Goal: Communication & Community: Answer question/provide support

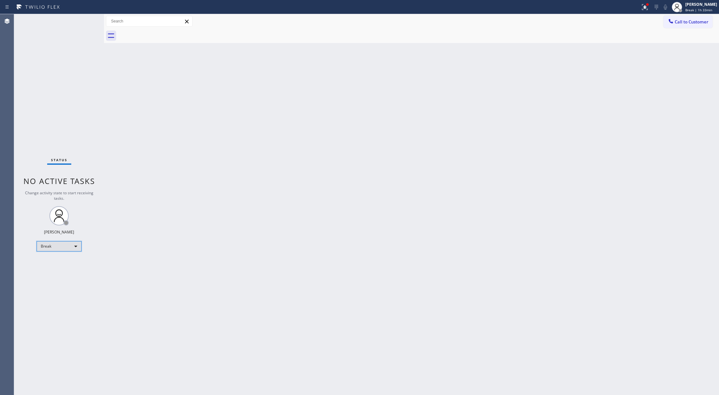
click at [72, 246] on div "Break" at bounding box center [59, 246] width 45 height 10
click at [66, 264] on li "Available" at bounding box center [58, 263] width 43 height 8
click at [84, 20] on div "Status No active tasks You are ready to start receiving tasks. [PERSON_NAME] Av…" at bounding box center [59, 204] width 90 height 381
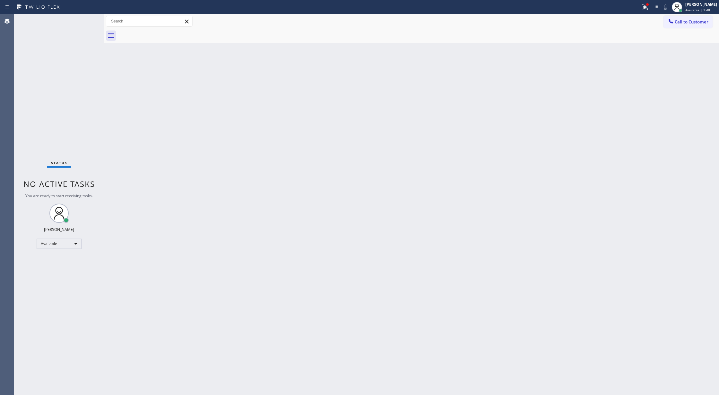
click at [82, 21] on div "Status No active tasks You are ready to start receiving tasks. [PERSON_NAME] Av…" at bounding box center [59, 204] width 90 height 381
click at [81, 20] on div "Status No active tasks You are ready to start receiving tasks. [PERSON_NAME] Av…" at bounding box center [59, 204] width 90 height 381
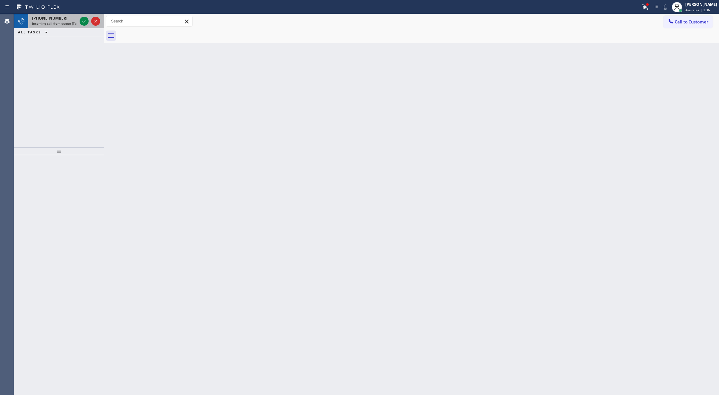
click at [79, 20] on div at bounding box center [89, 21] width 23 height 14
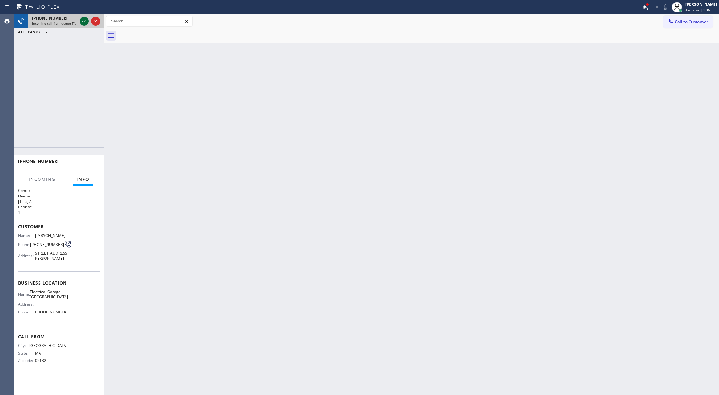
click at [81, 20] on icon at bounding box center [84, 21] width 8 height 8
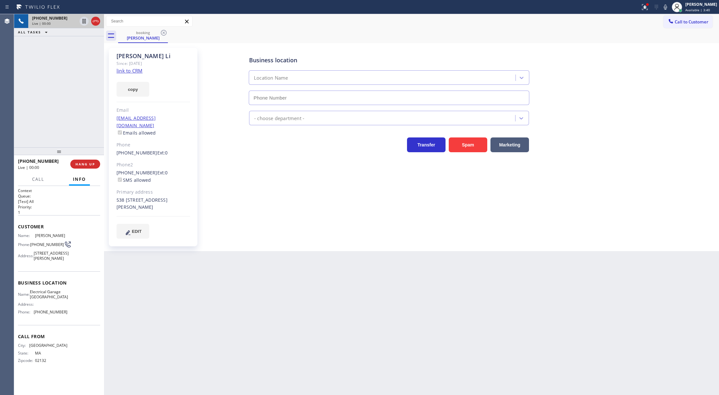
type input "[PHONE_NUMBER]"
click at [126, 72] on link "link to CRM" at bounding box center [130, 70] width 26 height 6
drag, startPoint x: 30, startPoint y: 234, endPoint x: 65, endPoint y: 317, distance: 89.9
click at [65, 317] on div "Context Queue: [Test] All Priority: 1 Customer Name: [PERSON_NAME] Phone: [PHON…" at bounding box center [59, 290] width 90 height 209
click at [59, 263] on div "Name: [PERSON_NAME] Phone: [PHONE_NUMBER] Address: [STREET_ADDRESS][PERSON_NAME]" at bounding box center [42, 248] width 49 height 30
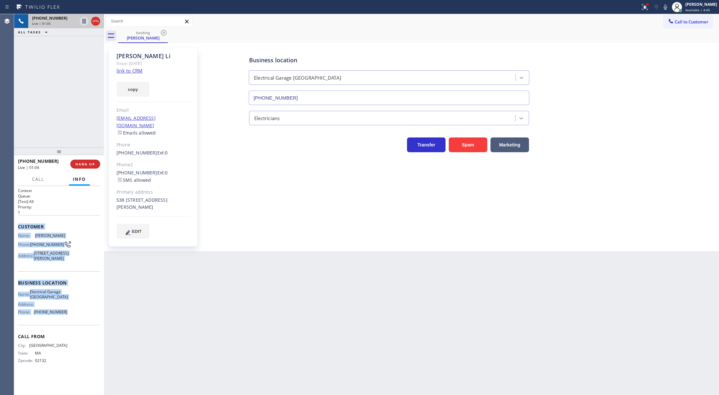
drag, startPoint x: 16, startPoint y: 228, endPoint x: 67, endPoint y: 338, distance: 121.5
click at [67, 338] on div "Context Queue: [Test] All Priority: 1 Customer Name: [PERSON_NAME] Phone: [PHON…" at bounding box center [59, 290] width 90 height 209
copy div "Customer Name: [PERSON_NAME] Phone: [PHONE_NUMBER] Address: [STREET_ADDRESS][PE…"
click at [96, 22] on icon at bounding box center [96, 21] width 8 height 8
click at [84, 166] on button "COMPLETE" at bounding box center [84, 164] width 32 height 9
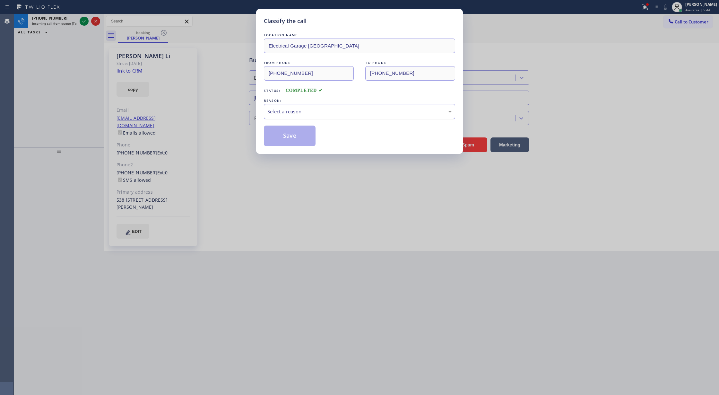
click at [304, 115] on div "Select a reason" at bounding box center [359, 111] width 184 height 7
click at [286, 136] on button "Save" at bounding box center [290, 135] width 52 height 21
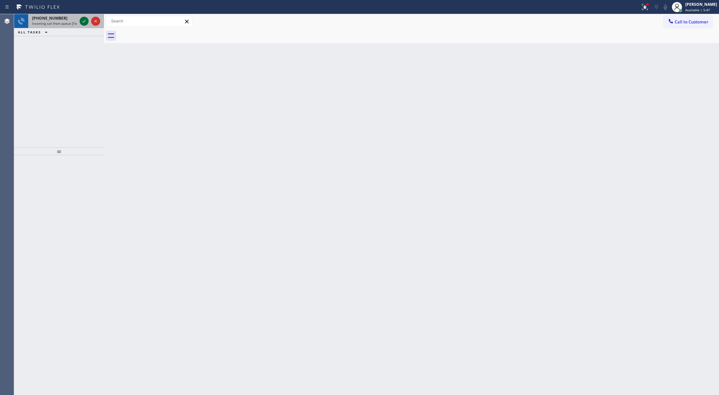
click at [85, 21] on icon at bounding box center [84, 21] width 8 height 8
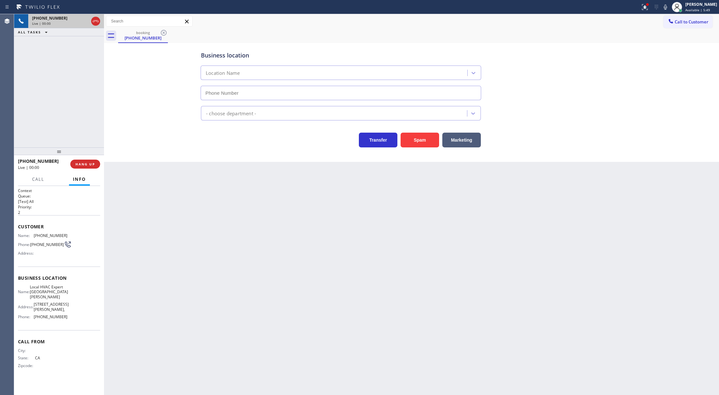
type input "[PHONE_NUMBER]"
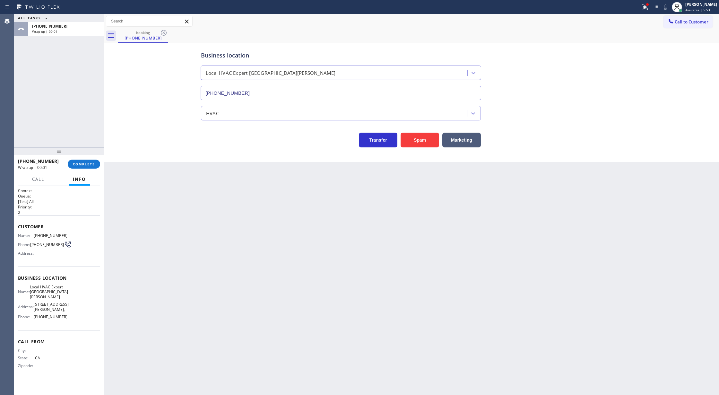
click at [78, 158] on div "[PHONE_NUMBER] Wrap up | 00:01 COMPLETE" at bounding box center [59, 164] width 82 height 17
click at [78, 165] on span "COMPLETE" at bounding box center [84, 164] width 22 height 4
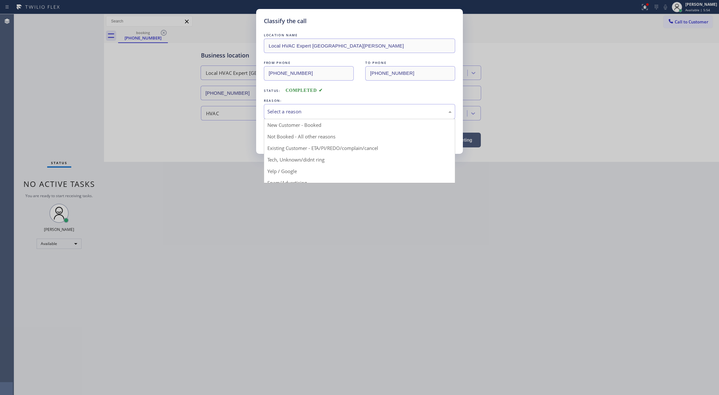
click at [327, 116] on div "Select a reason" at bounding box center [359, 111] width 191 height 15
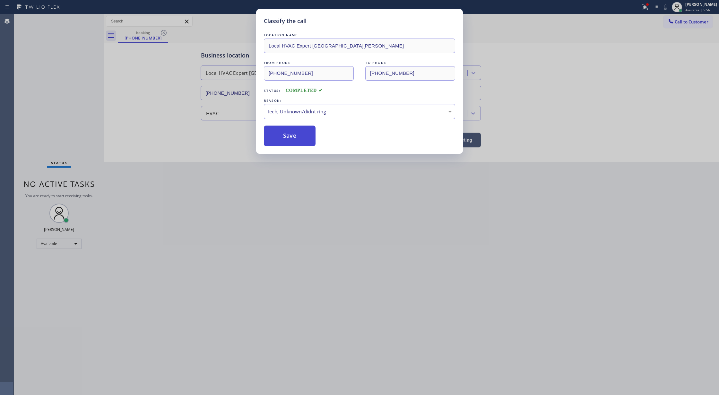
click at [286, 139] on button "Save" at bounding box center [290, 135] width 52 height 21
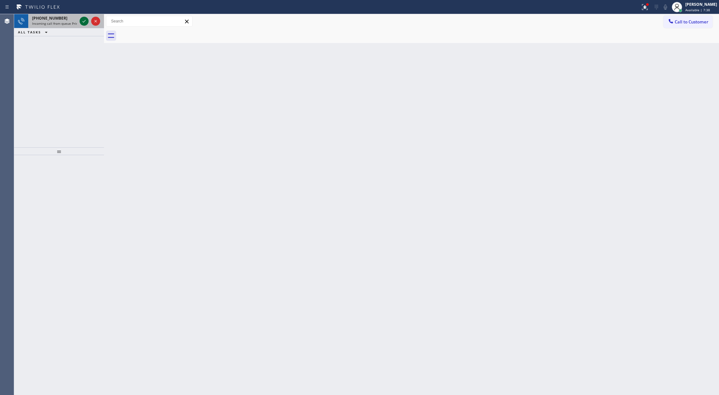
click at [84, 21] on icon at bounding box center [84, 21] width 8 height 8
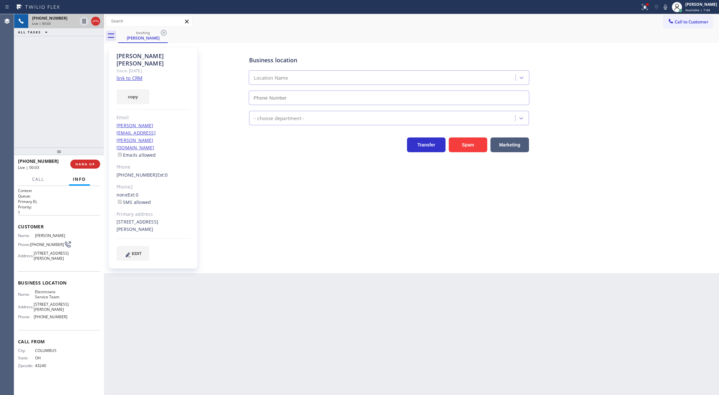
click at [126, 75] on link "link to CRM" at bounding box center [130, 78] width 26 height 6
type input "[PHONE_NUMBER]"
click at [669, 7] on icon at bounding box center [665, 7] width 8 height 8
drag, startPoint x: 671, startPoint y: 6, endPoint x: 655, endPoint y: 24, distance: 24.1
click at [669, 6] on icon at bounding box center [665, 7] width 8 height 8
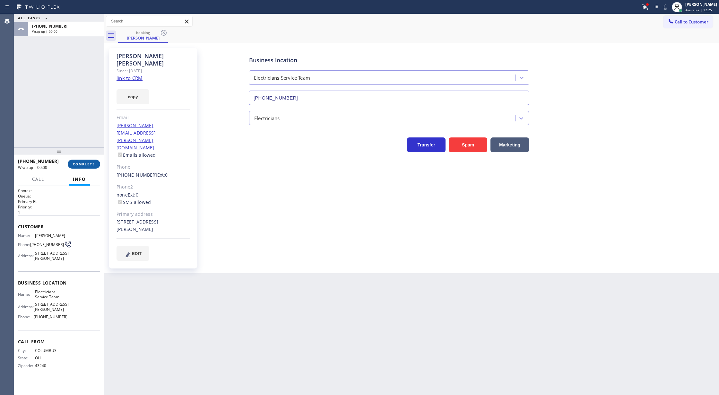
click at [85, 161] on button "COMPLETE" at bounding box center [84, 164] width 32 height 9
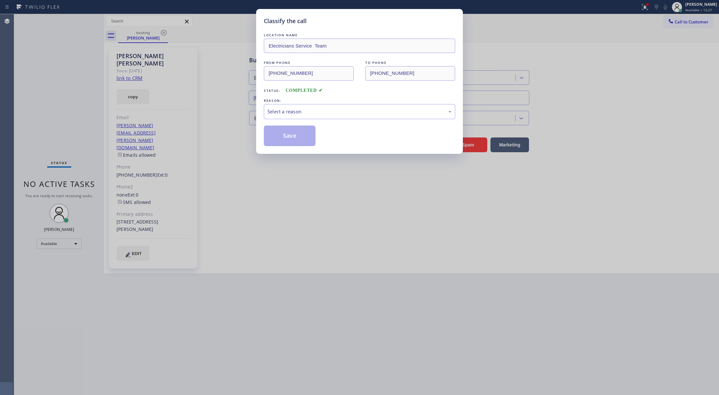
click at [304, 118] on div "Select a reason" at bounding box center [359, 111] width 191 height 15
drag, startPoint x: 290, startPoint y: 136, endPoint x: 283, endPoint y: 202, distance: 66.1
click at [289, 136] on button "Save" at bounding box center [290, 135] width 52 height 21
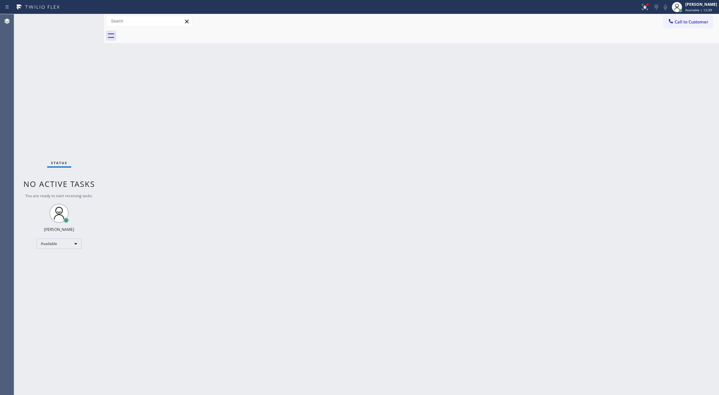
click at [85, 17] on div "Status No active tasks You are ready to start receiving tasks. [PERSON_NAME] Av…" at bounding box center [59, 204] width 90 height 381
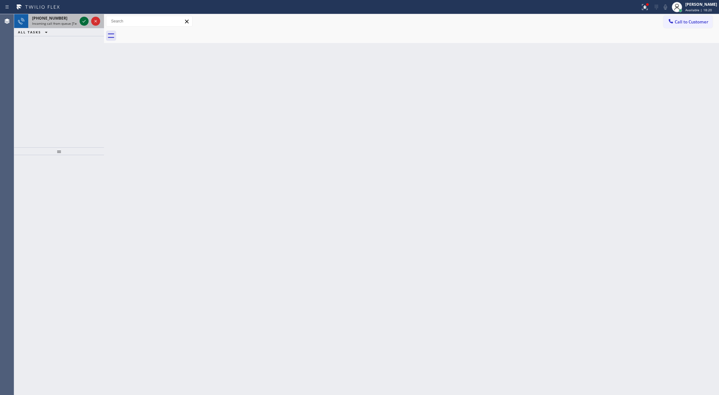
click at [83, 20] on icon at bounding box center [84, 21] width 8 height 8
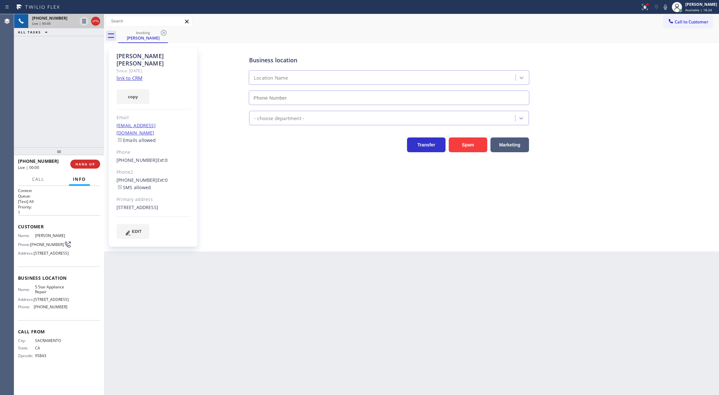
type input "[PHONE_NUMBER]"
click at [130, 75] on link "link to CRM" at bounding box center [130, 78] width 26 height 6
click at [96, 20] on icon at bounding box center [96, 21] width 8 height 8
click at [90, 162] on span "COMPLETE" at bounding box center [84, 164] width 22 height 4
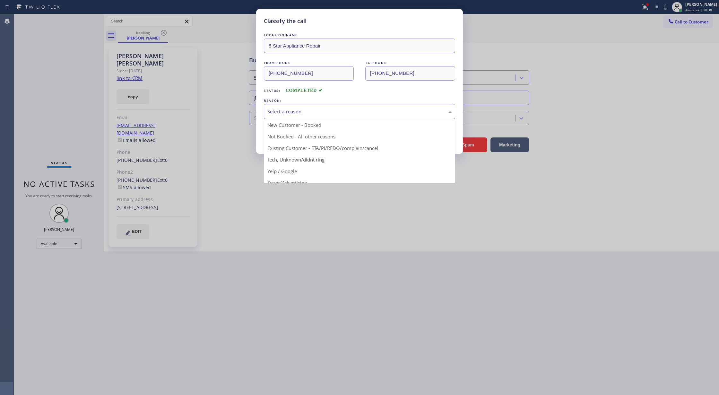
click at [336, 115] on div "Select a reason" at bounding box center [359, 111] width 184 height 7
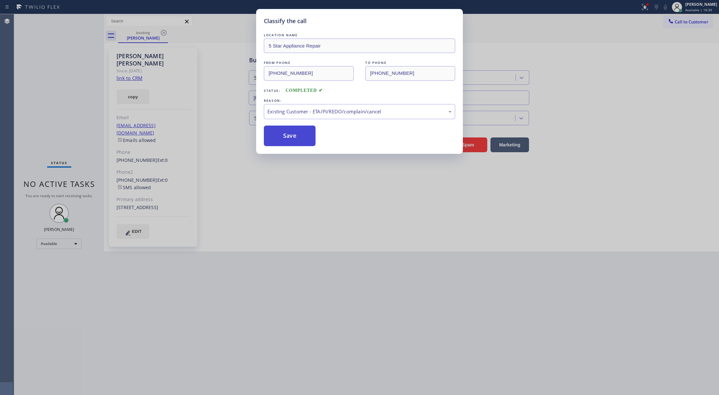
click at [290, 134] on button "Save" at bounding box center [290, 135] width 52 height 21
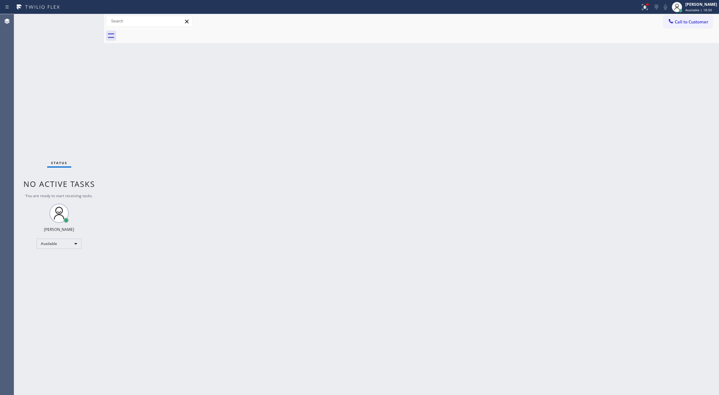
click at [89, 19] on div "Status No active tasks You are ready to start receiving tasks. [PERSON_NAME] Av…" at bounding box center [59, 204] width 90 height 381
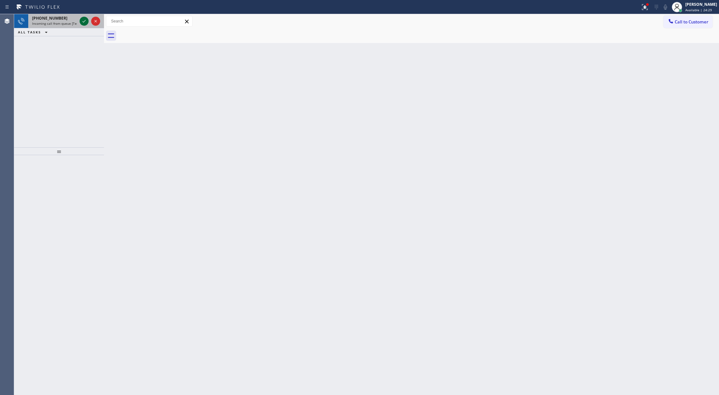
click at [81, 21] on icon at bounding box center [84, 21] width 8 height 8
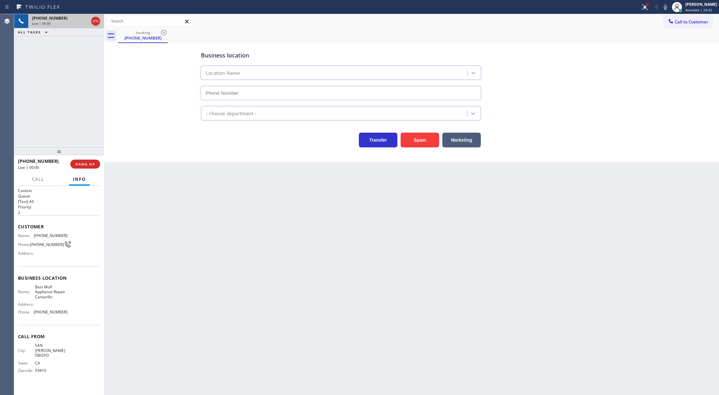
type input "[PHONE_NUMBER]"
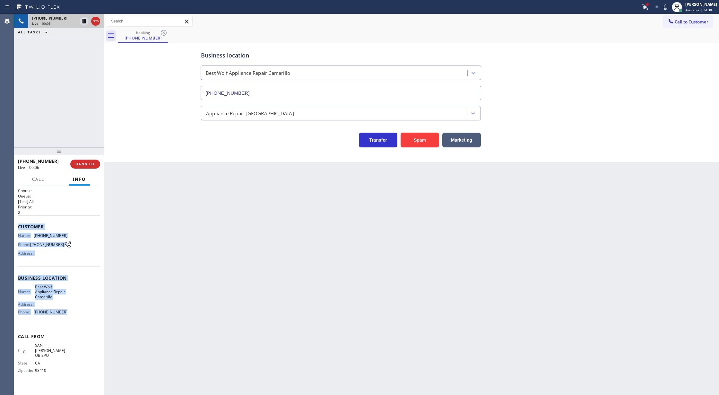
copy div "Customer Name: [PHONE_NUMBER] Phone: [PHONE_NUMBER] Address: Business location …"
drag, startPoint x: 16, startPoint y: 227, endPoint x: 69, endPoint y: 314, distance: 101.8
click at [69, 314] on div "Context Queue: [Test] All Priority: 2 Customer Name: [PHONE_NUMBER] Phone: [PHO…" at bounding box center [59, 290] width 90 height 209
click at [96, 22] on icon at bounding box center [96, 21] width 8 height 8
click at [87, 166] on span "COMPLETE" at bounding box center [84, 164] width 22 height 4
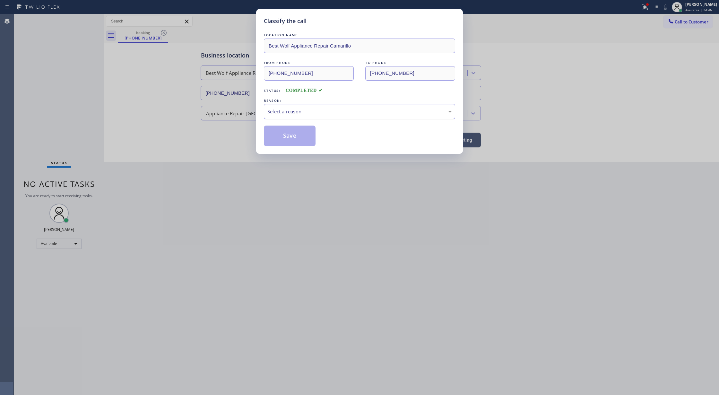
click at [321, 114] on div "Select a reason" at bounding box center [359, 111] width 184 height 7
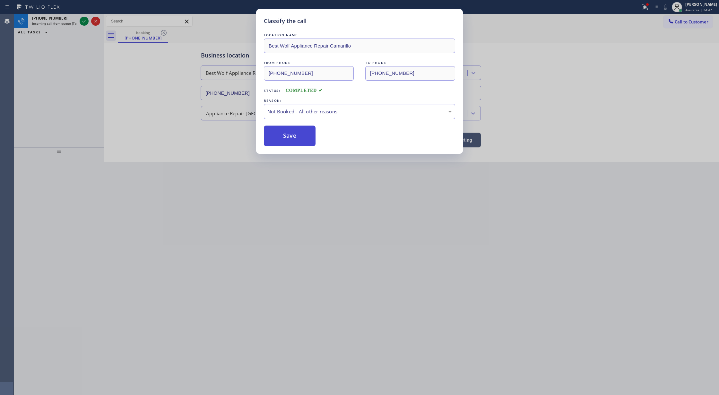
click at [287, 138] on button "Save" at bounding box center [290, 135] width 52 height 21
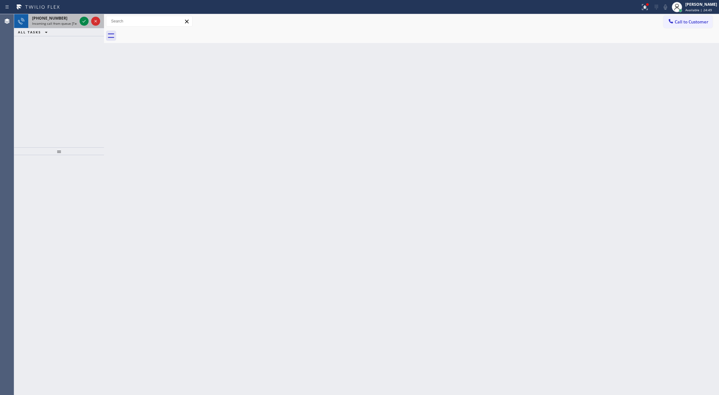
click at [81, 16] on div at bounding box center [89, 21] width 23 height 14
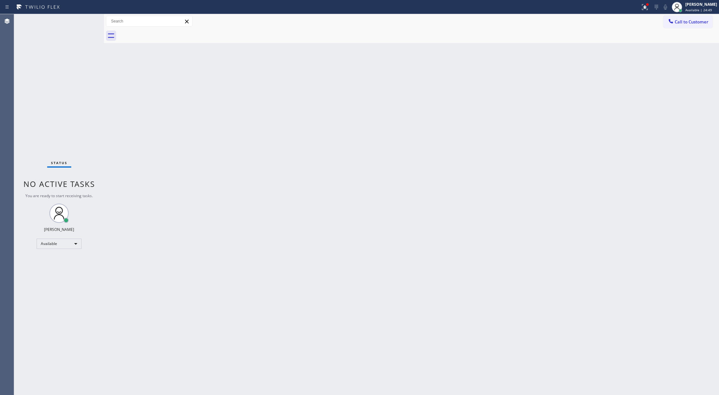
click at [81, 17] on div "Status No active tasks You are ready to start receiving tasks. [PERSON_NAME] Av…" at bounding box center [59, 204] width 90 height 381
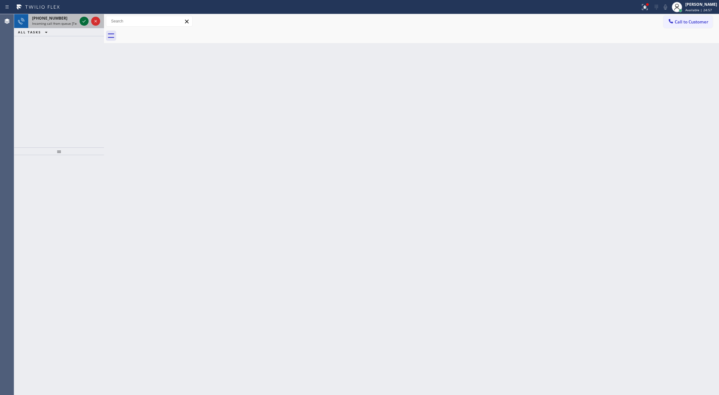
click at [82, 24] on icon at bounding box center [84, 21] width 8 height 8
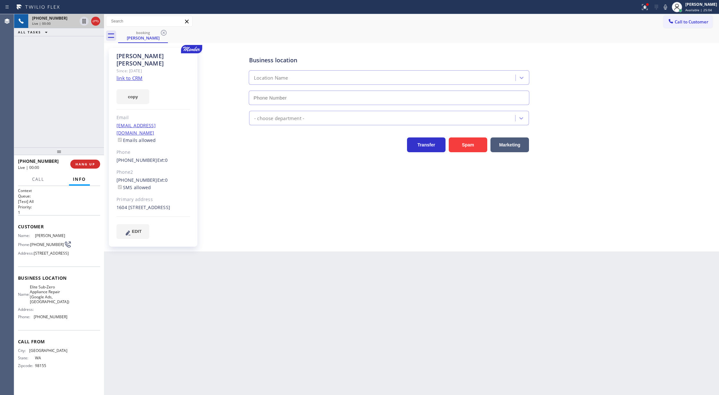
type input "[PHONE_NUMBER]"
click at [127, 75] on link "link to CRM" at bounding box center [130, 78] width 26 height 6
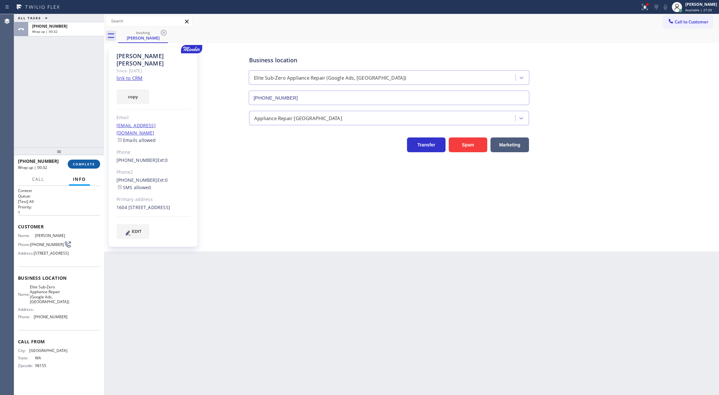
click at [77, 162] on span "COMPLETE" at bounding box center [84, 164] width 22 height 4
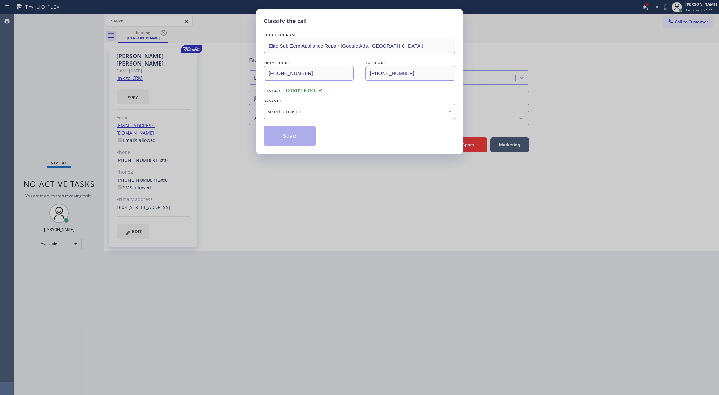
click at [315, 115] on div "Select a reason" at bounding box center [359, 111] width 184 height 7
click at [281, 141] on button "Save" at bounding box center [290, 135] width 52 height 21
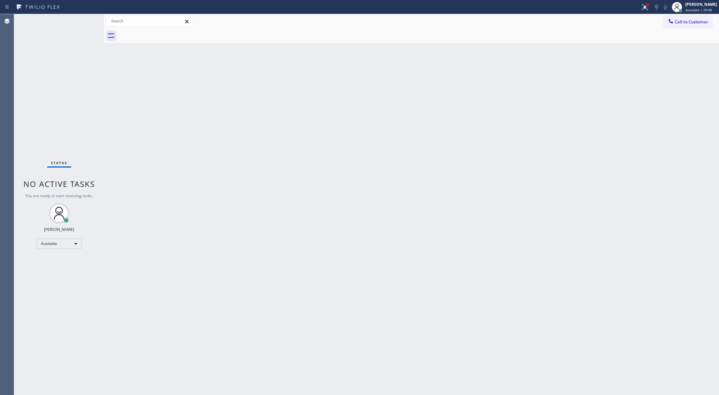
click at [90, 20] on div "Status No active tasks You are ready to start receiving tasks. [PERSON_NAME] Av…" at bounding box center [59, 204] width 90 height 381
click at [84, 19] on div "Status No active tasks You are ready to start receiving tasks. [PERSON_NAME] Av…" at bounding box center [59, 204] width 90 height 381
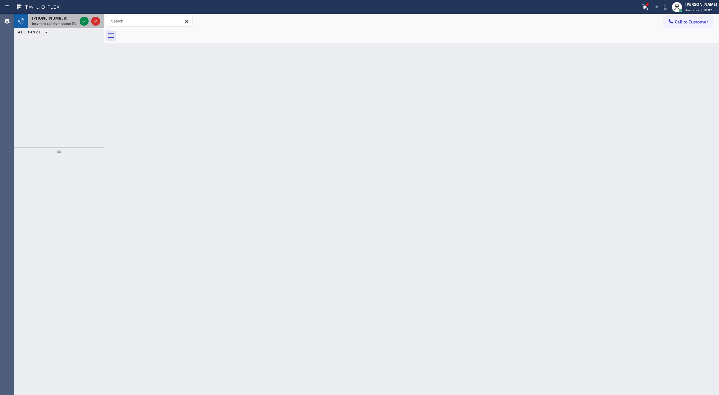
click at [41, 16] on span "[PHONE_NUMBER]" at bounding box center [49, 17] width 35 height 5
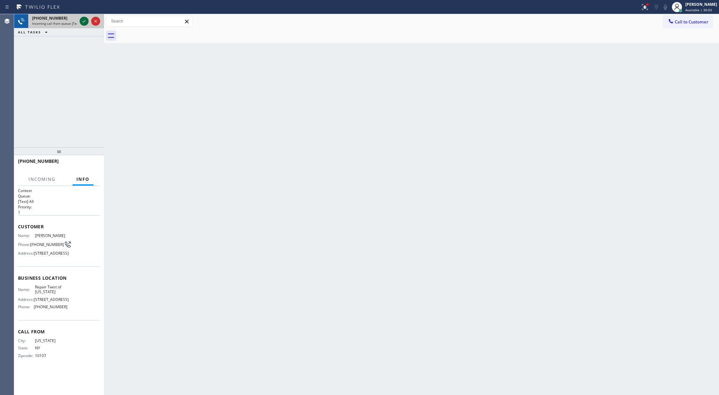
click at [83, 22] on icon at bounding box center [83, 21] width 3 height 3
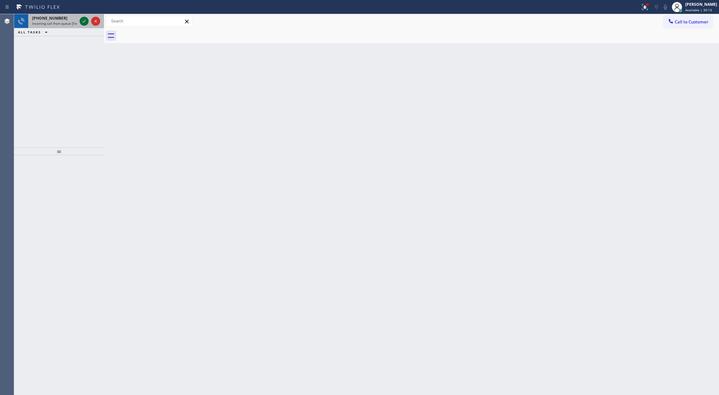
click at [83, 22] on icon at bounding box center [83, 21] width 3 height 3
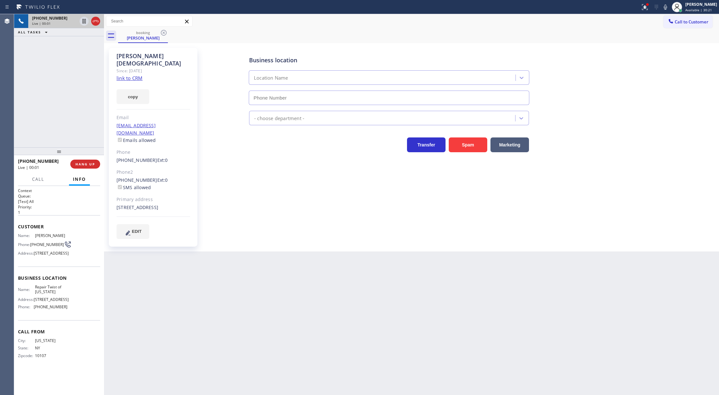
type input "[PHONE_NUMBER]"
click at [129, 75] on link "link to CRM" at bounding box center [130, 78] width 26 height 6
click at [80, 166] on span "COMPLETE" at bounding box center [84, 164] width 22 height 4
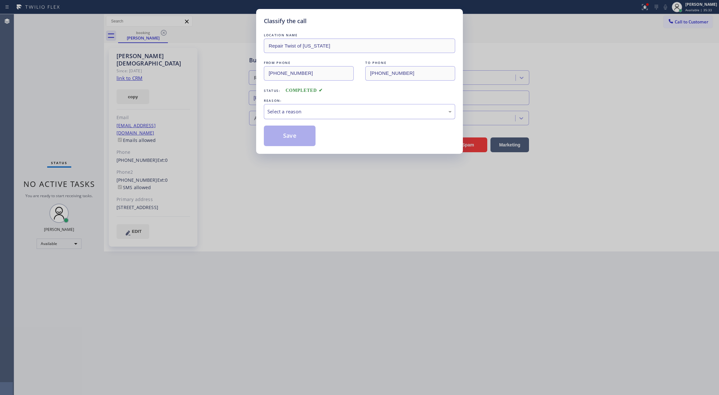
click at [332, 109] on div "Select a reason" at bounding box center [359, 111] width 184 height 7
click at [290, 136] on button "Save" at bounding box center [290, 135] width 52 height 21
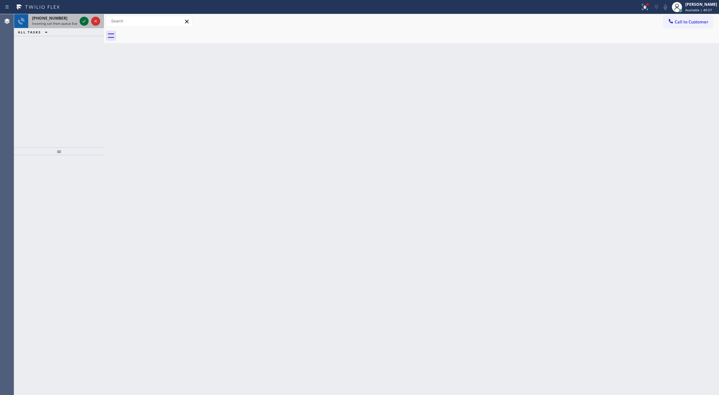
click at [86, 23] on icon at bounding box center [84, 21] width 8 height 8
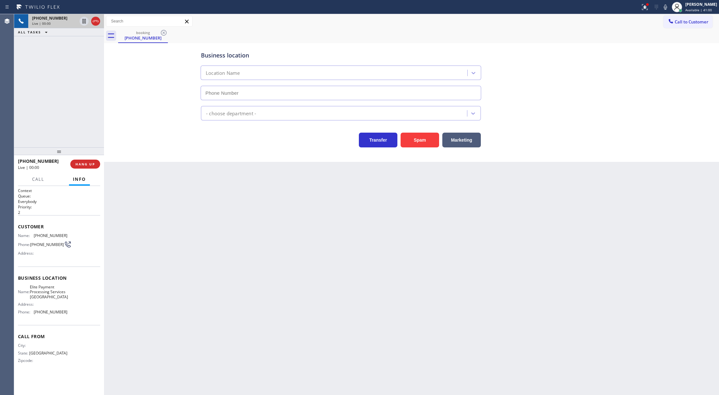
type input "[PHONE_NUMBER]"
click at [92, 20] on icon at bounding box center [96, 21] width 8 height 8
click at [77, 164] on span "HANG UP" at bounding box center [85, 164] width 20 height 4
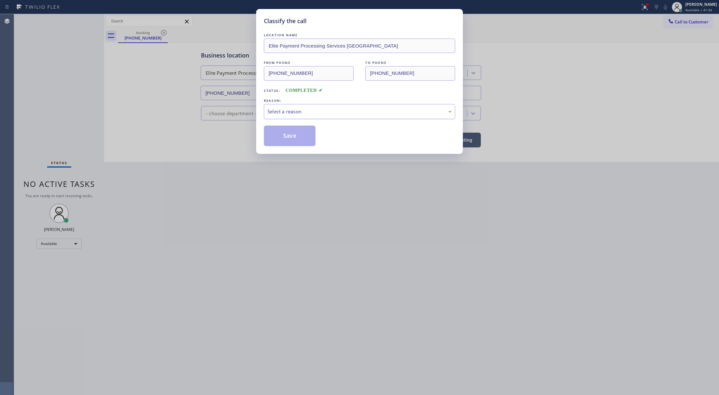
click at [286, 112] on div "Select a reason" at bounding box center [359, 111] width 184 height 7
click at [332, 109] on div "Tech, Unknown/didnt ring" at bounding box center [359, 111] width 184 height 7
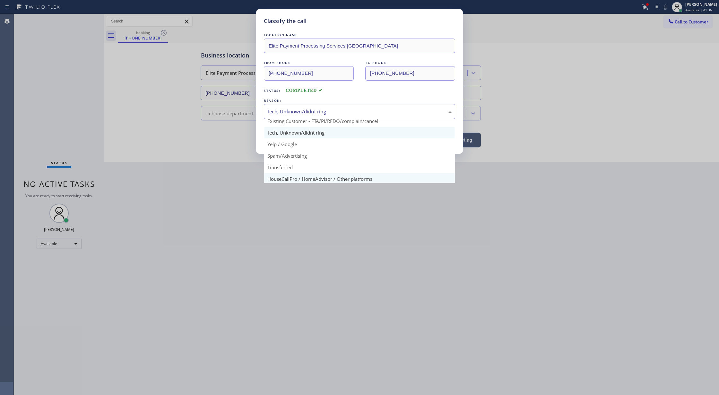
scroll to position [40, 0]
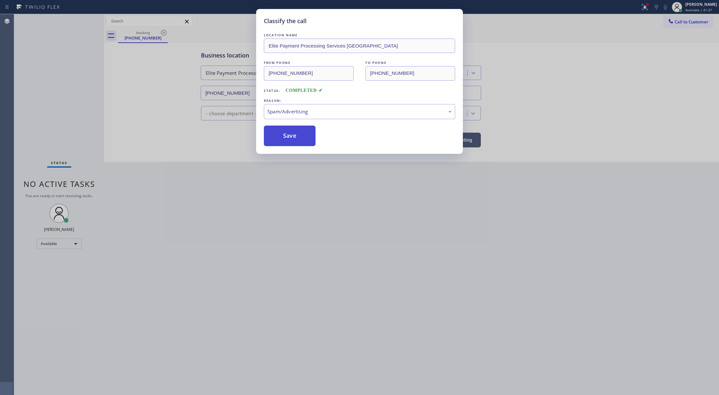
click at [292, 139] on button "Save" at bounding box center [290, 135] width 52 height 21
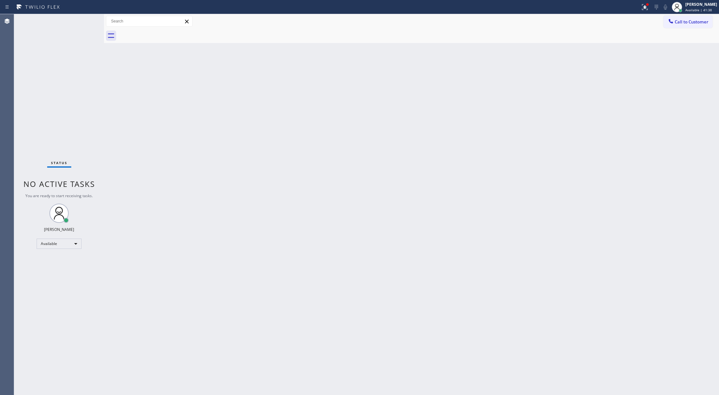
click at [83, 17] on div "Status No active tasks You are ready to start receiving tasks. [PERSON_NAME] Av…" at bounding box center [59, 204] width 90 height 381
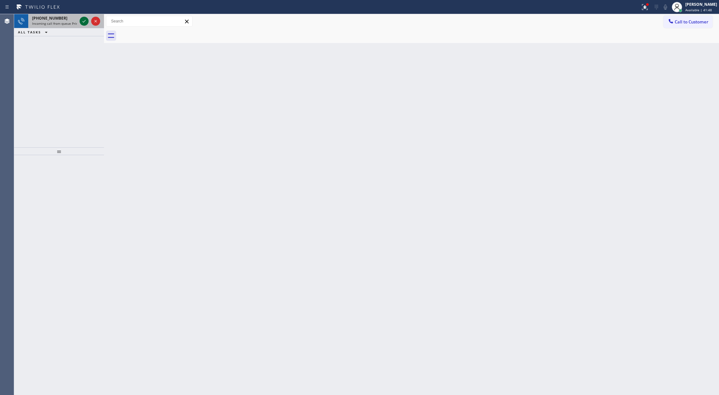
click at [80, 24] on icon at bounding box center [84, 21] width 8 height 8
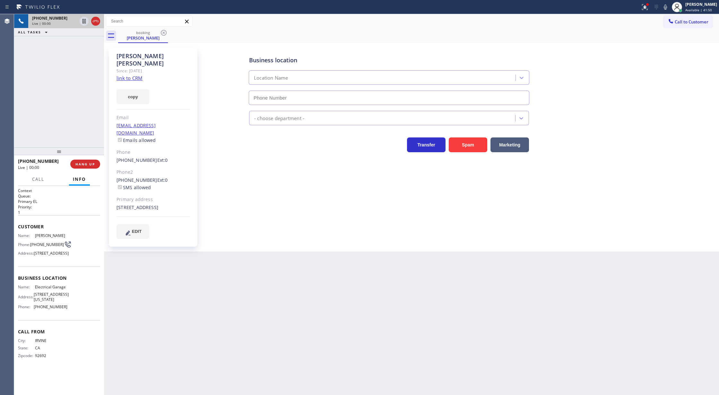
type input "[PHONE_NUMBER]"
click at [123, 75] on link "link to CRM" at bounding box center [130, 78] width 26 height 6
click at [669, 7] on icon at bounding box center [665, 7] width 8 height 8
click at [668, 6] on icon at bounding box center [665, 7] width 8 height 8
drag, startPoint x: 669, startPoint y: 7, endPoint x: 606, endPoint y: 20, distance: 63.9
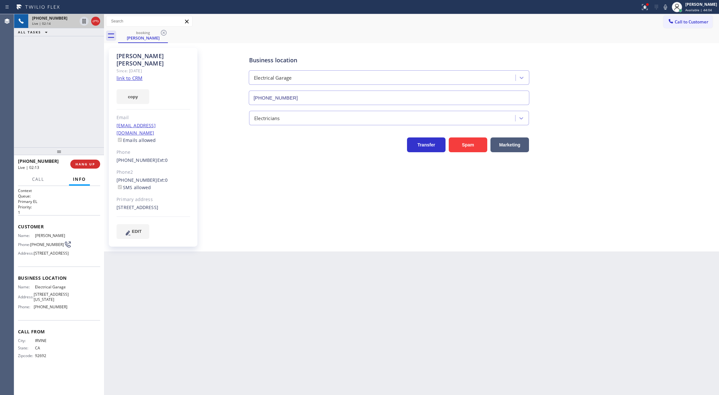
click at [669, 7] on icon at bounding box center [665, 7] width 8 height 8
click at [74, 164] on span "COMPLETE" at bounding box center [84, 164] width 22 height 4
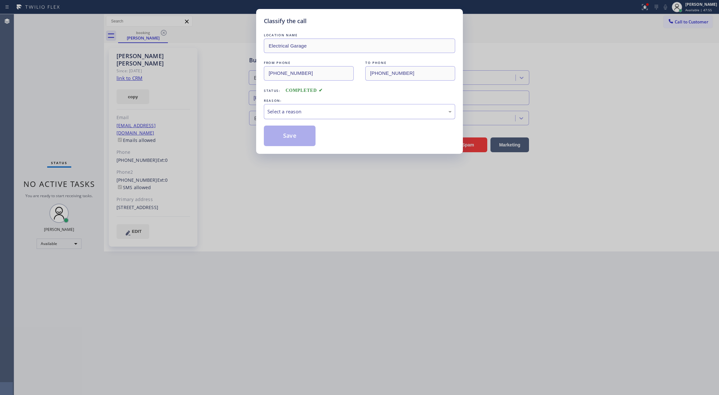
click at [309, 112] on div "Select a reason" at bounding box center [359, 111] width 184 height 7
click at [288, 137] on button "Save" at bounding box center [290, 135] width 52 height 21
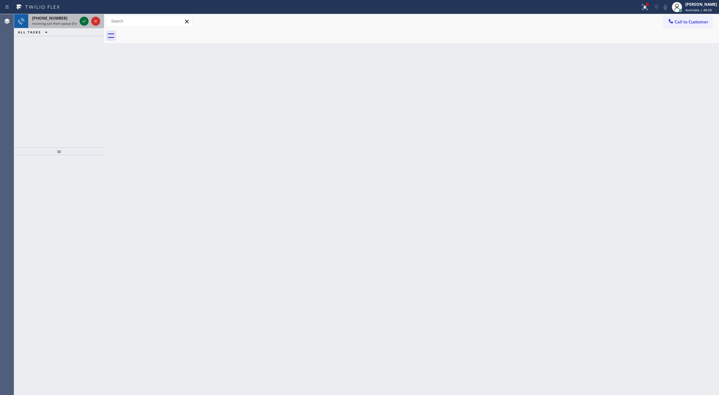
click at [85, 23] on icon at bounding box center [84, 21] width 8 height 8
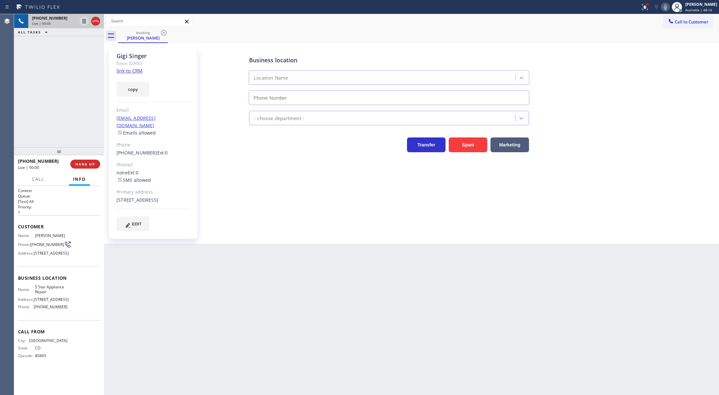
type input "[PHONE_NUMBER]"
click at [130, 71] on link "link to CRM" at bounding box center [130, 70] width 26 height 6
click at [99, 22] on icon at bounding box center [96, 21] width 8 height 8
click at [81, 164] on span "COMPLETE" at bounding box center [84, 164] width 22 height 4
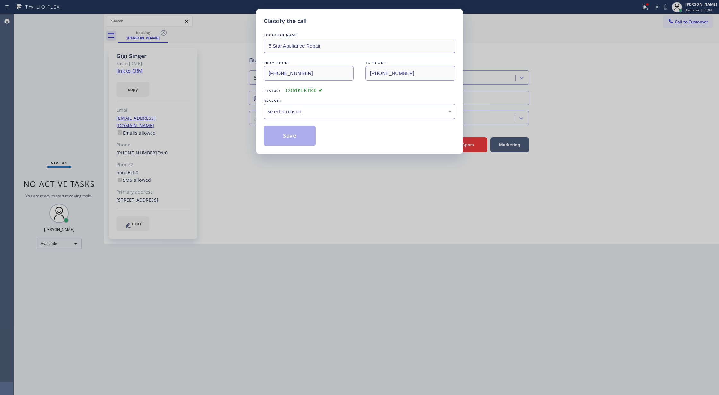
click at [285, 115] on div "Select a reason" at bounding box center [359, 111] width 184 height 7
click at [290, 135] on button "Save" at bounding box center [290, 135] width 52 height 21
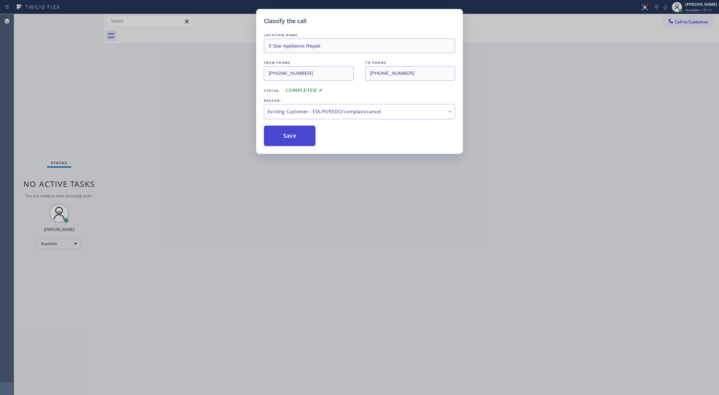
click at [293, 132] on button "Save" at bounding box center [290, 135] width 52 height 21
click at [281, 134] on button "Save" at bounding box center [290, 135] width 52 height 21
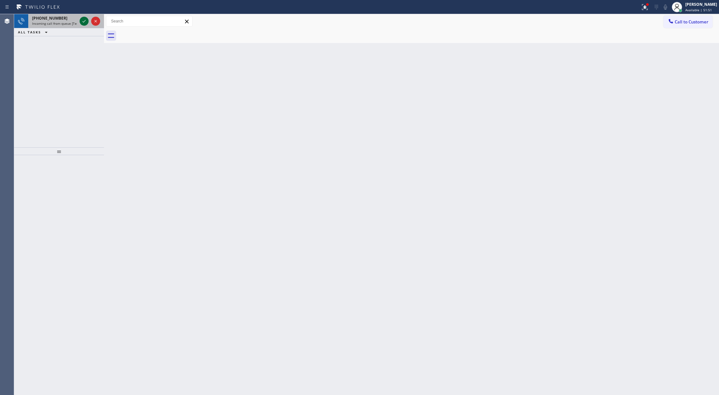
click at [80, 21] on icon at bounding box center [84, 21] width 8 height 8
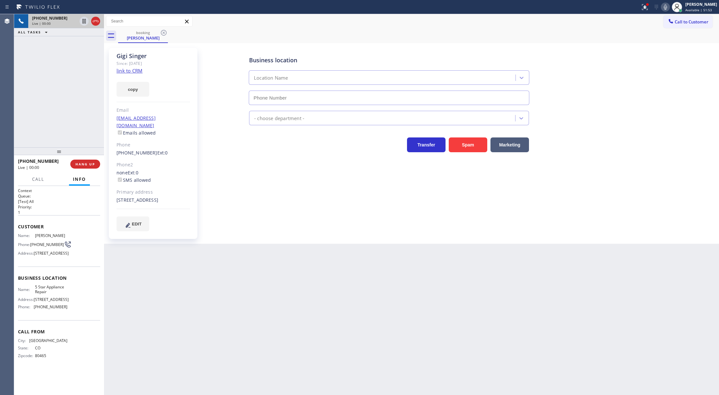
type input "[PHONE_NUMBER]"
click at [128, 71] on link "link to CRM" at bounding box center [130, 70] width 26 height 6
click at [94, 19] on icon at bounding box center [96, 21] width 8 height 8
click at [82, 168] on button "COMPLETE" at bounding box center [84, 164] width 32 height 9
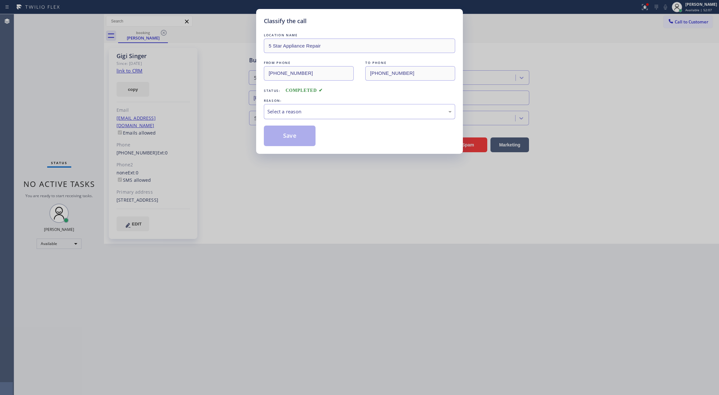
click at [293, 109] on div "Select a reason" at bounding box center [359, 111] width 184 height 7
click at [280, 131] on button "Save" at bounding box center [290, 135] width 52 height 21
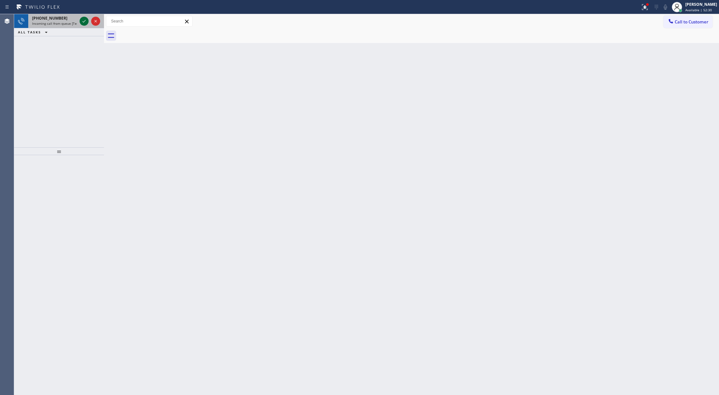
click at [82, 19] on icon at bounding box center [84, 21] width 8 height 8
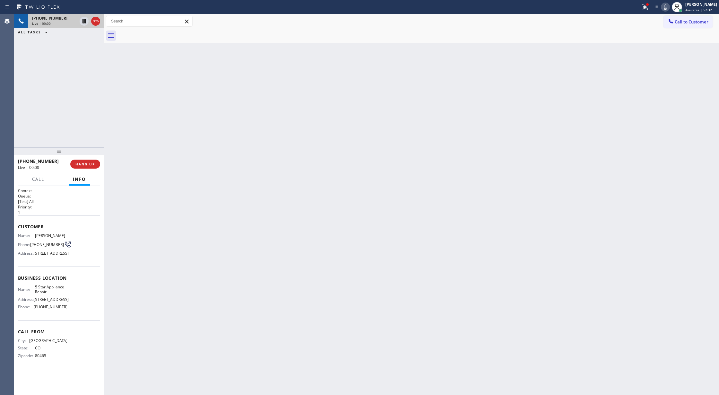
click at [90, 19] on div at bounding box center [89, 21] width 23 height 14
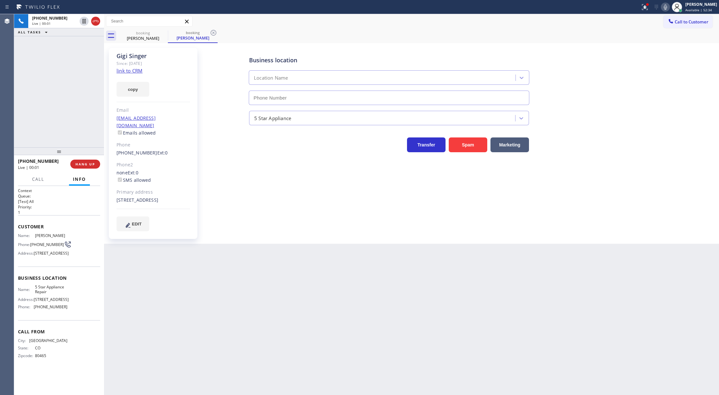
type input "[PHONE_NUMBER]"
click at [126, 73] on link "link to CRM" at bounding box center [130, 70] width 26 height 6
click at [667, 9] on icon at bounding box center [665, 6] width 3 height 5
click at [668, 6] on rect at bounding box center [665, 6] width 4 height 4
drag, startPoint x: 96, startPoint y: 20, endPoint x: 122, endPoint y: 62, distance: 49.8
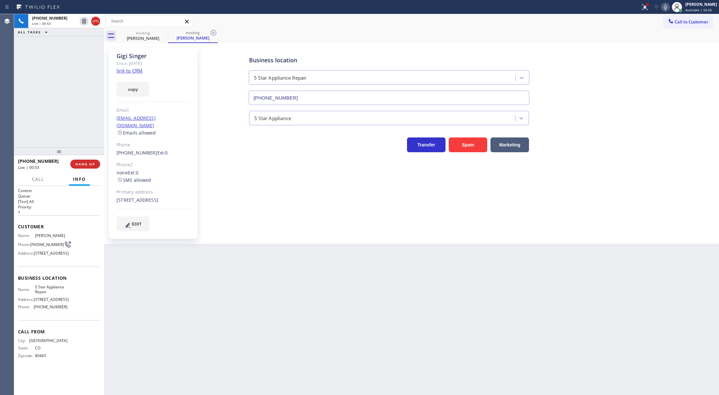
click at [96, 20] on icon at bounding box center [96, 21] width 8 height 8
click at [79, 162] on span "HANG UP" at bounding box center [85, 164] width 20 height 4
click at [88, 163] on span "COMPLETE" at bounding box center [84, 164] width 22 height 4
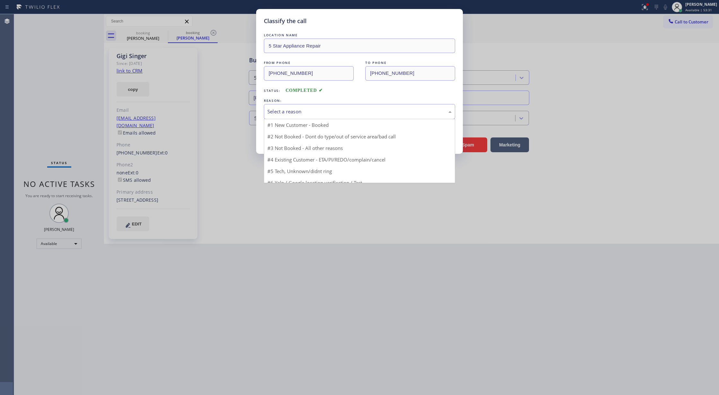
click at [303, 109] on div "Select a reason" at bounding box center [359, 111] width 184 height 7
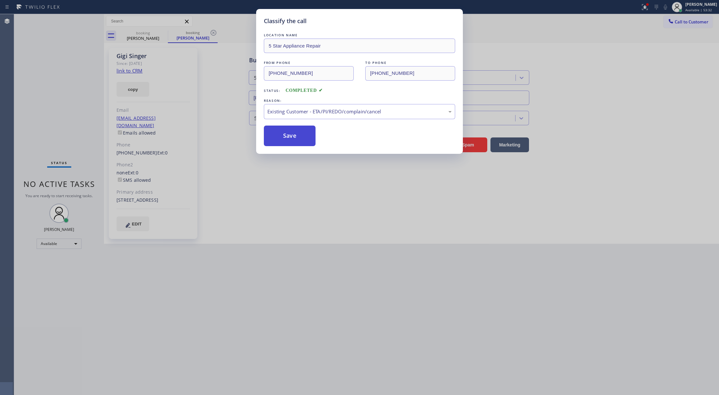
click at [292, 136] on button "Save" at bounding box center [290, 135] width 52 height 21
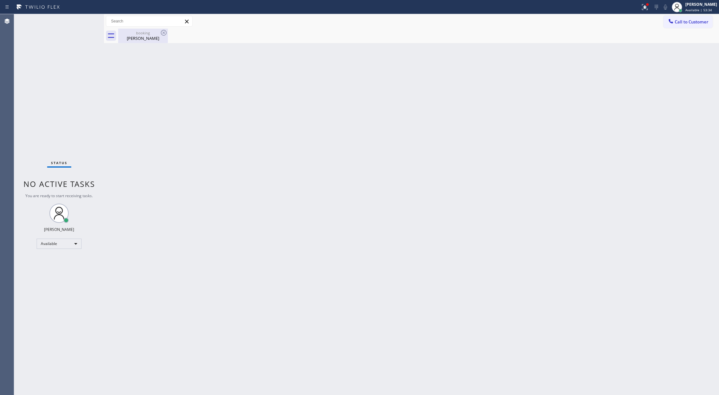
click at [142, 35] on div "[PERSON_NAME]" at bounding box center [143, 38] width 48 height 6
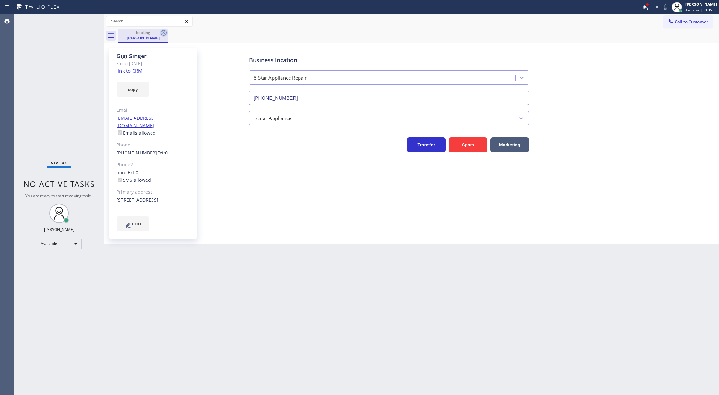
click at [164, 33] on icon at bounding box center [164, 33] width 6 height 6
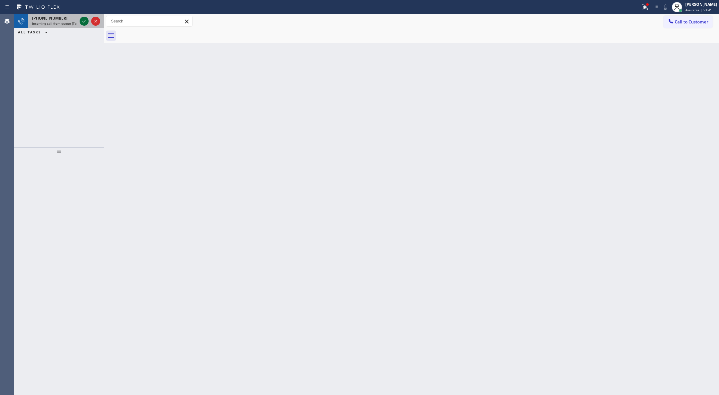
click at [82, 19] on icon at bounding box center [84, 21] width 8 height 8
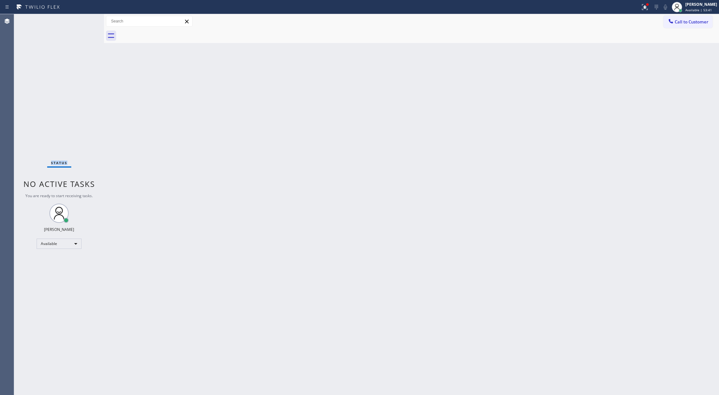
click at [82, 19] on div "Status No active tasks You are ready to start receiving tasks. [PERSON_NAME] Av…" at bounding box center [59, 204] width 90 height 381
click at [84, 20] on div "Status No active tasks You are ready to start receiving tasks. [PERSON_NAME] Av…" at bounding box center [59, 204] width 90 height 381
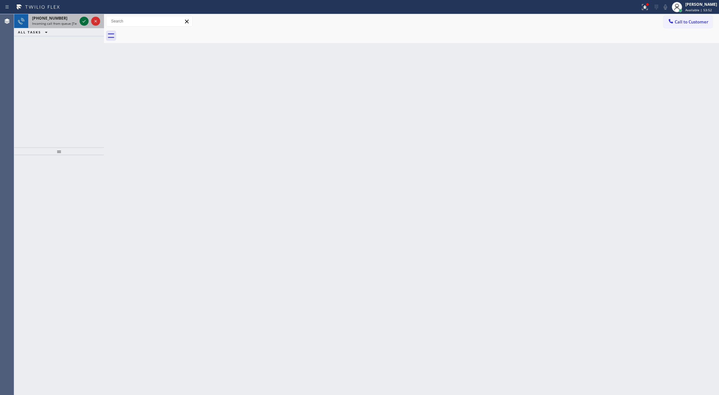
click at [84, 19] on icon at bounding box center [84, 21] width 8 height 8
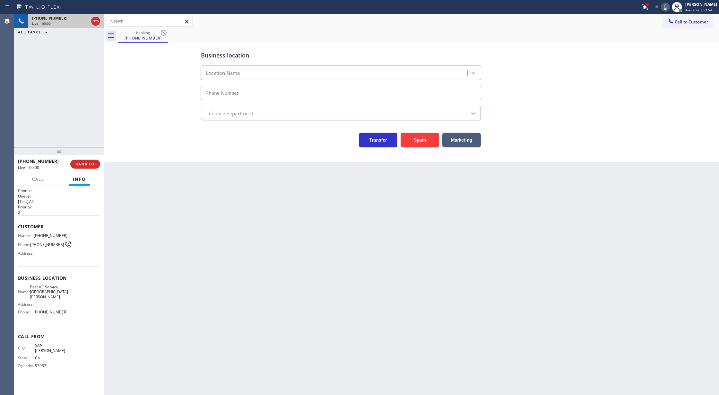
type input "[PHONE_NUMBER]"
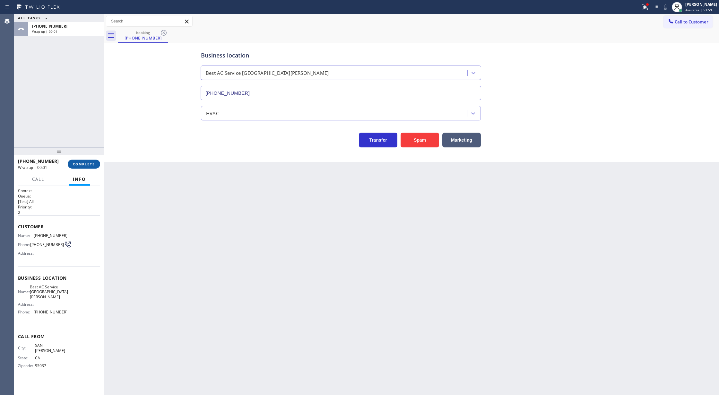
click at [73, 163] on span "COMPLETE" at bounding box center [84, 164] width 22 height 4
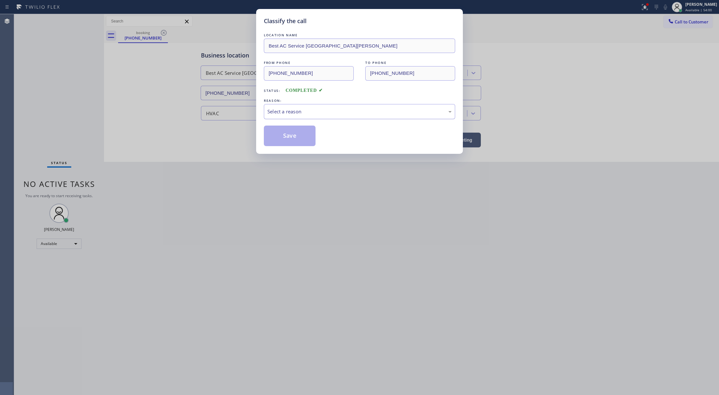
click at [312, 113] on div "Select a reason" at bounding box center [359, 111] width 184 height 7
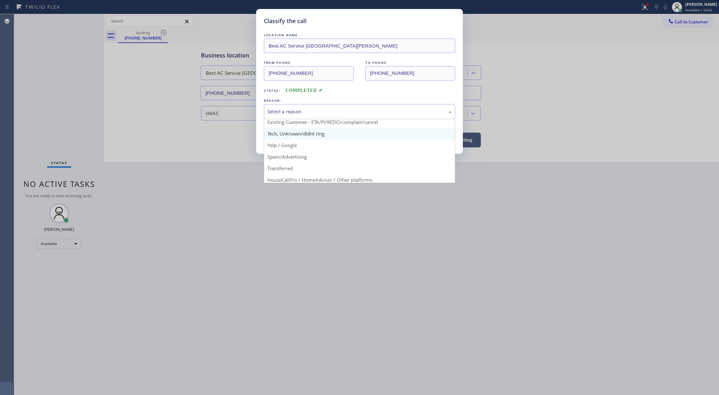
scroll to position [40, 0]
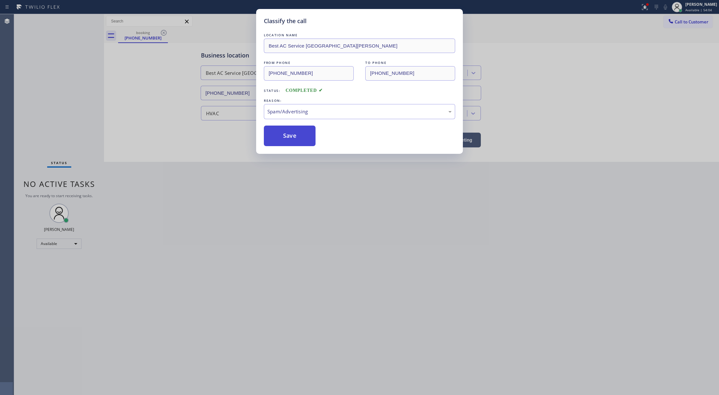
click at [288, 136] on button "Save" at bounding box center [290, 135] width 52 height 21
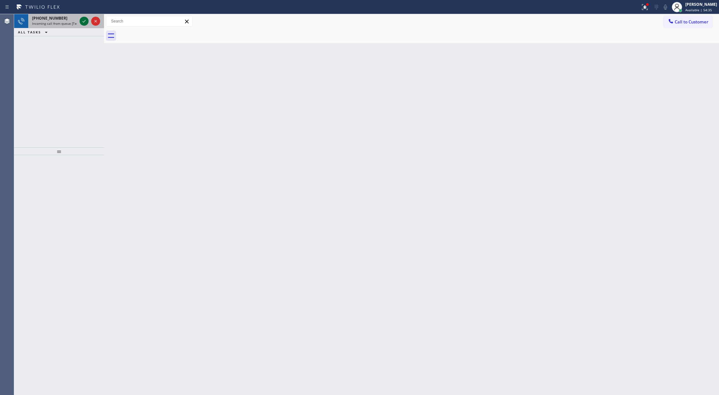
click at [83, 24] on icon at bounding box center [84, 21] width 8 height 8
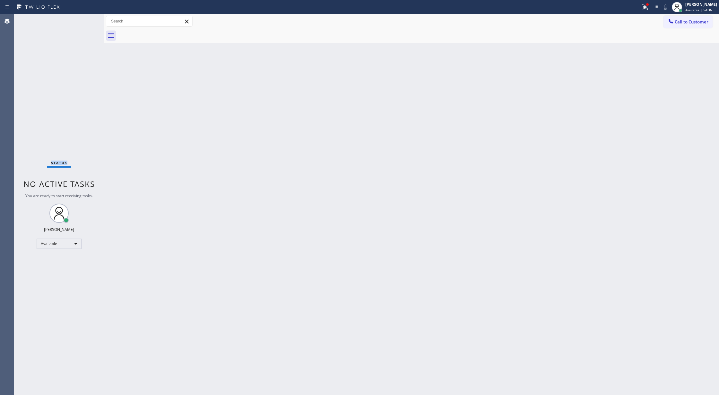
click at [83, 20] on div "Status No active tasks You are ready to start receiving tasks. [PERSON_NAME] Av…" at bounding box center [59, 204] width 90 height 381
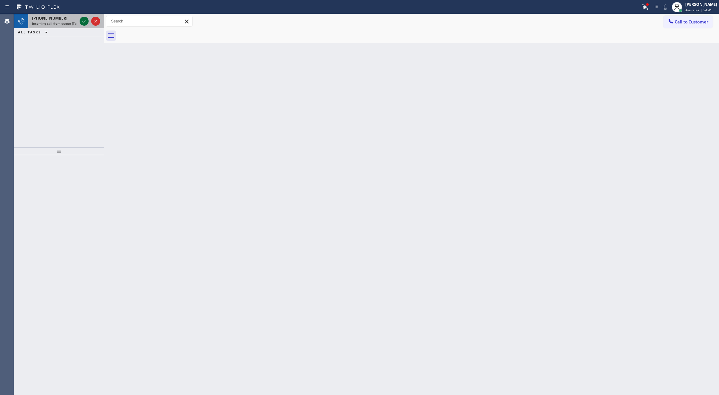
click at [82, 20] on icon at bounding box center [84, 21] width 8 height 8
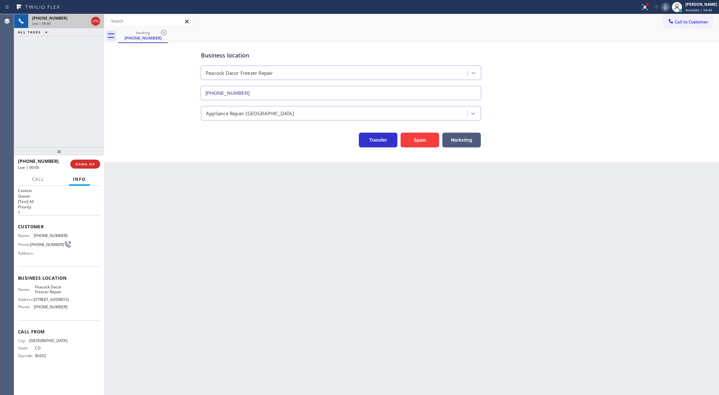
type input "[PHONE_NUMBER]"
copy div "Customer Name: [PHONE_NUMBER] Phone: [PHONE_NUMBER] Address: Business location …"
drag, startPoint x: 14, startPoint y: 227, endPoint x: 67, endPoint y: 315, distance: 102.7
click at [67, 315] on div "Context Queue: [Test] All Priority: 1 Customer Name: [PHONE_NUMBER] Phone: [PHO…" at bounding box center [59, 290] width 90 height 209
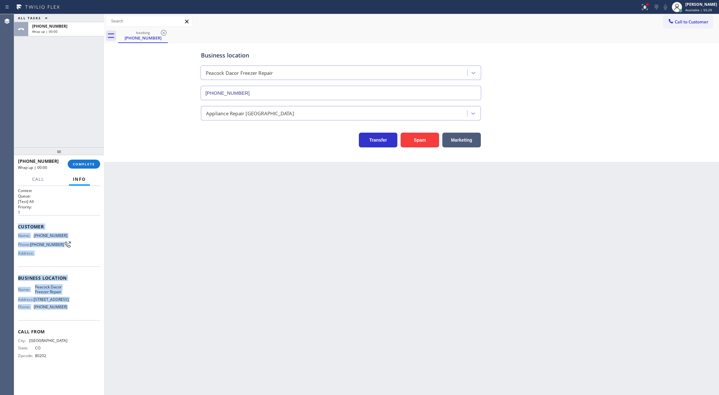
drag, startPoint x: 82, startPoint y: 164, endPoint x: 127, endPoint y: 163, distance: 45.3
click at [82, 164] on span "COMPLETE" at bounding box center [84, 164] width 22 height 4
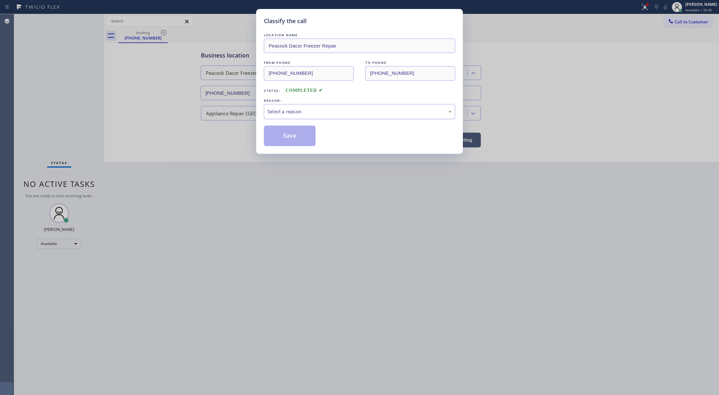
click at [311, 110] on div "Select a reason" at bounding box center [359, 111] width 184 height 7
click at [290, 139] on button "Save" at bounding box center [290, 135] width 52 height 21
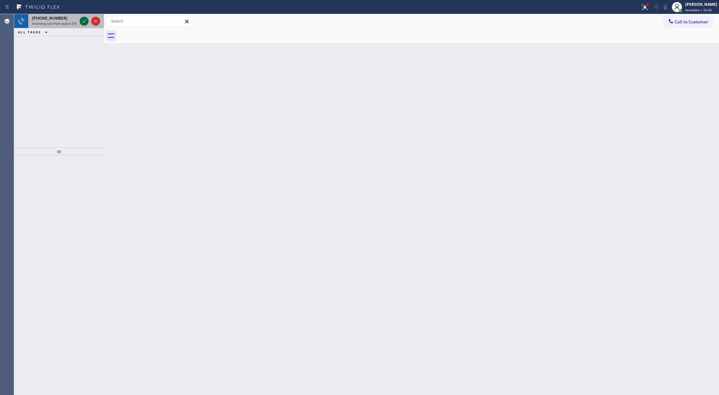
click at [83, 21] on icon at bounding box center [84, 21] width 8 height 8
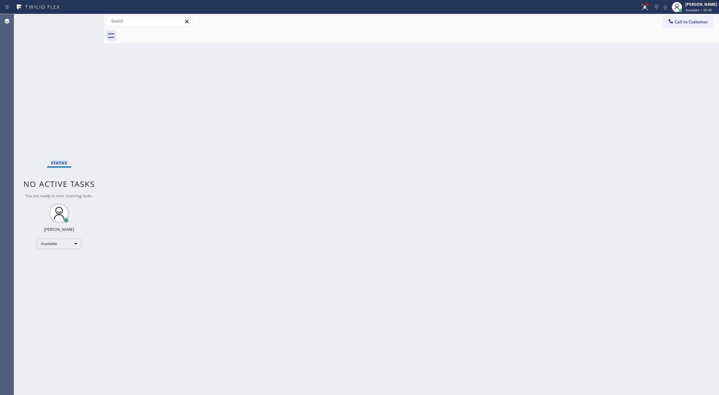
click at [83, 21] on div "Status No active tasks You are ready to start receiving tasks. [PERSON_NAME] Av…" at bounding box center [59, 204] width 90 height 381
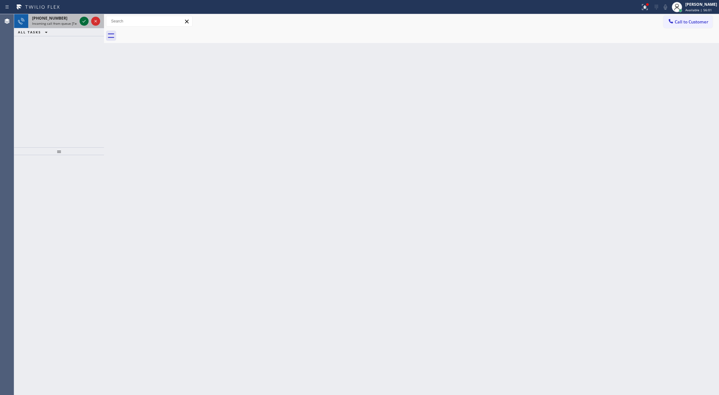
click at [82, 21] on icon at bounding box center [84, 21] width 8 height 8
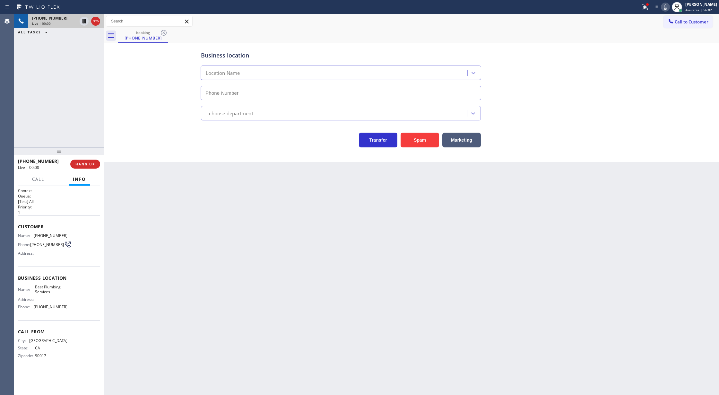
type input "[PHONE_NUMBER]"
click at [72, 154] on div at bounding box center [59, 151] width 90 height 8
click at [88, 166] on span "COMPLETE" at bounding box center [84, 164] width 22 height 4
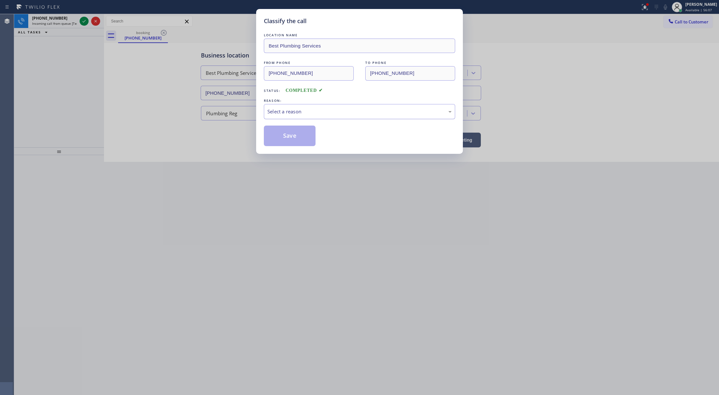
click at [306, 115] on div "Select a reason" at bounding box center [359, 111] width 184 height 7
click at [286, 139] on button "Save" at bounding box center [290, 135] width 52 height 21
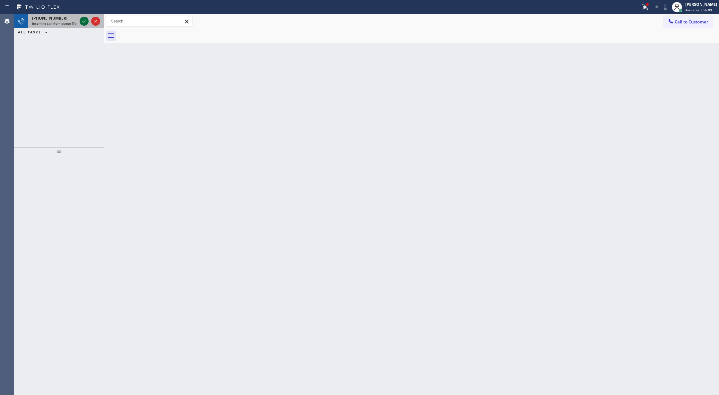
click at [82, 21] on icon at bounding box center [84, 21] width 8 height 8
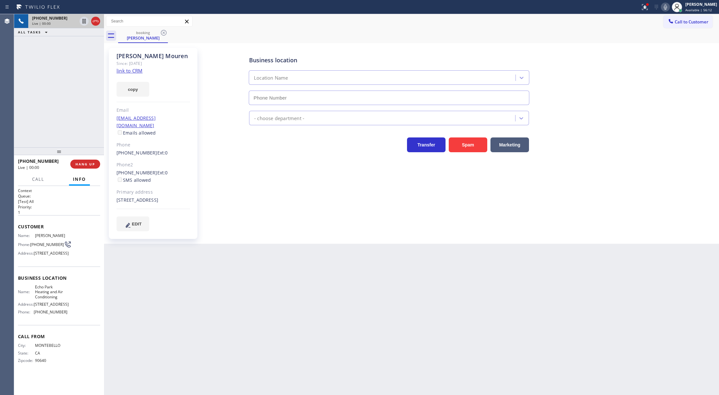
type input "[PHONE_NUMBER]"
click at [126, 73] on link "link to CRM" at bounding box center [130, 70] width 26 height 6
drag, startPoint x: 669, startPoint y: 5, endPoint x: 537, endPoint y: 171, distance: 212.2
click at [666, 8] on icon at bounding box center [665, 7] width 8 height 8
click at [35, 180] on span "Call" at bounding box center [38, 179] width 12 height 6
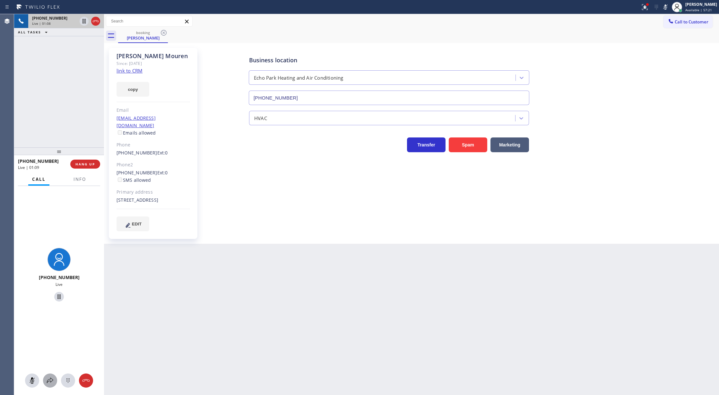
click at [47, 383] on icon at bounding box center [50, 380] width 8 height 8
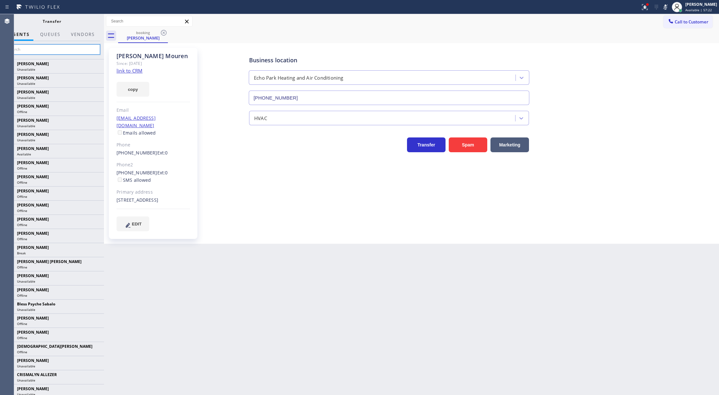
click at [53, 49] on input "text" at bounding box center [52, 49] width 97 height 10
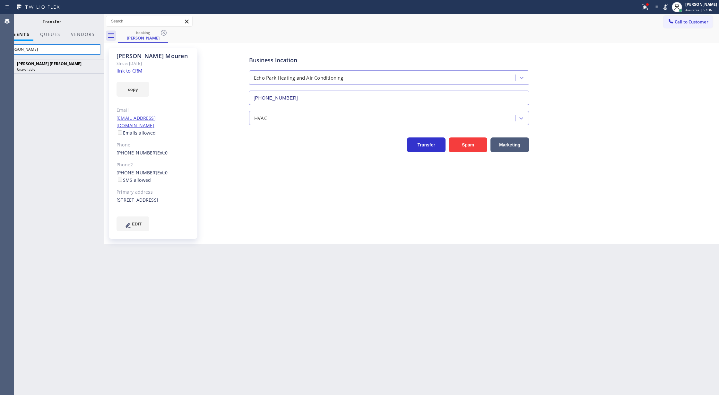
drag, startPoint x: 26, startPoint y: 50, endPoint x: 0, endPoint y: 53, distance: 26.2
click at [0, 53] on div "Agent Desktop Classify the call LOCATION NAME [DOMAIN_NAME] ([US_STATE], Google…" at bounding box center [359, 204] width 719 height 381
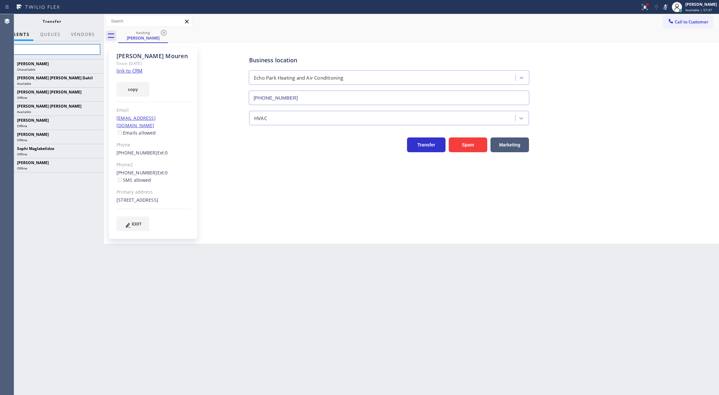
type input "[PERSON_NAME]"
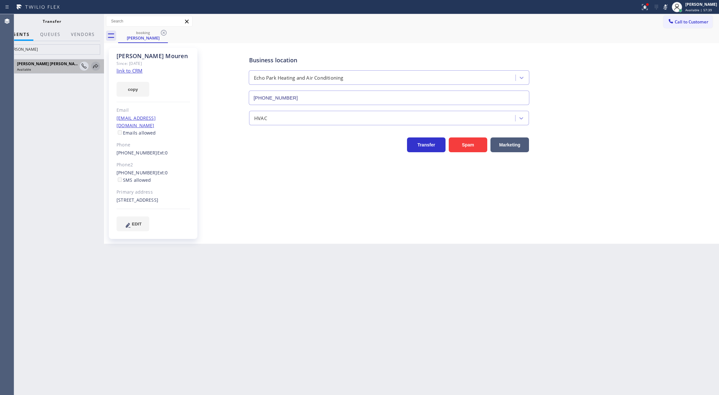
click at [96, 65] on icon at bounding box center [95, 66] width 5 height 4
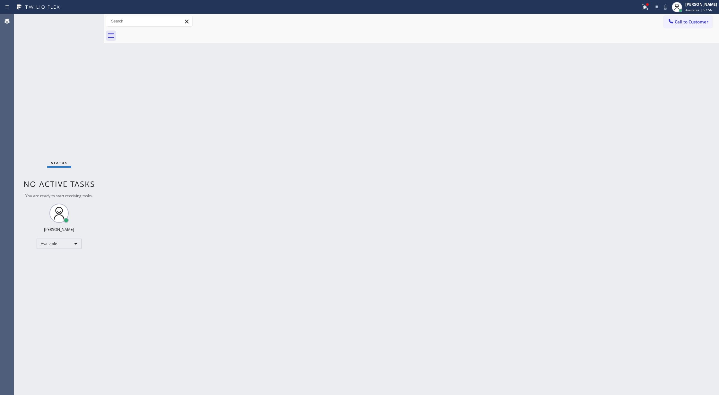
click at [94, 19] on div "Status No active tasks You are ready to start receiving tasks. [PERSON_NAME] Av…" at bounding box center [59, 204] width 90 height 381
click at [579, 149] on div "Back to Dashboard Change Sender ID Customers Technicians Select a contact Outbo…" at bounding box center [411, 204] width 615 height 381
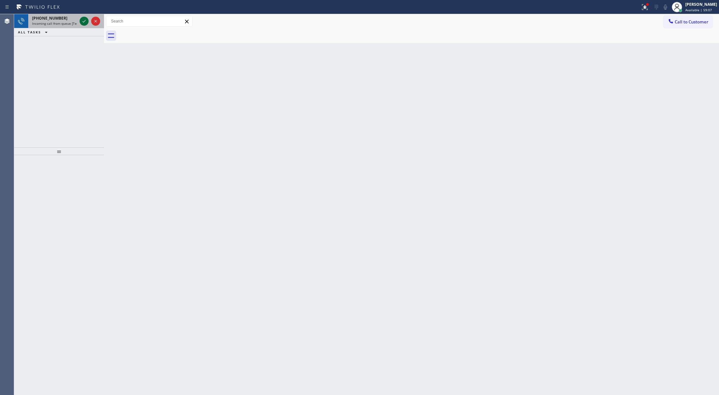
click at [83, 18] on icon at bounding box center [84, 21] width 8 height 8
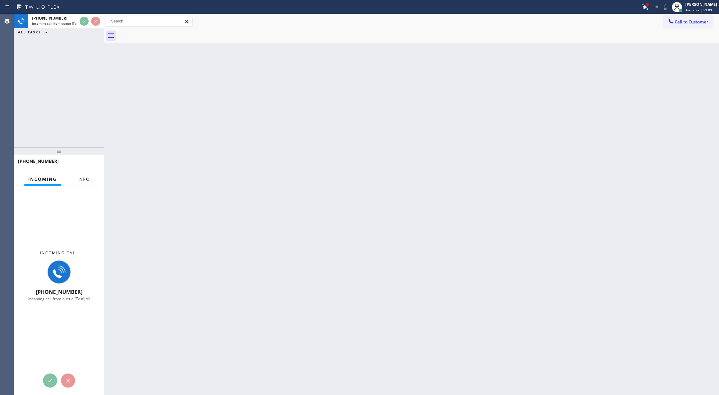
click at [80, 180] on span "Info" at bounding box center [83, 179] width 13 height 6
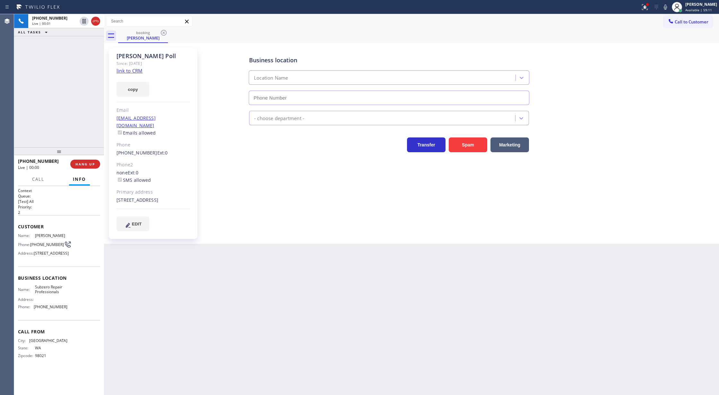
type input "[PHONE_NUMBER]"
click at [132, 69] on link "link to CRM" at bounding box center [130, 70] width 26 height 6
click at [82, 162] on span "COMPLETE" at bounding box center [84, 164] width 22 height 4
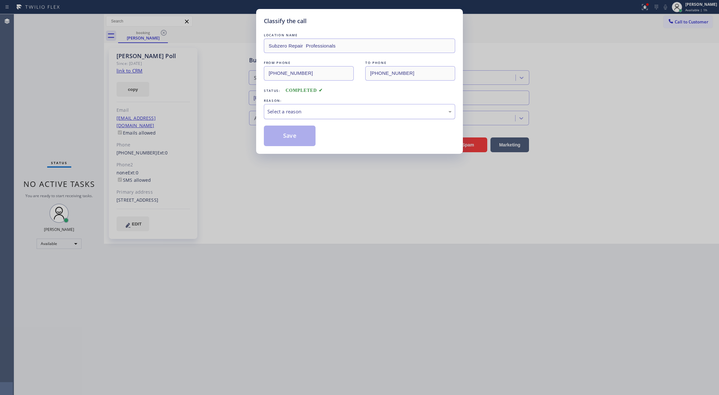
click at [282, 115] on div "Select a reason" at bounding box center [359, 111] width 184 height 7
click at [295, 137] on button "Save" at bounding box center [290, 135] width 52 height 21
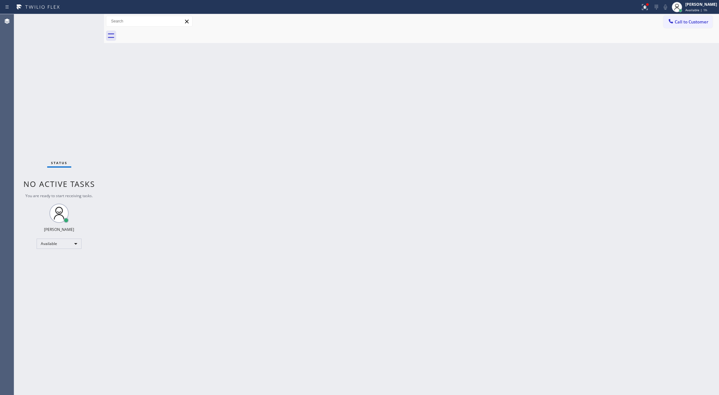
click at [83, 18] on div "Status No active tasks You are ready to start receiving tasks. [PERSON_NAME] Av…" at bounding box center [59, 204] width 90 height 381
click at [89, 21] on div "Status No active tasks You are ready to start receiving tasks. [PERSON_NAME] Av…" at bounding box center [59, 204] width 90 height 381
click at [88, 18] on div "Status No active tasks You are ready to start receiving tasks. [PERSON_NAME] Av…" at bounding box center [59, 204] width 90 height 381
click at [540, 134] on div "Back to Dashboard Change Sender ID Customers Technicians Select a contact Outbo…" at bounding box center [411, 204] width 615 height 381
click at [448, 168] on div "Back to Dashboard Change Sender ID Customers Technicians Select a contact Outbo…" at bounding box center [411, 204] width 615 height 381
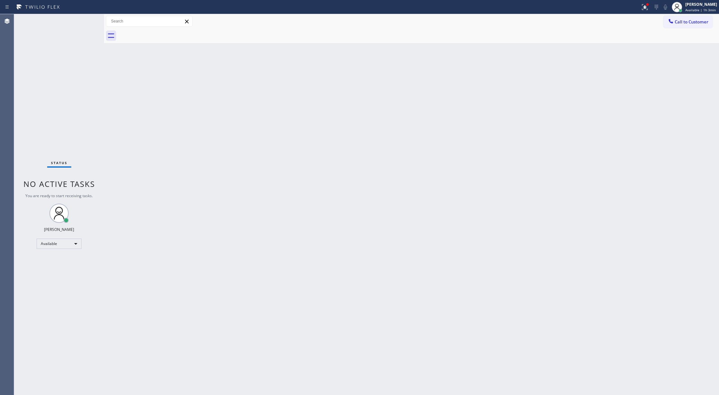
click at [326, 234] on div "Back to Dashboard Change Sender ID Customers Technicians Select a contact Outbo…" at bounding box center [411, 204] width 615 height 381
click at [86, 21] on div "Status No active tasks You are ready to start receiving tasks. [PERSON_NAME] Av…" at bounding box center [59, 204] width 90 height 381
click at [84, 19] on div "Status No active tasks You are ready to start receiving tasks. [PERSON_NAME] Av…" at bounding box center [59, 204] width 90 height 381
click at [80, 18] on div "Status No active tasks You are ready to start receiving tasks. [PERSON_NAME] Av…" at bounding box center [59, 204] width 90 height 381
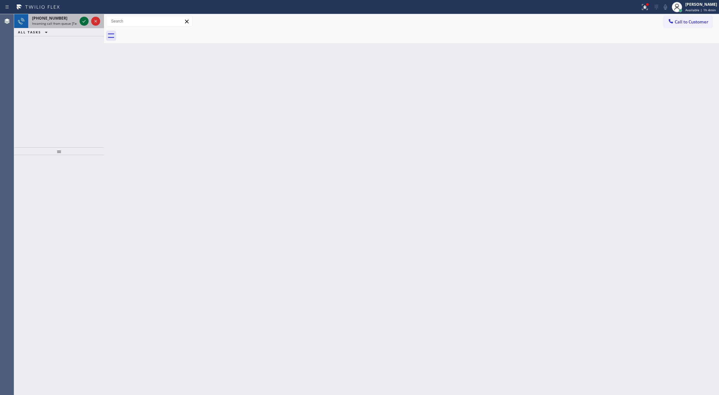
click at [84, 20] on icon at bounding box center [84, 21] width 8 height 8
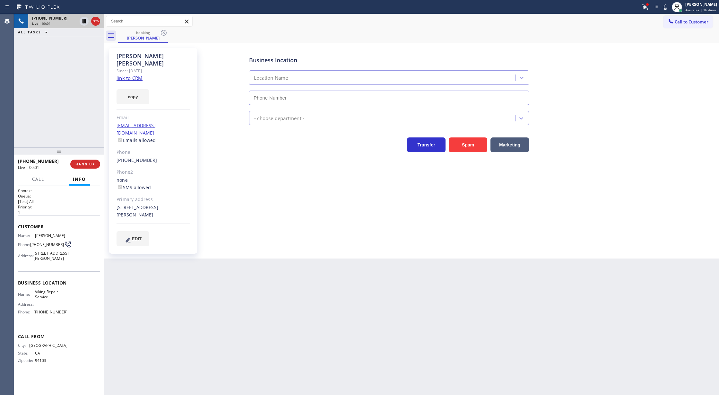
type input "[PHONE_NUMBER]"
click at [132, 75] on link "link to CRM" at bounding box center [130, 78] width 26 height 6
click at [83, 22] on icon at bounding box center [83, 21] width 3 height 4
click at [666, 7] on icon at bounding box center [665, 7] width 8 height 8
click at [81, 21] on icon at bounding box center [84, 21] width 8 height 8
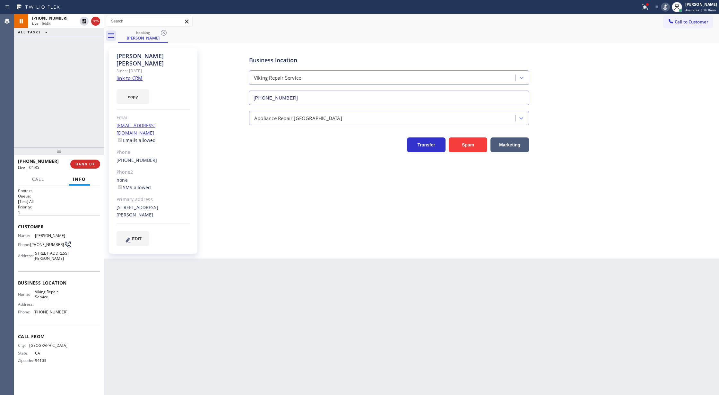
drag, startPoint x: 667, startPoint y: 5, endPoint x: 0, endPoint y: 308, distance: 732.5
click at [665, 5] on icon at bounding box center [665, 7] width 8 height 8
click at [96, 21] on icon at bounding box center [96, 21] width 8 height 8
click at [83, 159] on div "[PHONE_NUMBER] Live | 05:45 HANG UP" at bounding box center [59, 164] width 82 height 17
click at [88, 162] on span "COMPLETE" at bounding box center [84, 164] width 22 height 4
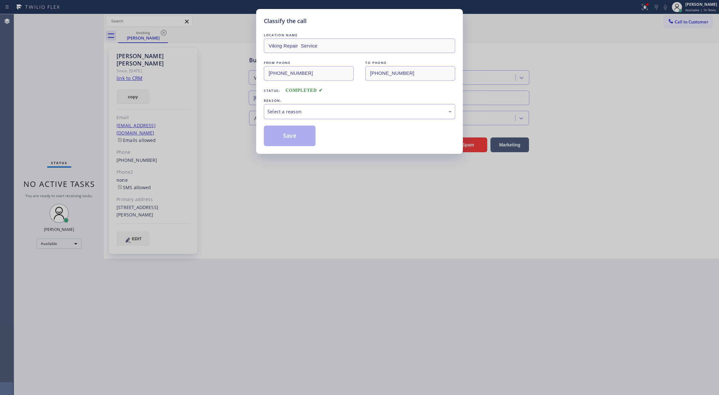
drag, startPoint x: 283, startPoint y: 112, endPoint x: 282, endPoint y: 118, distance: 6.1
click at [284, 112] on div "Select a reason" at bounding box center [359, 111] width 184 height 7
click at [286, 134] on button "Save" at bounding box center [290, 135] width 52 height 21
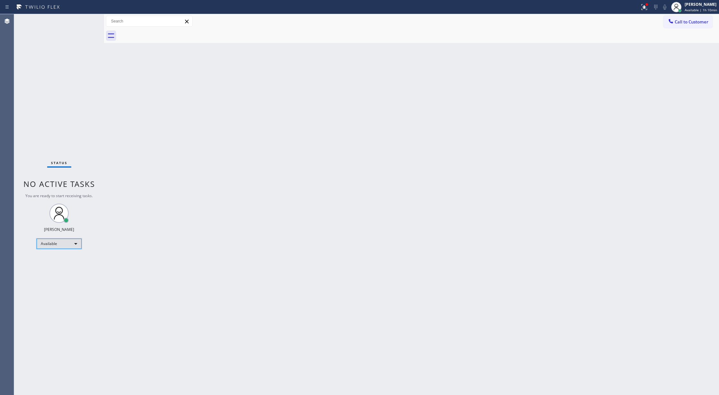
click at [77, 243] on div "Available" at bounding box center [59, 243] width 45 height 10
click at [64, 277] on li "Break" at bounding box center [58, 277] width 43 height 8
click at [67, 246] on div "Break" at bounding box center [59, 246] width 45 height 10
drag, startPoint x: 133, startPoint y: 215, endPoint x: 112, endPoint y: 298, distance: 85.2
click at [133, 216] on div at bounding box center [359, 197] width 719 height 395
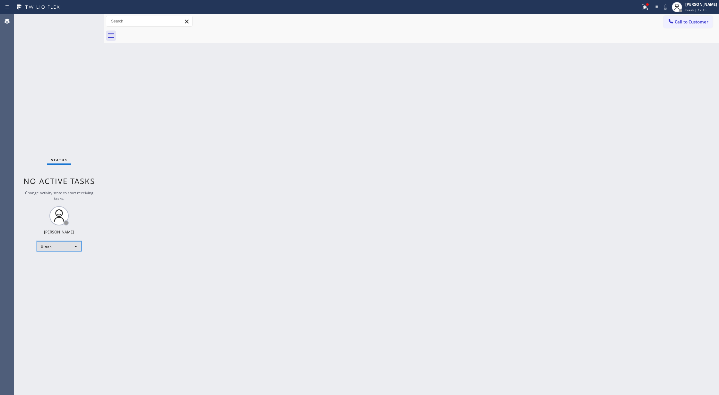
click at [76, 246] on div "Break" at bounding box center [59, 246] width 45 height 10
click at [71, 262] on li "Available" at bounding box center [58, 263] width 43 height 8
click at [83, 21] on div "Status No active tasks You are ready to start receiving tasks. [PERSON_NAME] Av…" at bounding box center [59, 204] width 90 height 381
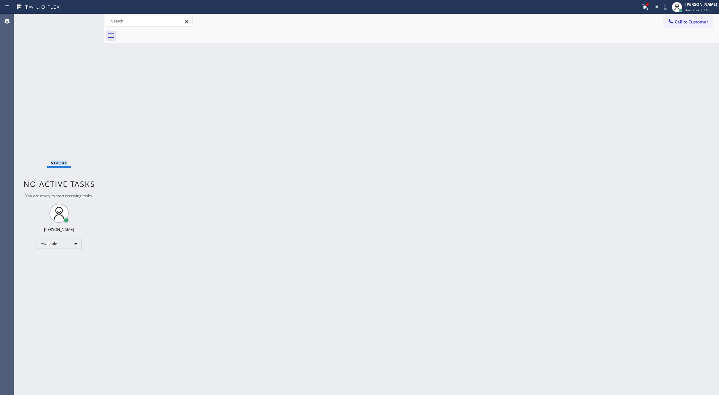
click at [83, 21] on div "Status No active tasks You are ready to start receiving tasks. [PERSON_NAME] Av…" at bounding box center [59, 204] width 90 height 381
click at [691, 20] on span "Call to Customer" at bounding box center [692, 22] width 34 height 6
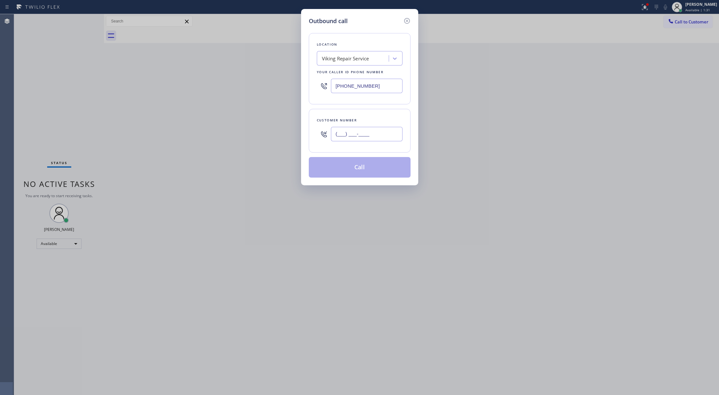
click at [334, 135] on input "(___) ___-____" at bounding box center [367, 134] width 72 height 14
paste input "203) 500-1252"
type input "[PHONE_NUMBER]"
click at [334, 57] on div "Viking Repair Service" at bounding box center [345, 58] width 47 height 7
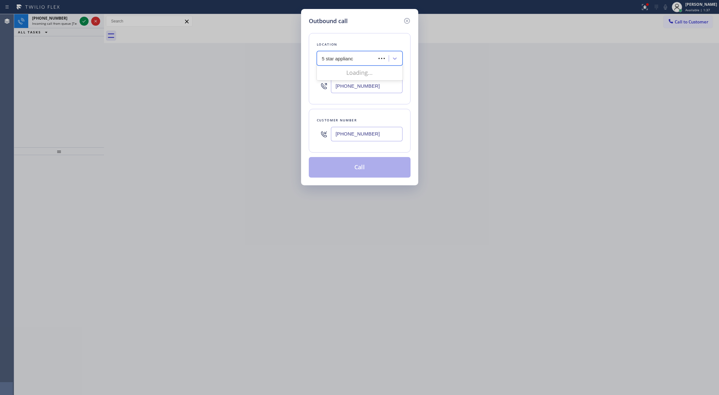
type input "5 star appliance"
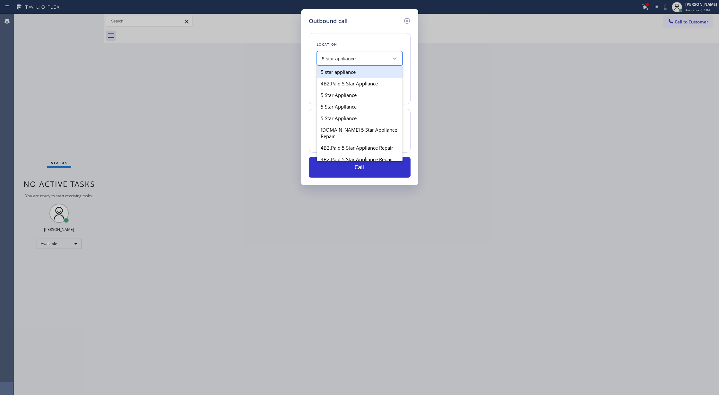
click at [365, 72] on div "5 star appliance" at bounding box center [360, 72] width 86 height 12
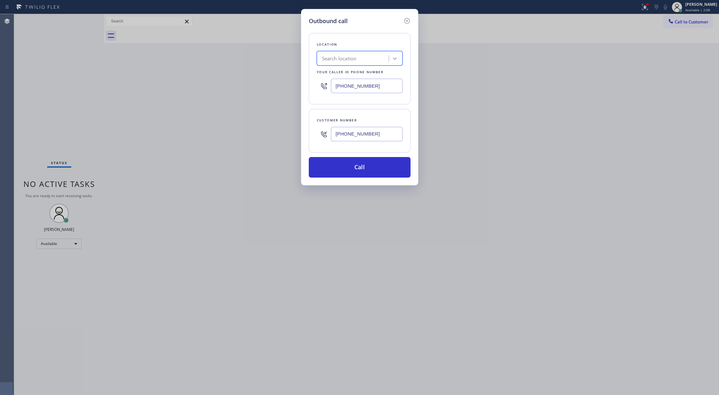
click at [366, 62] on div "Search location" at bounding box center [354, 58] width 70 height 11
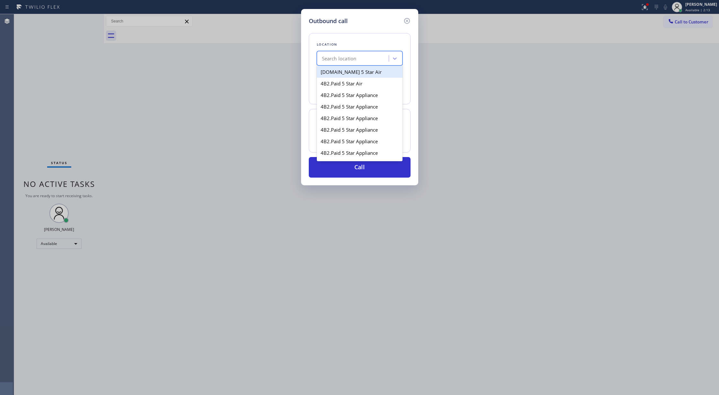
click at [357, 59] on div "Search location" at bounding box center [354, 58] width 70 height 11
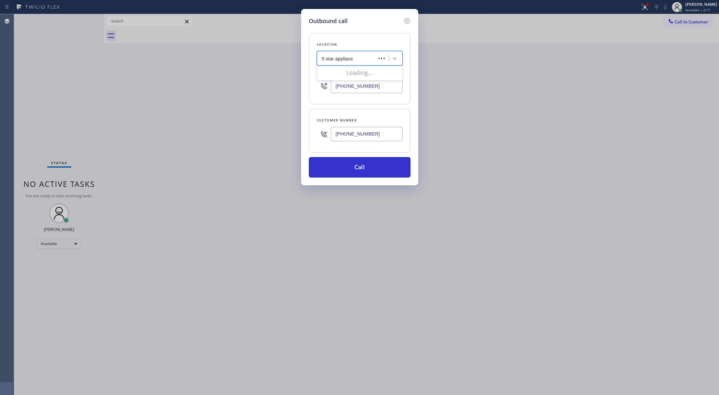
type input "5 star appliance"
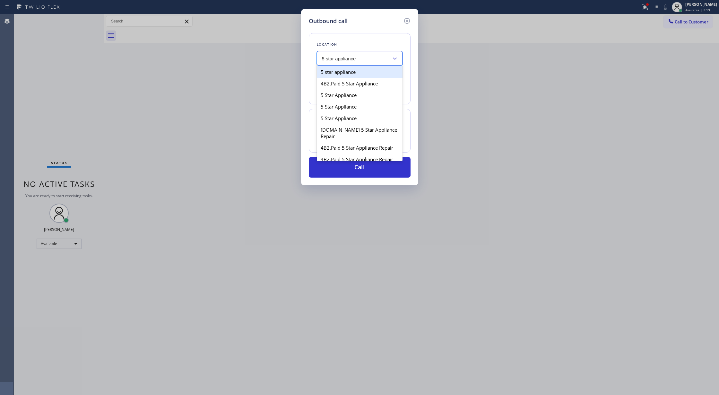
click at [345, 71] on div "5 star appliance" at bounding box center [360, 72] width 86 height 12
type input "[PHONE_NUMBER]"
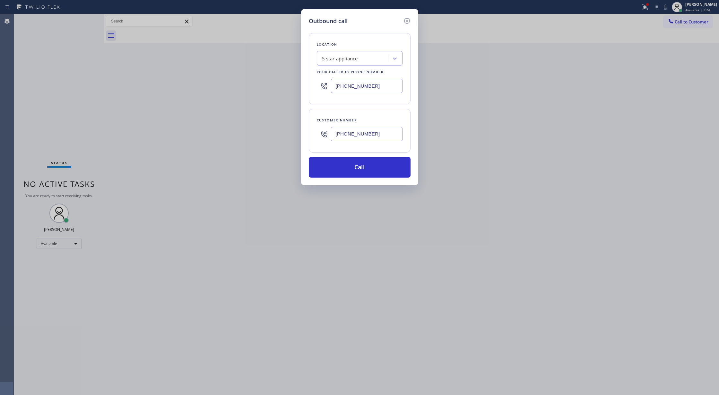
drag, startPoint x: 685, startPoint y: 220, endPoint x: 604, endPoint y: 218, distance: 80.9
click at [685, 220] on div "Outbound call Location 5 star appliance Your caller id phone number [PHONE_NUMB…" at bounding box center [359, 197] width 719 height 395
click at [341, 167] on button "Call" at bounding box center [360, 167] width 102 height 21
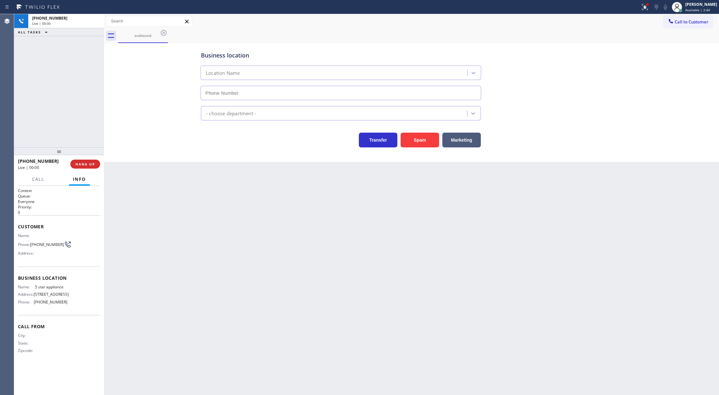
type input "[PHONE_NUMBER]"
click at [80, 167] on button "COMPLETE" at bounding box center [84, 164] width 32 height 9
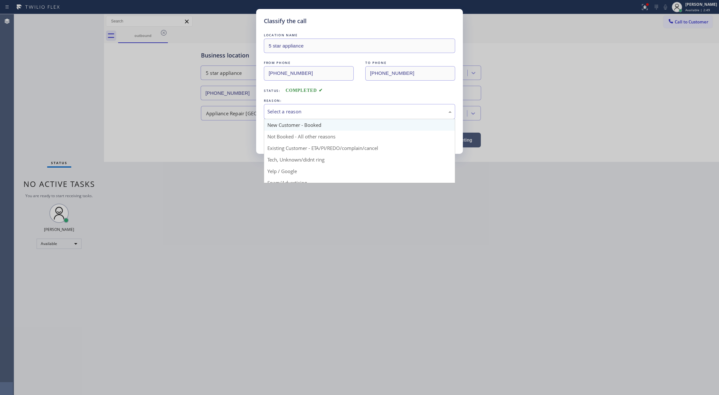
drag, startPoint x: 284, startPoint y: 113, endPoint x: 284, endPoint y: 122, distance: 9.0
click at [284, 112] on div "Select a reason" at bounding box center [359, 111] width 184 height 7
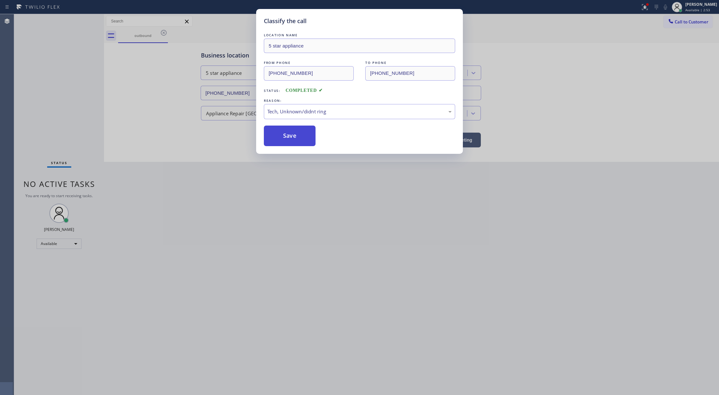
click at [282, 140] on button "Save" at bounding box center [290, 135] width 52 height 21
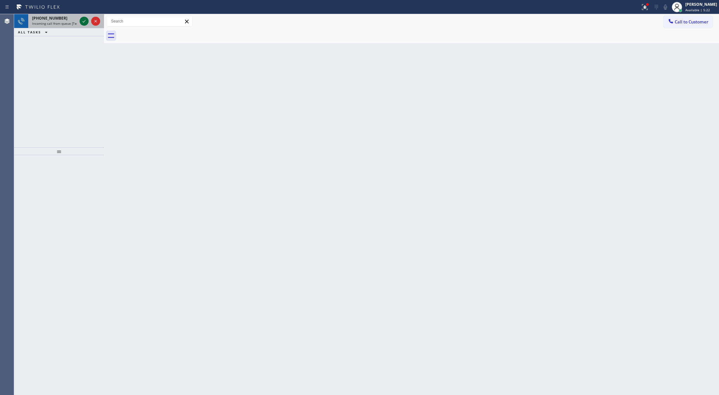
click at [83, 21] on icon at bounding box center [84, 21] width 8 height 8
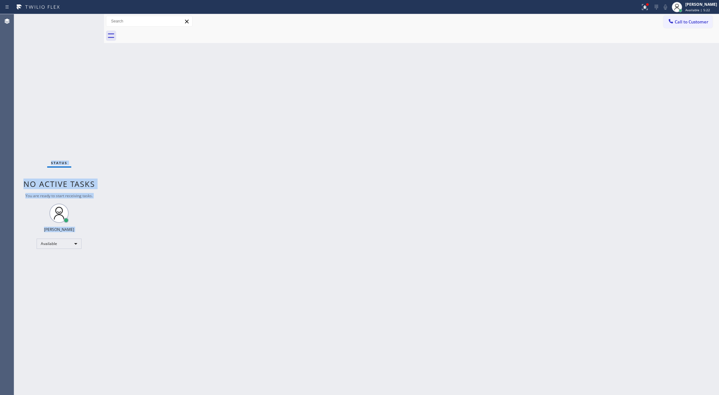
click at [83, 21] on div "Status No active tasks You are ready to start receiving tasks. [PERSON_NAME] Av…" at bounding box center [59, 204] width 90 height 381
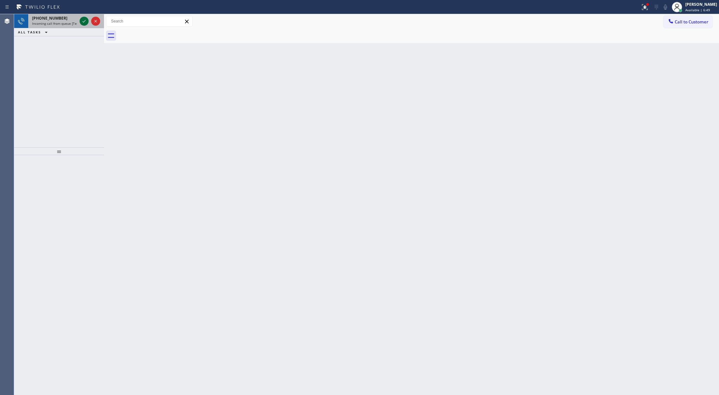
click at [84, 22] on icon at bounding box center [84, 21] width 8 height 8
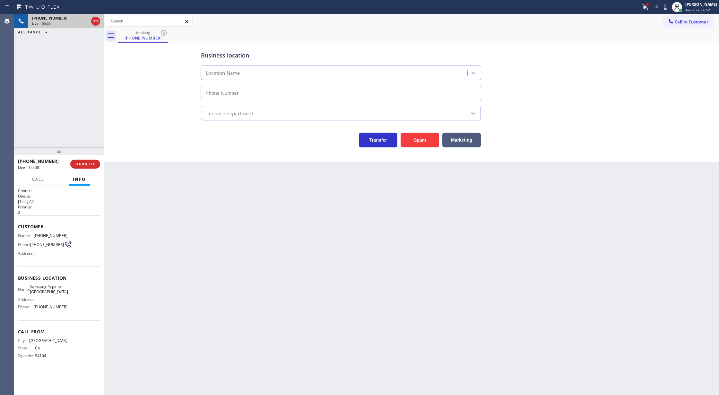
type input "[PHONE_NUMBER]"
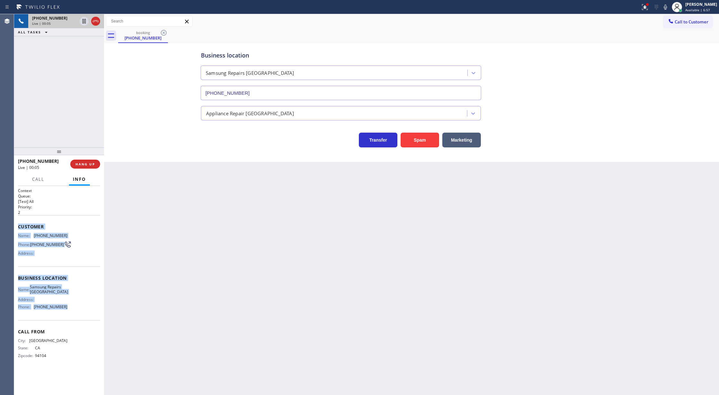
copy div "Customer Name: [PHONE_NUMBER] Phone: [PHONE_NUMBER] Address: Business location …"
drag, startPoint x: 16, startPoint y: 226, endPoint x: 90, endPoint y: 315, distance: 116.0
click at [90, 315] on div "Context Queue: [Test] All Priority: 2 Customer Name: [PHONE_NUMBER] Phone: [PHO…" at bounding box center [59, 290] width 90 height 209
click at [667, 8] on icon at bounding box center [665, 6] width 3 height 5
click at [668, 8] on rect at bounding box center [665, 6] width 4 height 4
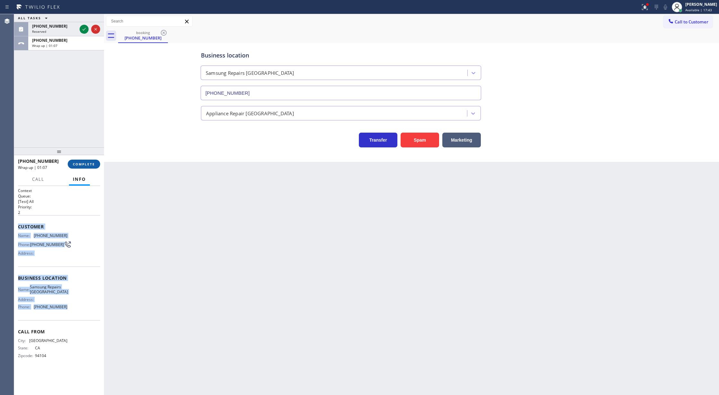
click at [86, 160] on button "COMPLETE" at bounding box center [84, 164] width 32 height 9
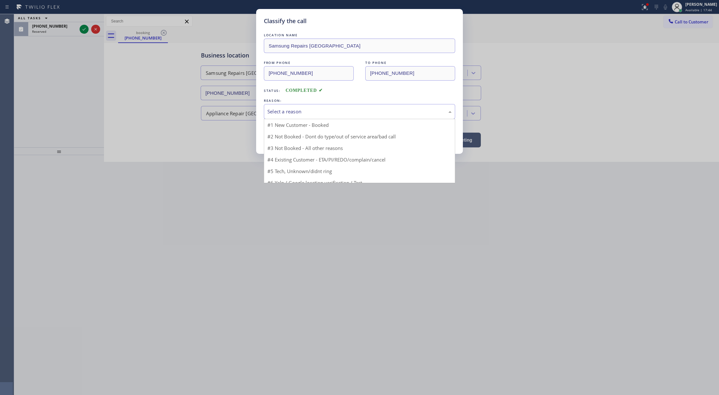
click at [307, 113] on div "Select a reason" at bounding box center [359, 111] width 184 height 7
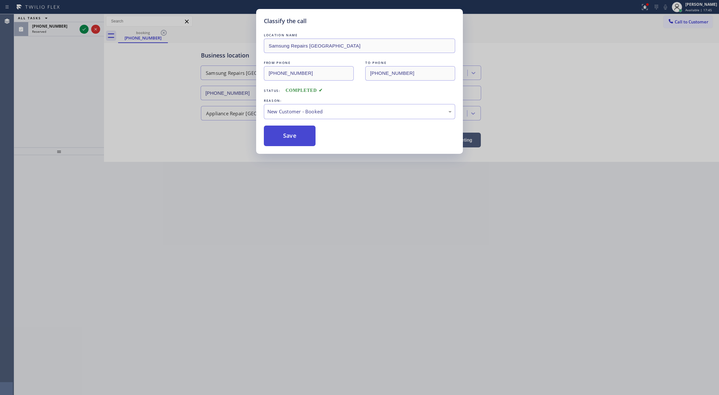
click at [290, 134] on button "Save" at bounding box center [290, 135] width 52 height 21
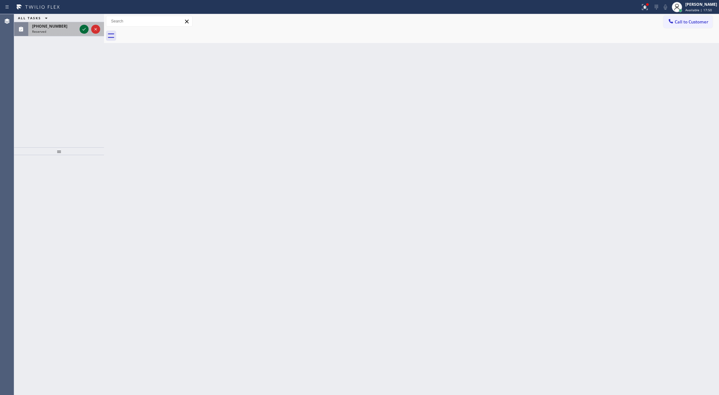
click at [85, 30] on icon at bounding box center [84, 29] width 8 height 8
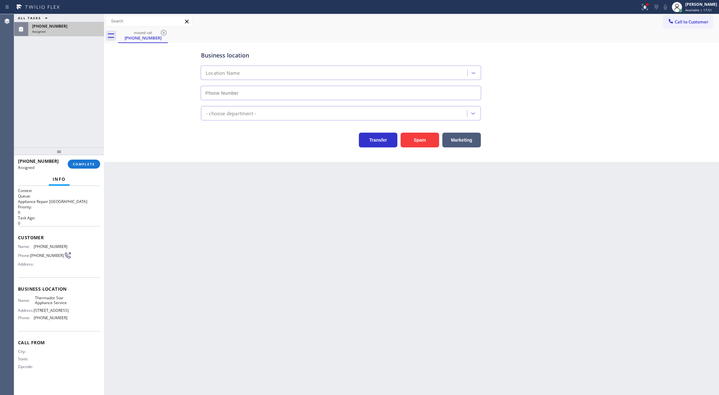
type input "[PHONE_NUMBER]"
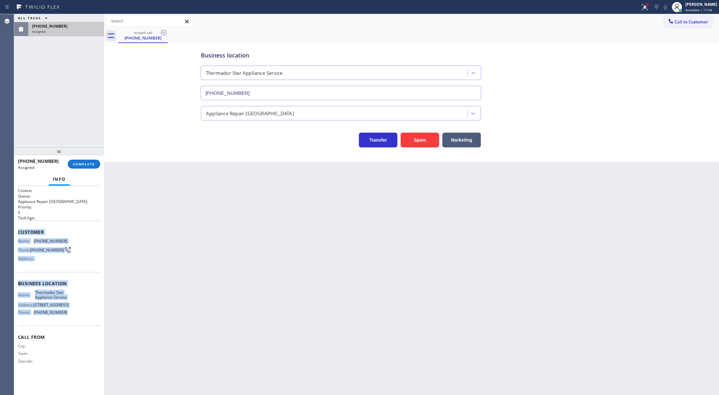
copy div "Customer Name: [PHONE_NUMBER] Phone: [PHONE_NUMBER] Address: Business location …"
drag, startPoint x: 19, startPoint y: 233, endPoint x: 71, endPoint y: 311, distance: 93.5
click at [71, 311] on div "Context Queue: Appliance Repair High End Priority: 0 Task Age: Customer Name: […" at bounding box center [59, 281] width 82 height 186
click at [82, 167] on button "COMPLETE" at bounding box center [84, 164] width 32 height 9
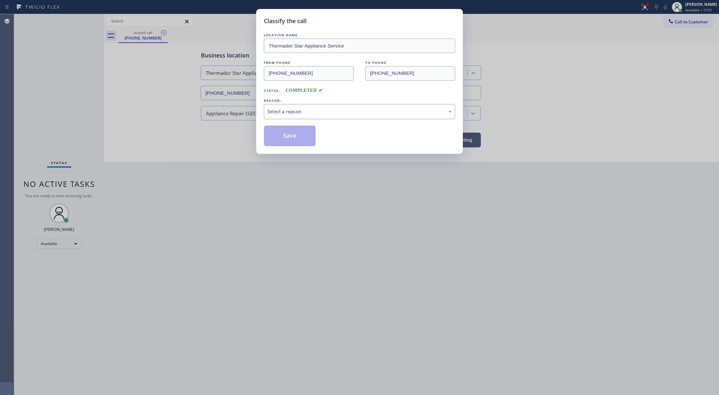
click at [323, 110] on div "Select a reason" at bounding box center [359, 111] width 184 height 7
click at [286, 137] on button "Save" at bounding box center [290, 135] width 52 height 21
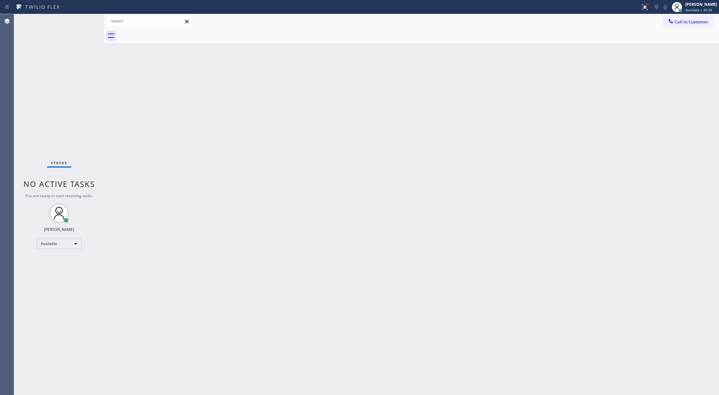
click at [85, 23] on div "Status No active tasks You are ready to start receiving tasks. [PERSON_NAME] Av…" at bounding box center [59, 204] width 90 height 381
click at [87, 22] on div "Status No active tasks You are ready to start receiving tasks. [PERSON_NAME] Av…" at bounding box center [59, 204] width 90 height 381
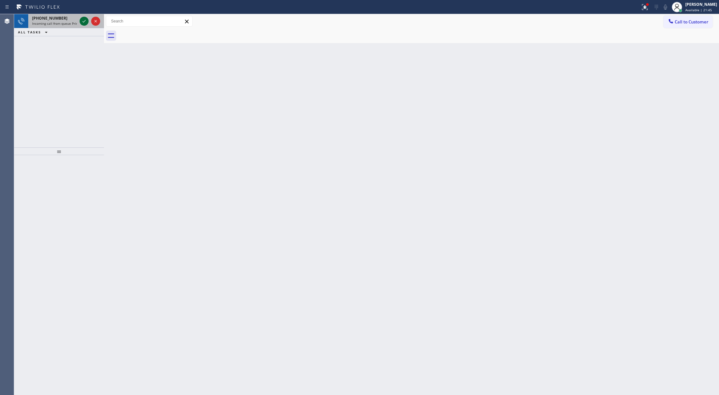
click at [83, 21] on icon at bounding box center [84, 21] width 8 height 8
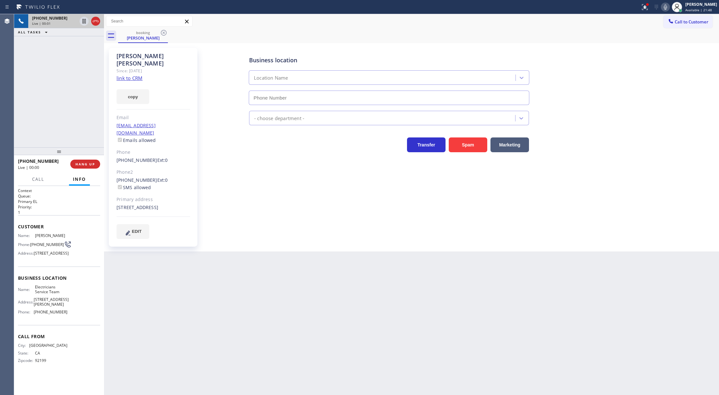
type input "[PHONE_NUMBER]"
click at [129, 75] on link "link to CRM" at bounding box center [130, 78] width 26 height 6
drag, startPoint x: 668, startPoint y: 4, endPoint x: 636, endPoint y: 214, distance: 212.3
click at [668, 4] on icon at bounding box center [665, 7] width 8 height 8
drag, startPoint x: 671, startPoint y: 6, endPoint x: 561, endPoint y: 205, distance: 226.5
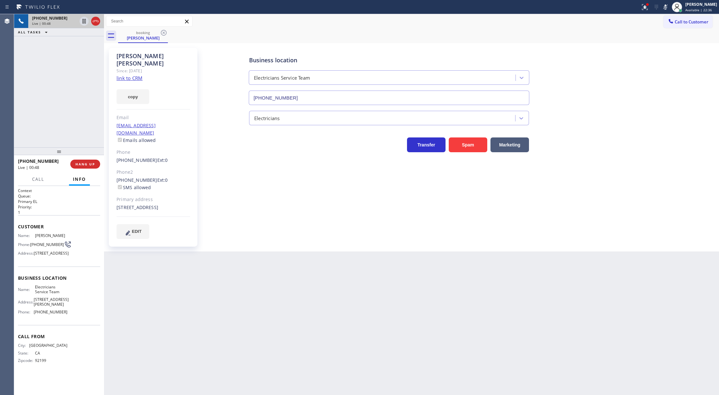
click at [667, 7] on icon at bounding box center [665, 6] width 3 height 5
click at [669, 5] on icon at bounding box center [665, 7] width 8 height 8
click at [668, 7] on icon at bounding box center [665, 7] width 8 height 8
click at [669, 6] on icon at bounding box center [665, 7] width 8 height 8
click at [668, 7] on rect at bounding box center [665, 6] width 4 height 4
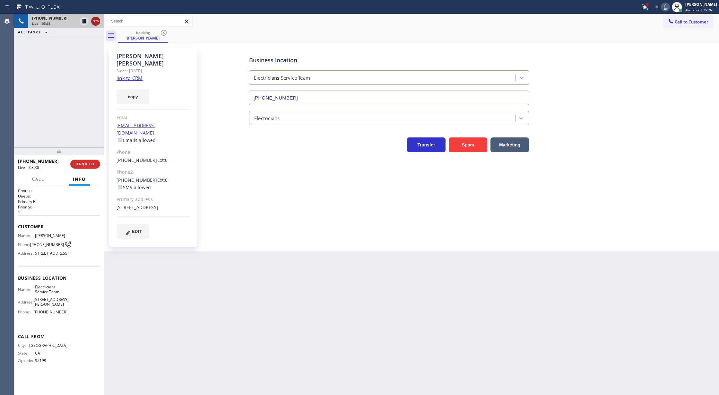
click at [95, 20] on icon at bounding box center [96, 21] width 8 height 8
click at [78, 167] on button "COMPLETE" at bounding box center [84, 164] width 32 height 9
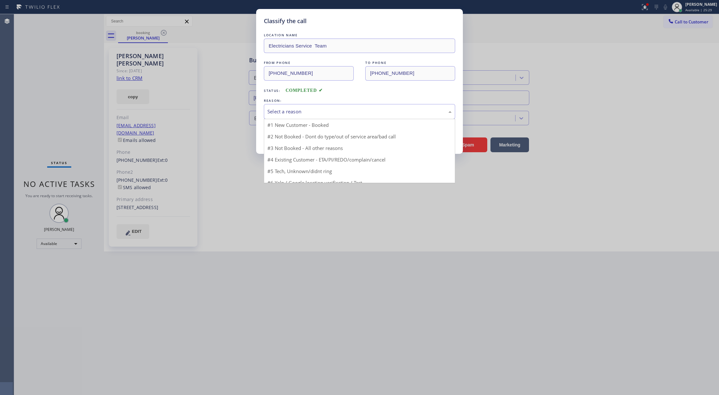
click at [307, 116] on div "Select a reason" at bounding box center [359, 111] width 191 height 15
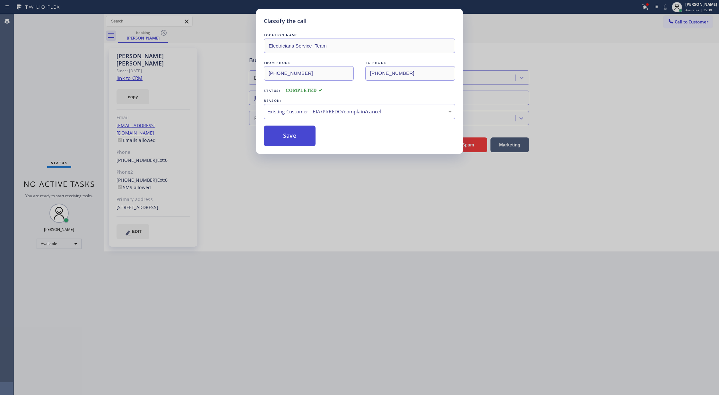
click at [284, 128] on button "Save" at bounding box center [290, 135] width 52 height 21
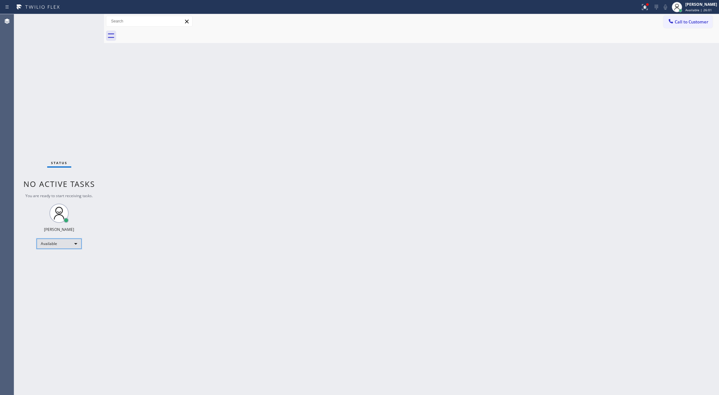
click at [69, 244] on div "Available" at bounding box center [59, 243] width 45 height 10
click at [65, 268] on li "Unavailable" at bounding box center [58, 269] width 43 height 8
click at [67, 247] on div "Unavailable" at bounding box center [59, 246] width 45 height 10
click at [61, 264] on li "Available" at bounding box center [58, 263] width 43 height 8
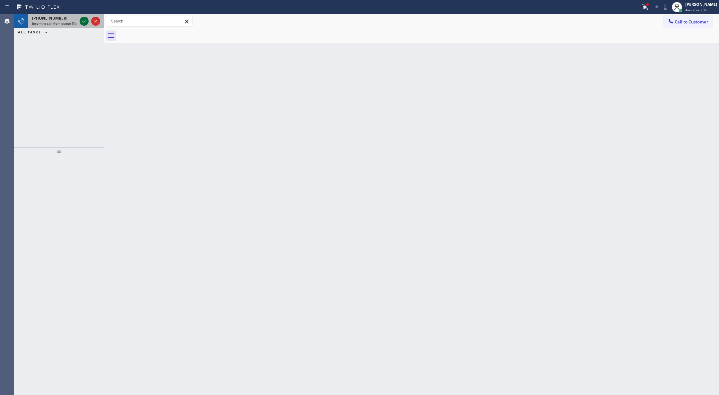
click at [82, 17] on div at bounding box center [89, 21] width 23 height 14
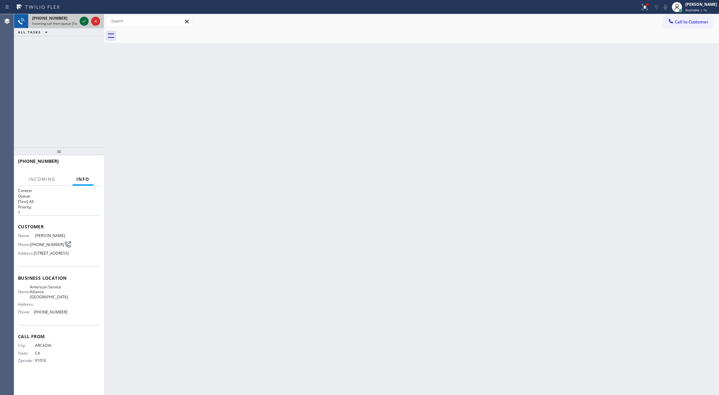
click at [82, 21] on icon at bounding box center [84, 21] width 8 height 8
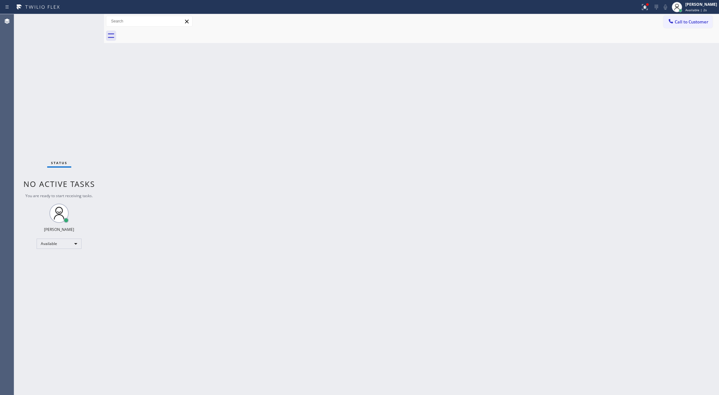
click at [84, 21] on div "Status No active tasks You are ready to start receiving tasks. [PERSON_NAME] Av…" at bounding box center [59, 204] width 90 height 381
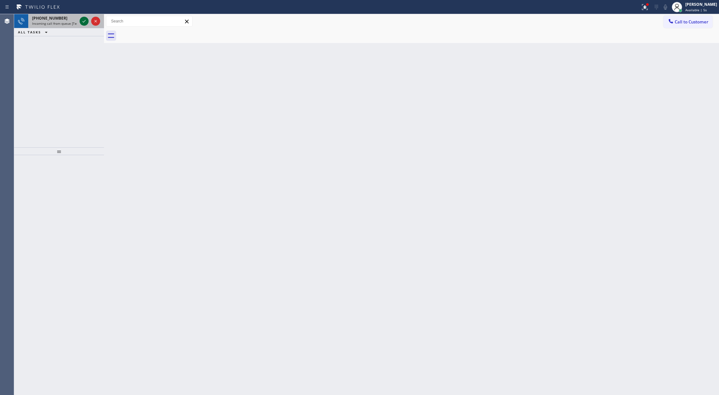
click at [82, 19] on icon at bounding box center [84, 21] width 8 height 8
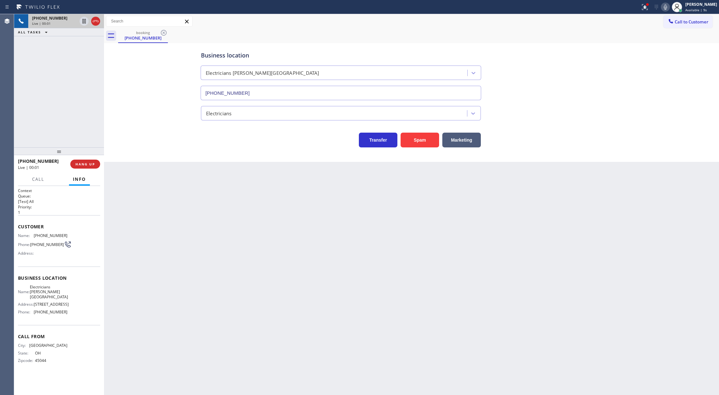
type input "[PHONE_NUMBER]"
drag, startPoint x: 95, startPoint y: 21, endPoint x: 103, endPoint y: 83, distance: 63.1
click at [95, 21] on icon at bounding box center [96, 21] width 6 height 2
click at [84, 162] on span "HANG UP" at bounding box center [85, 164] width 20 height 4
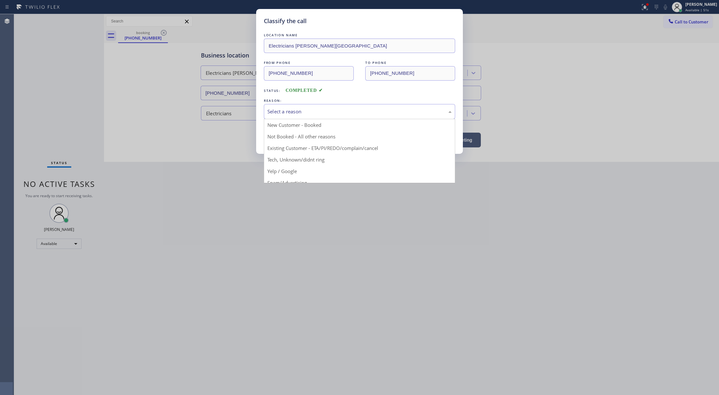
click at [318, 113] on div "Select a reason" at bounding box center [359, 111] width 184 height 7
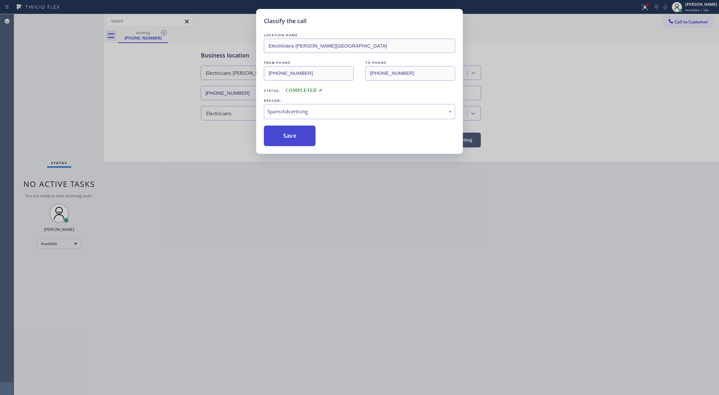
click at [288, 138] on button "Save" at bounding box center [290, 135] width 52 height 21
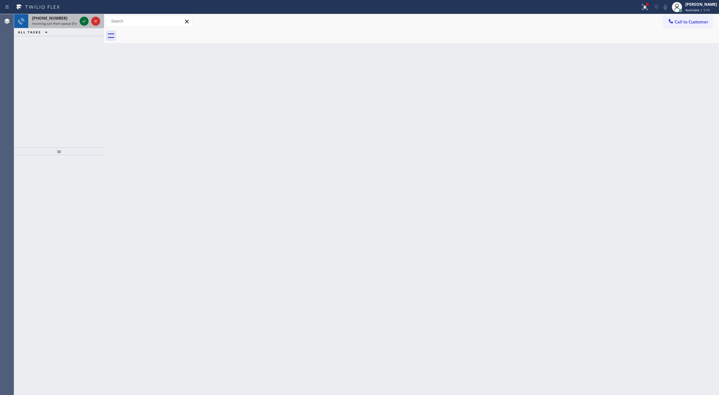
click at [81, 22] on icon at bounding box center [84, 21] width 8 height 8
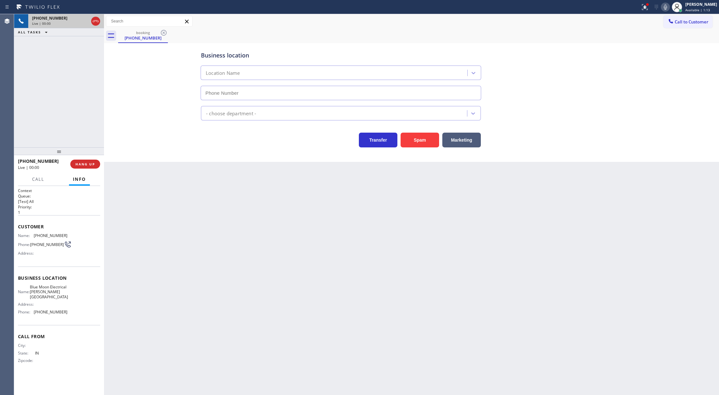
type input "[PHONE_NUMBER]"
click at [104, 93] on div at bounding box center [104, 204] width 0 height 381
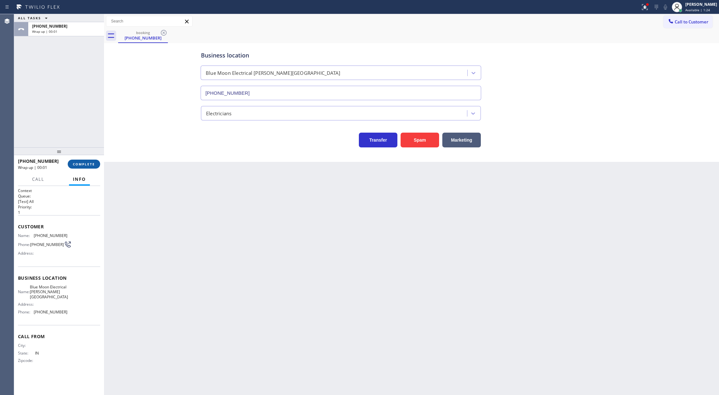
click at [75, 162] on span "COMPLETE" at bounding box center [84, 164] width 22 height 4
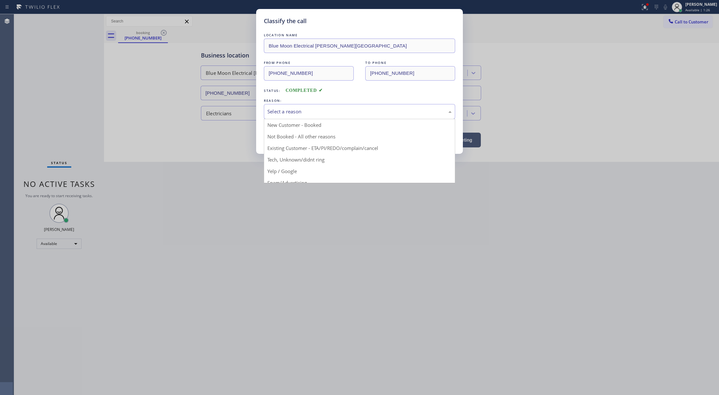
click at [312, 118] on div "Select a reason" at bounding box center [359, 111] width 191 height 15
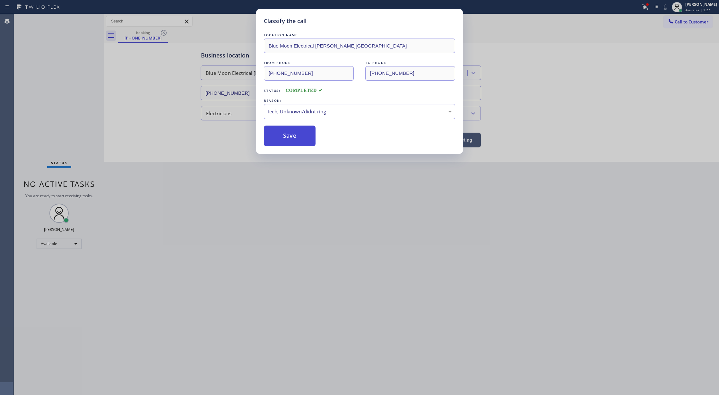
click at [284, 143] on button "Save" at bounding box center [290, 135] width 52 height 21
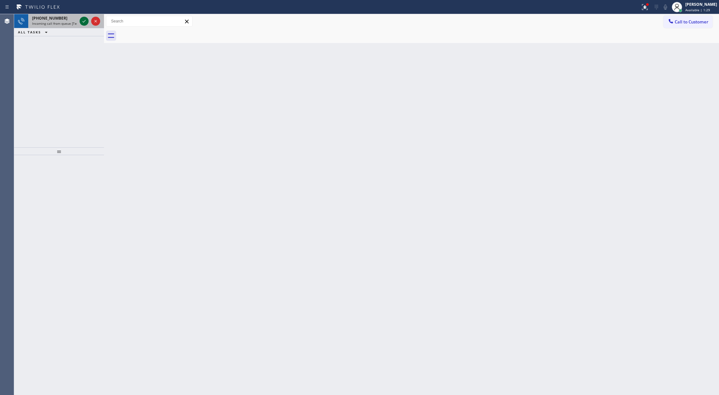
click at [83, 18] on icon at bounding box center [84, 21] width 8 height 8
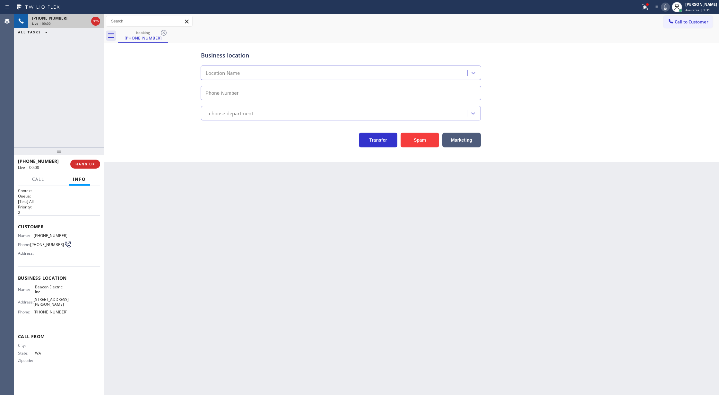
type input "[PHONE_NUMBER]"
click at [83, 166] on span "COMPLETE" at bounding box center [84, 164] width 22 height 4
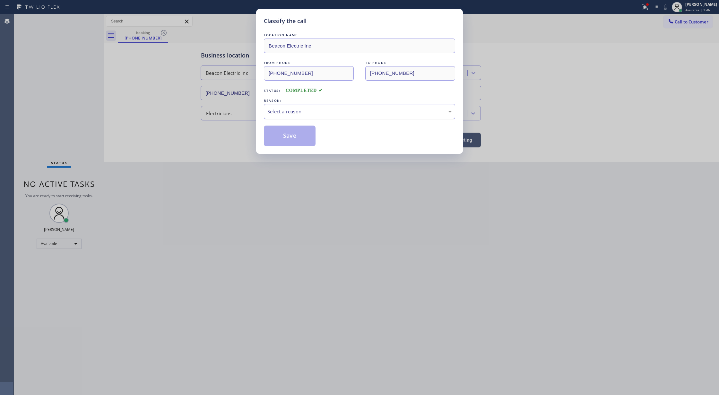
click at [297, 110] on div "Select a reason" at bounding box center [359, 111] width 184 height 7
drag, startPoint x: 283, startPoint y: 140, endPoint x: 243, endPoint y: 125, distance: 42.7
click at [283, 140] on button "Save" at bounding box center [290, 135] width 52 height 21
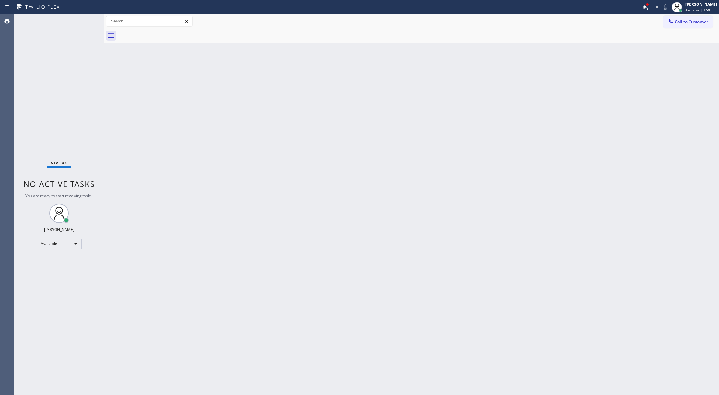
click at [87, 19] on div "Status No active tasks You are ready to start receiving tasks. [PERSON_NAME] Av…" at bounding box center [59, 204] width 90 height 381
click at [155, 214] on div "Back to Dashboard Change Sender ID Customers Technicians Select a contact Outbo…" at bounding box center [411, 204] width 615 height 381
click at [84, 21] on div "Status No active tasks You are ready to start receiving tasks. [PERSON_NAME] Av…" at bounding box center [59, 204] width 90 height 381
click at [155, 213] on div "Back to Dashboard Change Sender ID Customers Technicians Select a contact Outbo…" at bounding box center [411, 204] width 615 height 381
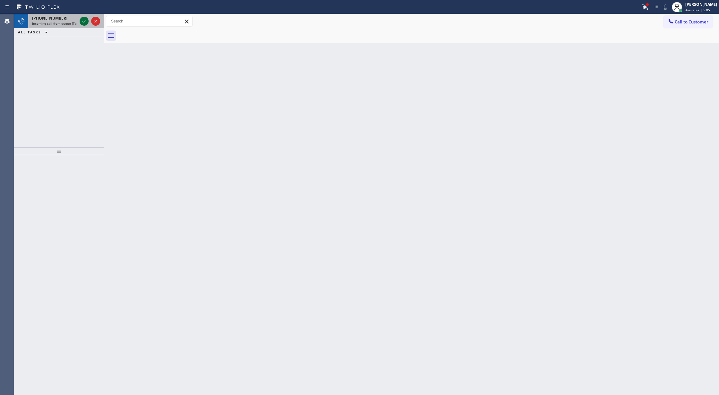
click at [83, 21] on icon at bounding box center [84, 21] width 8 height 8
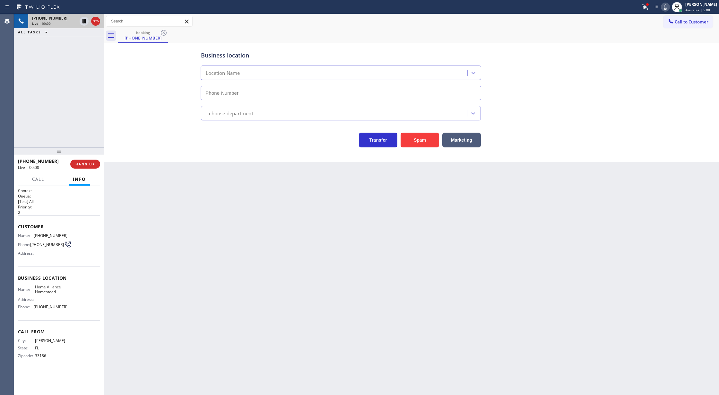
type input "[PHONE_NUMBER]"
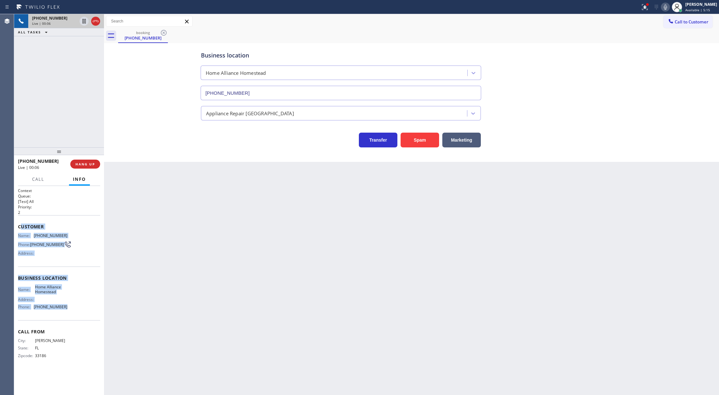
copy div "ustomer Name: [PHONE_NUMBER] Phone: [PHONE_NUMBER] Address: Business location N…"
drag, startPoint x: 20, startPoint y: 227, endPoint x: 74, endPoint y: 310, distance: 99.1
click at [74, 310] on div "Context Queue: [Test] All Priority: 2 Customer Name: [PHONE_NUMBER] Phone: [PHO…" at bounding box center [59, 278] width 82 height 181
click at [80, 167] on button "COMPLETE" at bounding box center [84, 164] width 32 height 9
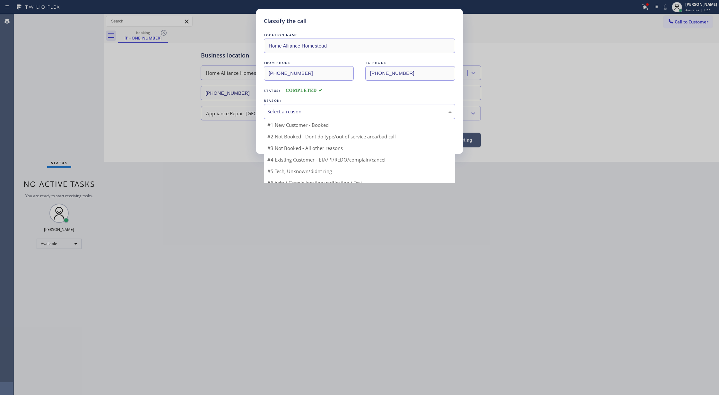
click at [295, 108] on div "Select a reason" at bounding box center [359, 111] width 184 height 7
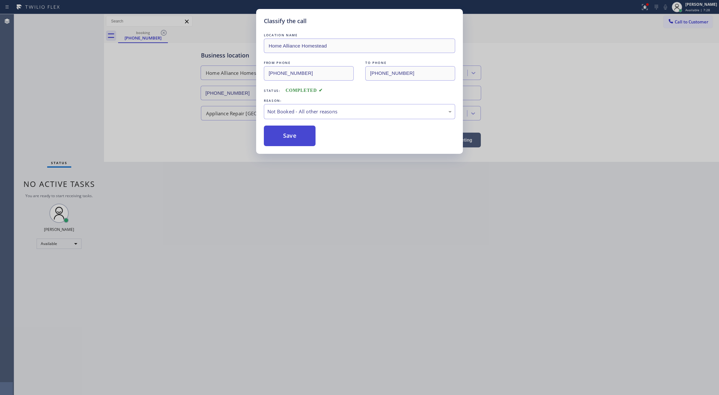
click at [288, 137] on button "Save" at bounding box center [290, 135] width 52 height 21
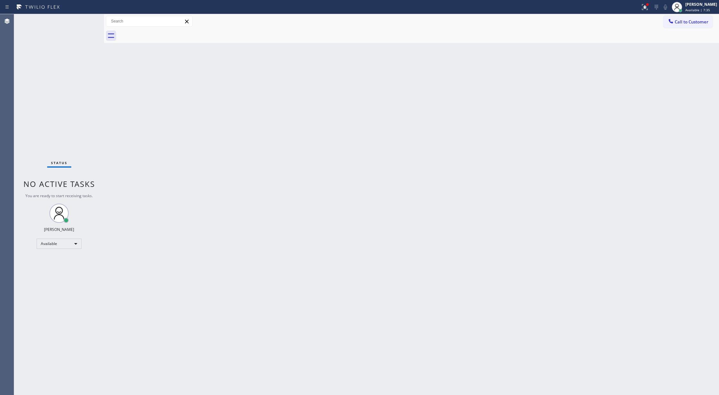
drag, startPoint x: 679, startPoint y: 21, endPoint x: 598, endPoint y: 56, distance: 88.9
click at [679, 21] on span "Call to Customer" at bounding box center [692, 22] width 34 height 6
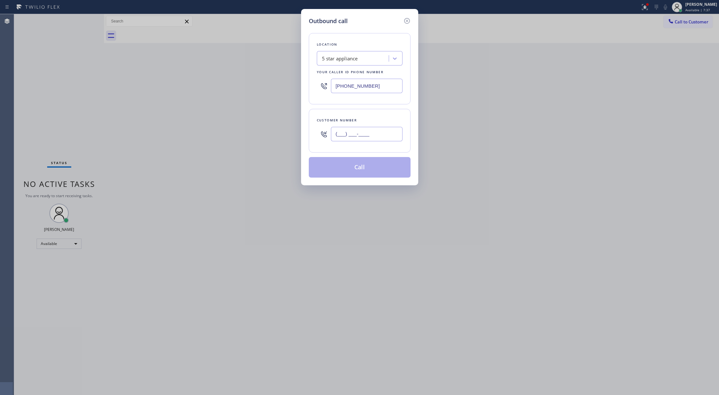
click at [336, 138] on input "(___) ___-____" at bounding box center [367, 134] width 72 height 14
paste input "305) 281-9042"
type input "[PHONE_NUMBER]"
drag, startPoint x: 373, startPoint y: 88, endPoint x: 255, endPoint y: 89, distance: 117.5
click at [263, 87] on div "Outbound call Location 5 star appliance Your caller id phone number [PHONE_NUMB…" at bounding box center [359, 197] width 719 height 395
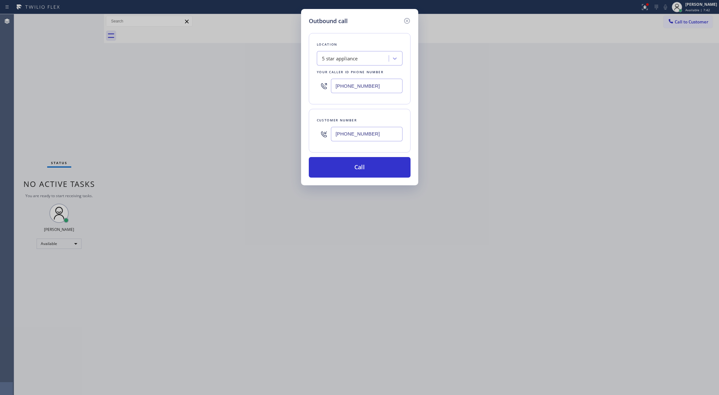
paste input "305) 501-8647"
type input "[PHONE_NUMBER]"
click at [350, 162] on button "Call" at bounding box center [360, 167] width 102 height 21
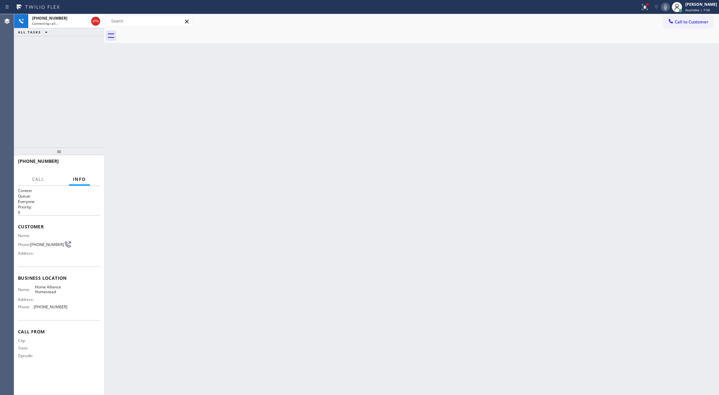
click at [669, 7] on icon at bounding box center [665, 7] width 8 height 8
click at [667, 9] on icon at bounding box center [665, 6] width 3 height 5
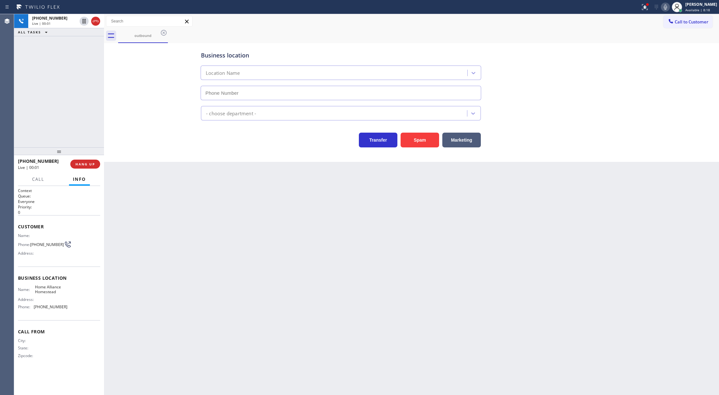
type input "[PHONE_NUMBER]"
click at [96, 21] on icon at bounding box center [96, 21] width 6 height 2
click at [79, 167] on button "COMPLETE" at bounding box center [84, 164] width 32 height 9
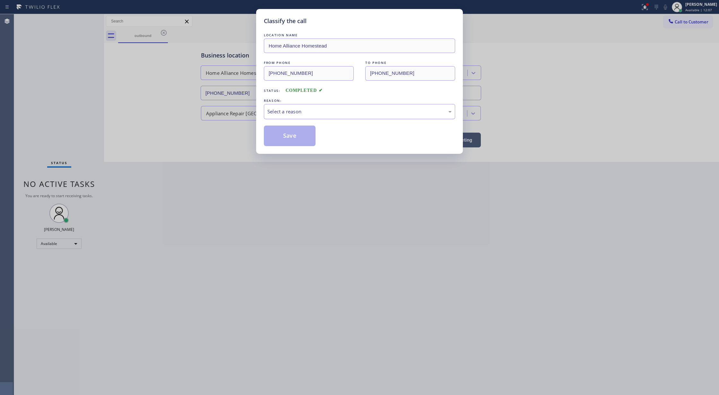
click at [291, 114] on div "Select a reason" at bounding box center [359, 111] width 184 height 7
click at [285, 135] on button "Save" at bounding box center [290, 135] width 52 height 21
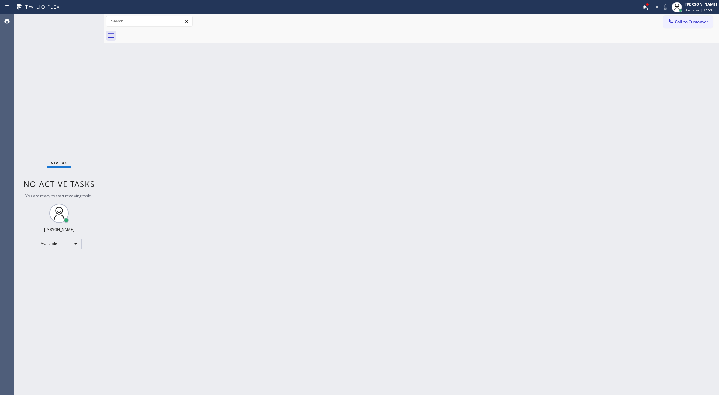
click at [100, 276] on div "Status No active tasks You are ready to start receiving tasks. [PERSON_NAME] Av…" at bounding box center [59, 204] width 90 height 381
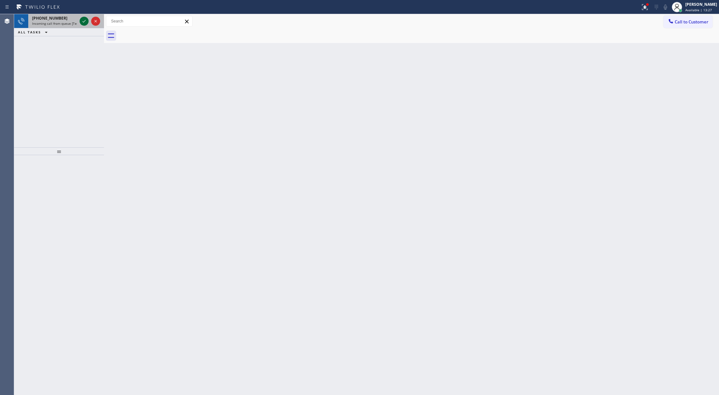
click at [83, 19] on icon at bounding box center [84, 21] width 8 height 8
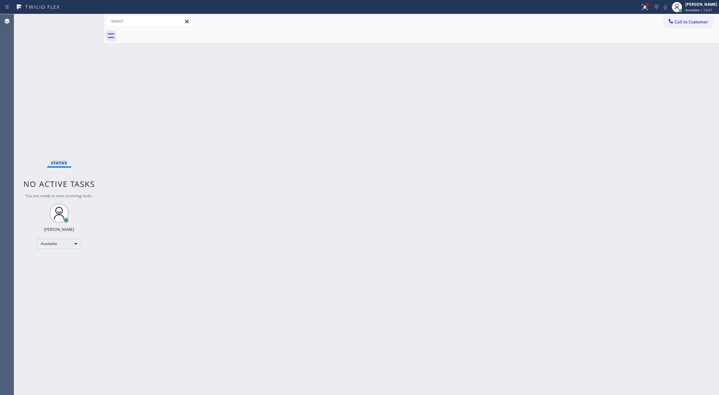
click at [83, 19] on div "Status No active tasks You are ready to start receiving tasks. [PERSON_NAME] Av…" at bounding box center [59, 204] width 90 height 381
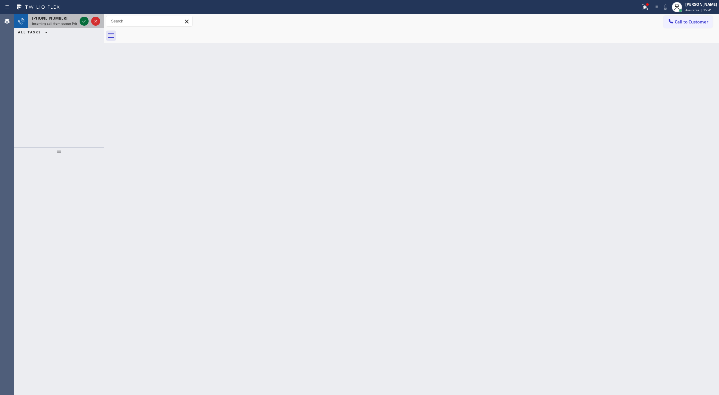
click at [85, 18] on icon at bounding box center [84, 21] width 8 height 8
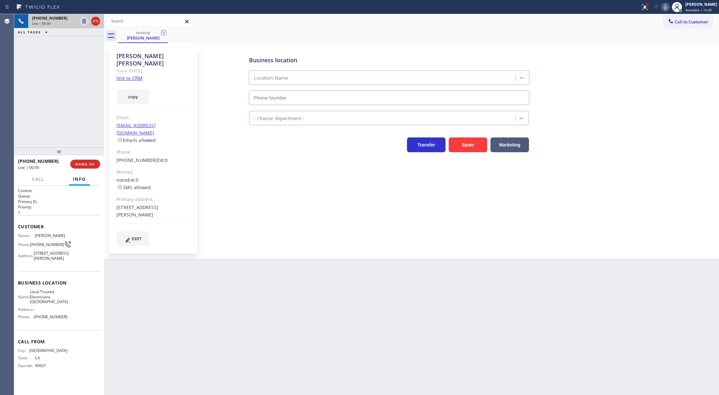
type input "[PHONE_NUMBER]"
click at [132, 75] on link "link to CRM" at bounding box center [130, 78] width 26 height 6
click at [80, 165] on span "COMPLETE" at bounding box center [84, 164] width 22 height 4
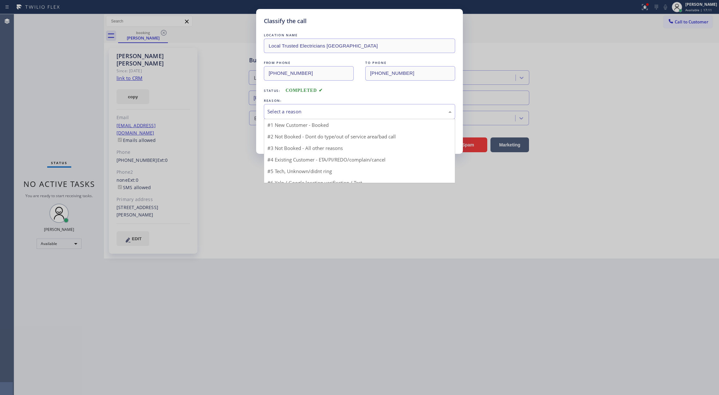
click at [324, 109] on div "Select a reason" at bounding box center [359, 111] width 184 height 7
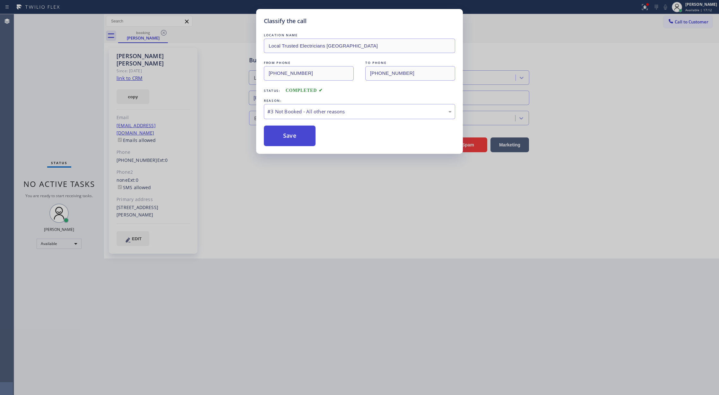
click at [283, 138] on button "Save" at bounding box center [290, 135] width 52 height 21
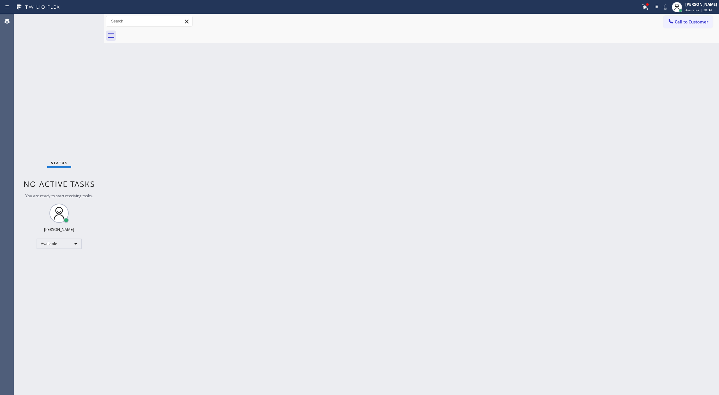
click at [88, 21] on div "Status No active tasks You are ready to start receiving tasks. [PERSON_NAME] Av…" at bounding box center [59, 204] width 90 height 381
click at [85, 22] on div "Status No active tasks You are ready to start receiving tasks. [PERSON_NAME] Av…" at bounding box center [59, 204] width 90 height 381
click at [89, 18] on div "Status No active tasks You are ready to start receiving tasks. [PERSON_NAME] Av…" at bounding box center [59, 204] width 90 height 381
click at [86, 18] on div "Status No active tasks You are ready to start receiving tasks. [PERSON_NAME] Av…" at bounding box center [59, 204] width 90 height 381
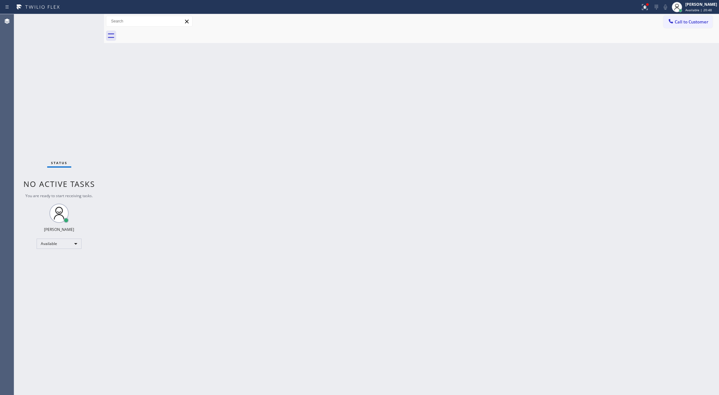
click at [86, 18] on div "Status No active tasks You are ready to start receiving tasks. [PERSON_NAME] Av…" at bounding box center [59, 204] width 90 height 381
click at [134, 232] on div "Back to Dashboard Change Sender ID Customers Technicians Select a contact Outbo…" at bounding box center [411, 204] width 615 height 381
click at [80, 17] on div "Status No active tasks You are ready to start receiving tasks. [PERSON_NAME] Av…" at bounding box center [59, 204] width 90 height 381
click at [83, 22] on div "Status No active tasks You are ready to start receiving tasks. [PERSON_NAME] Av…" at bounding box center [59, 204] width 90 height 381
click at [82, 20] on div "Status No active tasks You are ready to start receiving tasks. [PERSON_NAME] Av…" at bounding box center [59, 204] width 90 height 381
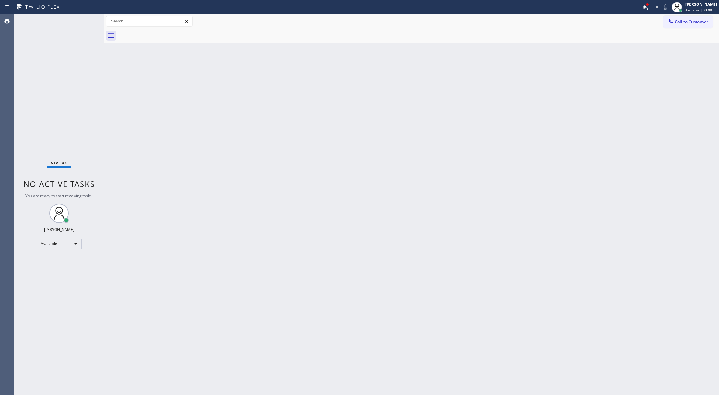
click at [82, 20] on div "Status No active tasks You are ready to start receiving tasks. [PERSON_NAME] Av…" at bounding box center [59, 204] width 90 height 381
click at [84, 22] on div "Status No active tasks You are ready to start receiving tasks. [PERSON_NAME] Av…" at bounding box center [59, 204] width 90 height 381
click at [86, 21] on div "Status No active tasks You are ready to start receiving tasks. [PERSON_NAME] Av…" at bounding box center [59, 204] width 90 height 381
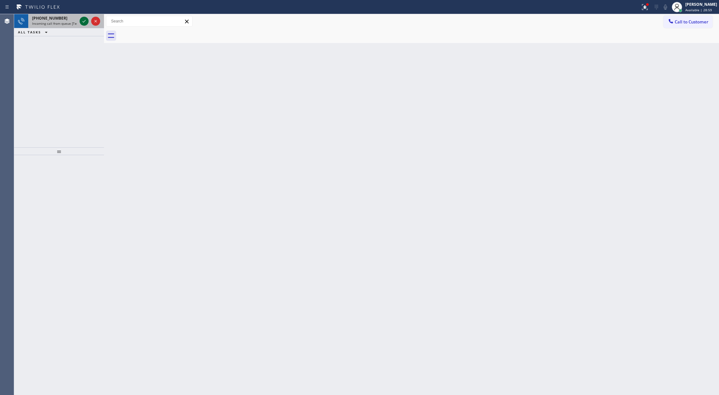
click at [86, 21] on icon at bounding box center [84, 21] width 8 height 8
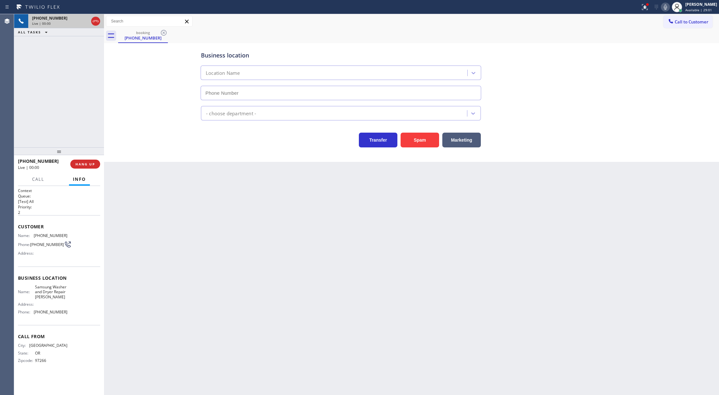
type input "[PHONE_NUMBER]"
click at [416, 145] on button "Spam" at bounding box center [420, 140] width 39 height 15
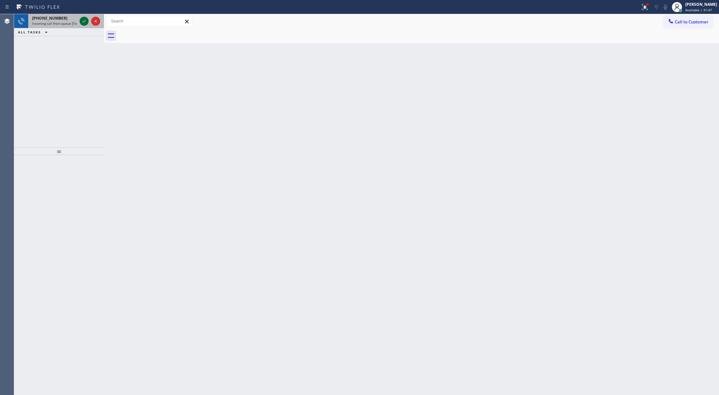
click at [81, 19] on icon at bounding box center [84, 21] width 8 height 8
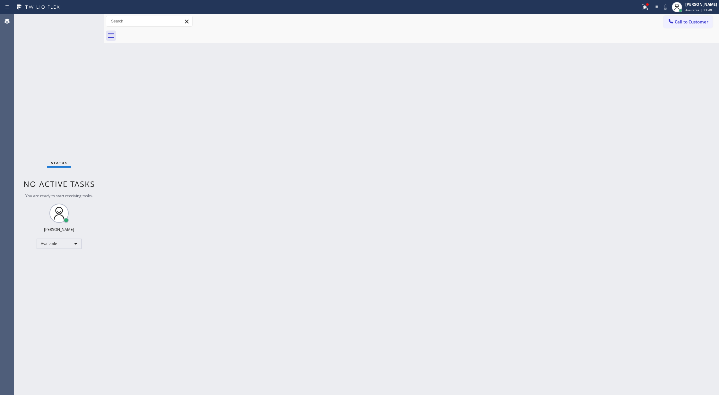
click at [89, 13] on div "Status report Issues detected These issues could affect your workflow. Please c…" at bounding box center [359, 7] width 719 height 14
click at [84, 20] on div "Status No active tasks You are ready to start receiving tasks. [PERSON_NAME] Av…" at bounding box center [59, 204] width 90 height 381
click at [82, 21] on div "Status No active tasks You are ready to start receiving tasks. [PERSON_NAME] Av…" at bounding box center [59, 204] width 90 height 381
click at [649, 6] on icon at bounding box center [645, 7] width 8 height 8
click at [624, 85] on span "Clear issues" at bounding box center [615, 84] width 30 height 4
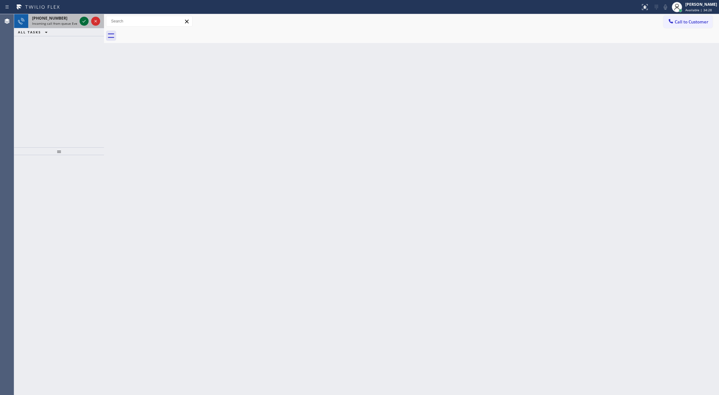
click at [82, 22] on icon at bounding box center [84, 21] width 8 height 8
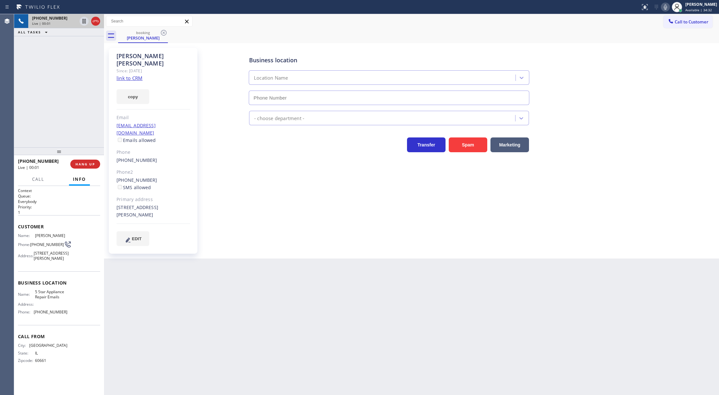
type input "[PHONE_NUMBER]"
click at [126, 75] on link "link to CRM" at bounding box center [130, 78] width 26 height 6
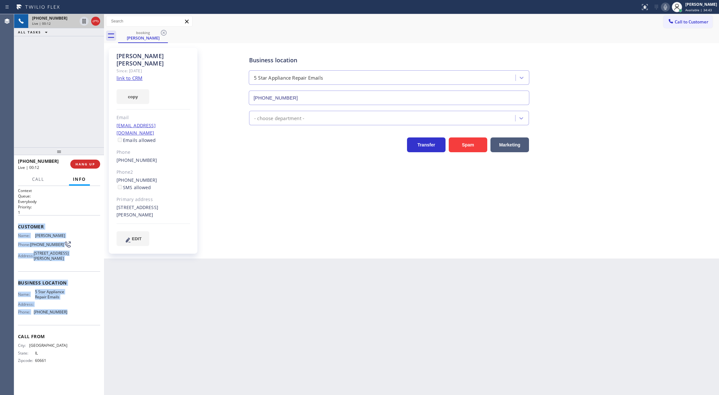
copy div "Customer Name: [PERSON_NAME] Phone: [PHONE_NUMBER] Address: [STREET_ADDRESS][PE…"
drag, startPoint x: 17, startPoint y: 227, endPoint x: 84, endPoint y: 323, distance: 117.1
click at [84, 323] on div "Context Queue: Everybody Priority: 1 Customer Name: [PERSON_NAME] Phone: [PHONE…" at bounding box center [59, 290] width 90 height 209
drag, startPoint x: 83, startPoint y: 21, endPoint x: 88, endPoint y: 20, distance: 4.2
click at [83, 21] on icon at bounding box center [83, 21] width 3 height 4
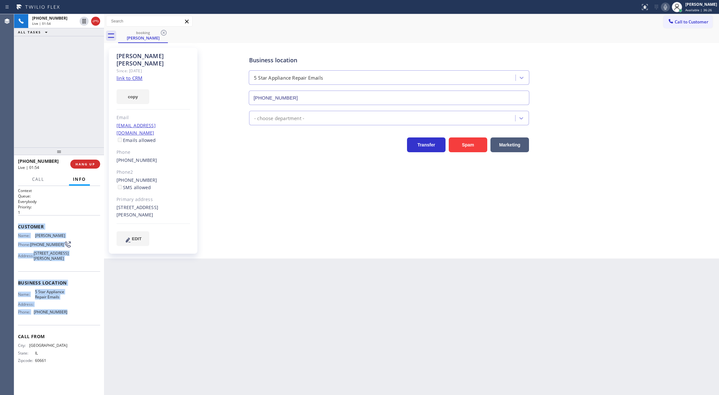
click at [669, 6] on icon at bounding box center [665, 7] width 8 height 8
click at [668, 8] on icon at bounding box center [665, 7] width 8 height 8
click at [84, 20] on icon at bounding box center [84, 21] width 8 height 8
click at [78, 163] on span "COMPLETE" at bounding box center [84, 164] width 22 height 4
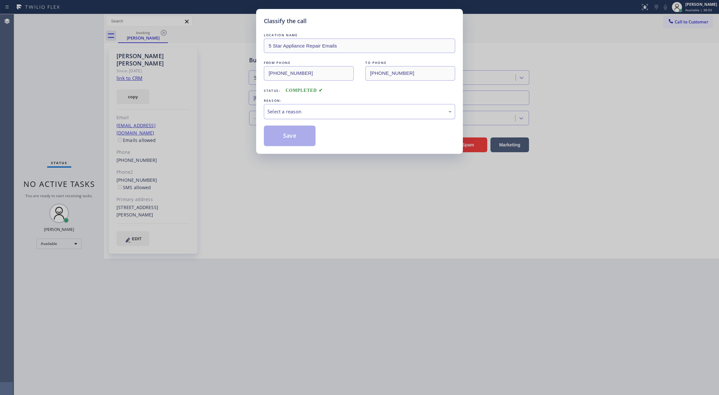
click at [366, 112] on div "Select a reason" at bounding box center [359, 111] width 184 height 7
click at [293, 139] on button "Save" at bounding box center [290, 135] width 52 height 21
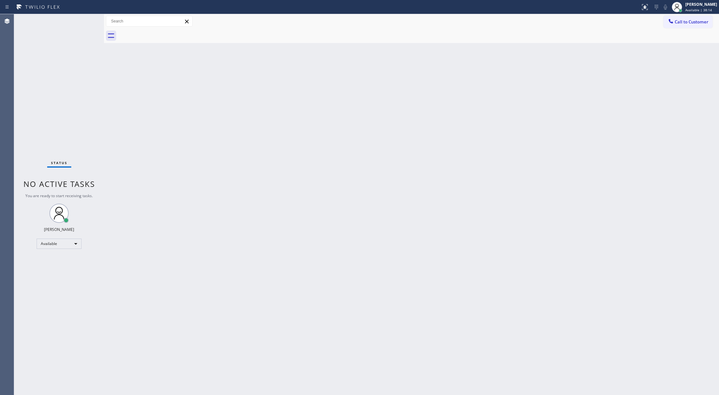
click at [87, 20] on div "Status No active tasks You are ready to start receiving tasks. [PERSON_NAME] Av…" at bounding box center [59, 204] width 90 height 381
click at [82, 22] on div "Status No active tasks You are ready to start receiving tasks. [PERSON_NAME] Av…" at bounding box center [59, 204] width 90 height 381
click at [82, 21] on div "Status No active tasks You are ready to start receiving tasks. [PERSON_NAME] Av…" at bounding box center [59, 204] width 90 height 381
click at [85, 20] on div "Status No active tasks You are ready to start receiving tasks. [PERSON_NAME] Av…" at bounding box center [59, 204] width 90 height 381
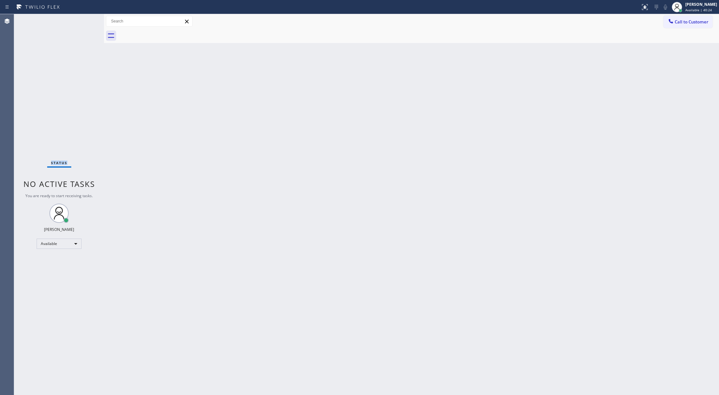
click at [86, 23] on div "Status No active tasks You are ready to start receiving tasks. [PERSON_NAME] Av…" at bounding box center [59, 204] width 90 height 381
click at [87, 21] on div "Status No active tasks You are ready to start receiving tasks. [PERSON_NAME] Av…" at bounding box center [59, 204] width 90 height 381
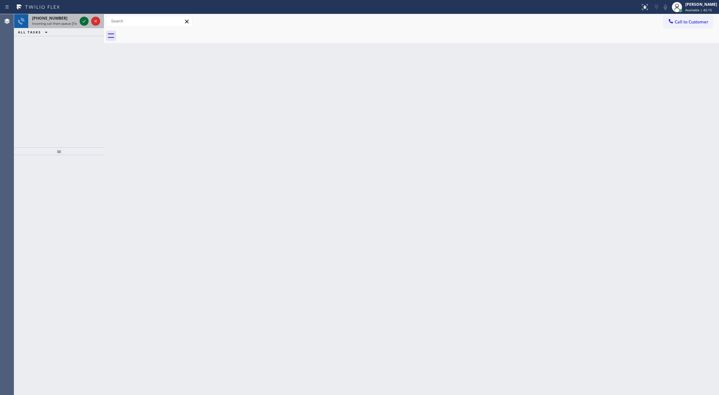
click at [87, 21] on icon at bounding box center [84, 21] width 8 height 8
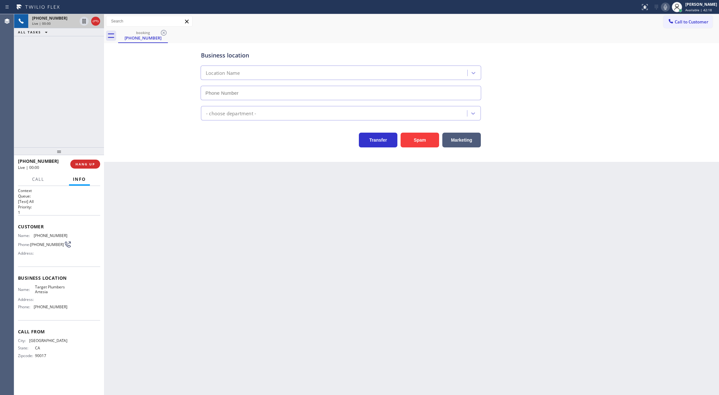
type input "[PHONE_NUMBER]"
click at [75, 164] on span "COMPLETE" at bounding box center [84, 164] width 22 height 4
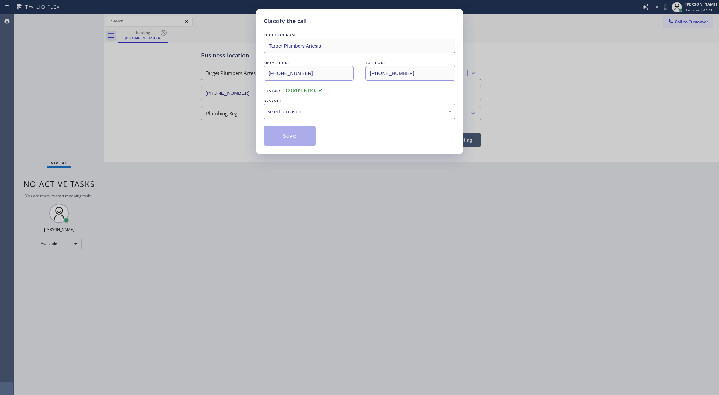
click at [289, 114] on div "Select a reason" at bounding box center [359, 111] width 184 height 7
click at [283, 139] on button "Save" at bounding box center [290, 135] width 52 height 21
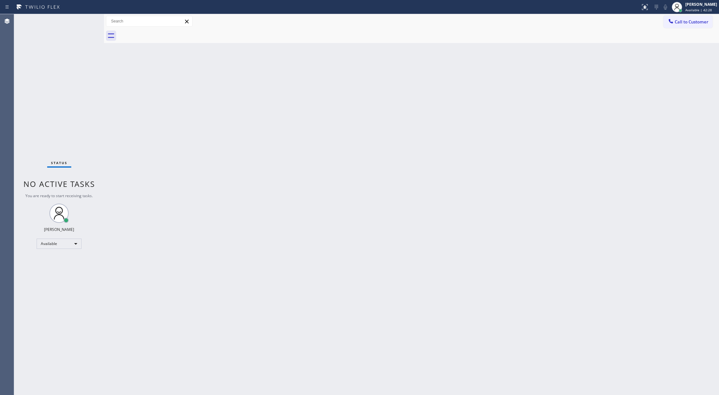
click at [84, 22] on div "Status No active tasks You are ready to start receiving tasks. [PERSON_NAME] Av…" at bounding box center [59, 204] width 90 height 381
click at [84, 22] on icon at bounding box center [83, 21] width 3 height 3
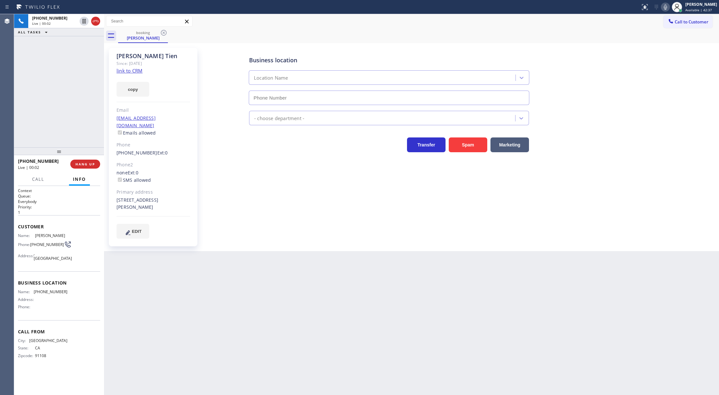
click at [128, 73] on link "link to CRM" at bounding box center [130, 70] width 26 height 6
click at [99, 22] on icon at bounding box center [96, 21] width 8 height 8
click at [84, 166] on span "COMPLETE" at bounding box center [84, 164] width 22 height 4
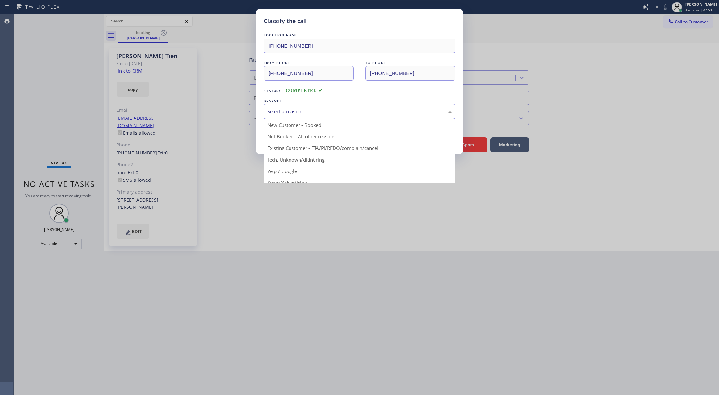
click at [307, 109] on div "Select a reason" at bounding box center [359, 111] width 184 height 7
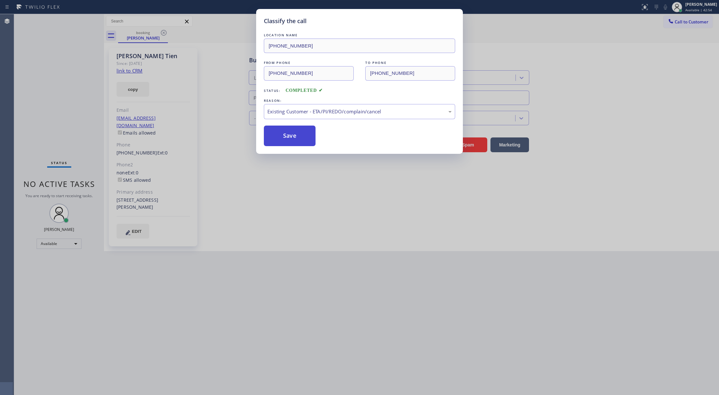
click at [284, 135] on button "Save" at bounding box center [290, 135] width 52 height 21
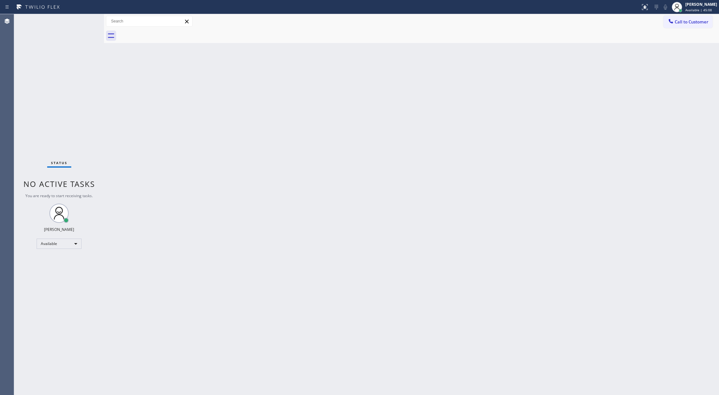
drag, startPoint x: 87, startPoint y: 142, endPoint x: 88, endPoint y: 130, distance: 11.9
click at [87, 142] on div "Status No active tasks You are ready to start receiving tasks. [PERSON_NAME] Av…" at bounding box center [59, 204] width 90 height 381
click at [77, 21] on div "Status No active tasks You are ready to start receiving tasks. [PERSON_NAME] Av…" at bounding box center [59, 204] width 90 height 381
click at [128, 92] on div "Back to Dashboard Change Sender ID Customers Technicians Select a contact Outbo…" at bounding box center [411, 204] width 615 height 381
click at [85, 19] on div "Status No active tasks You are ready to start receiving tasks. [PERSON_NAME] Av…" at bounding box center [59, 204] width 90 height 381
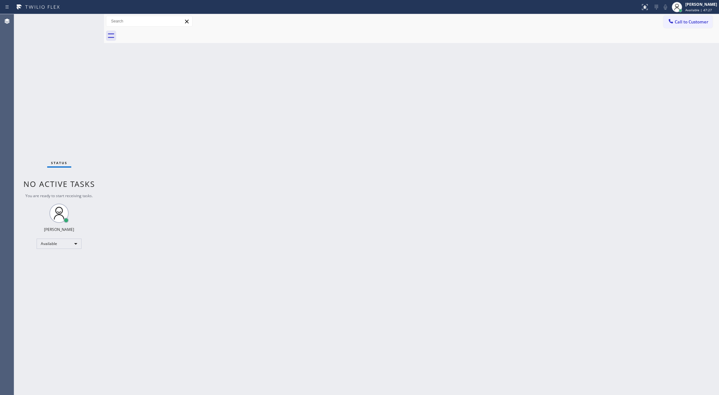
click at [143, 144] on div "Back to Dashboard Change Sender ID Customers Technicians Select a contact Outbo…" at bounding box center [411, 204] width 615 height 381
click at [81, 21] on div "Status No active tasks You are ready to start receiving tasks. [PERSON_NAME] Av…" at bounding box center [59, 204] width 90 height 381
click at [85, 20] on div "Status No active tasks You are ready to start receiving tasks. [PERSON_NAME] Av…" at bounding box center [59, 204] width 90 height 381
click at [84, 25] on div "Status No active tasks You are ready to start receiving tasks. [PERSON_NAME] Av…" at bounding box center [59, 204] width 90 height 381
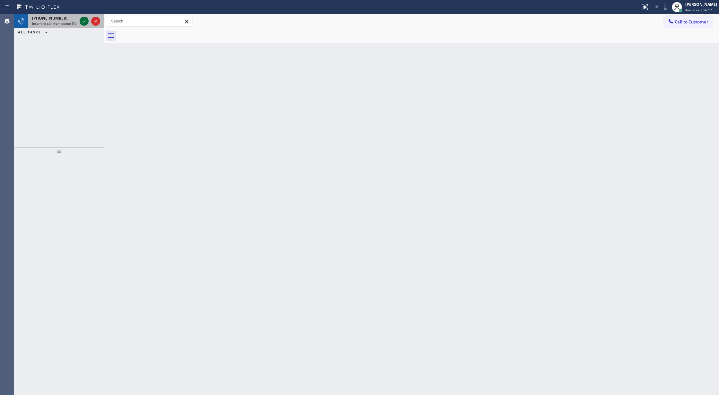
click at [82, 22] on icon at bounding box center [84, 21] width 8 height 8
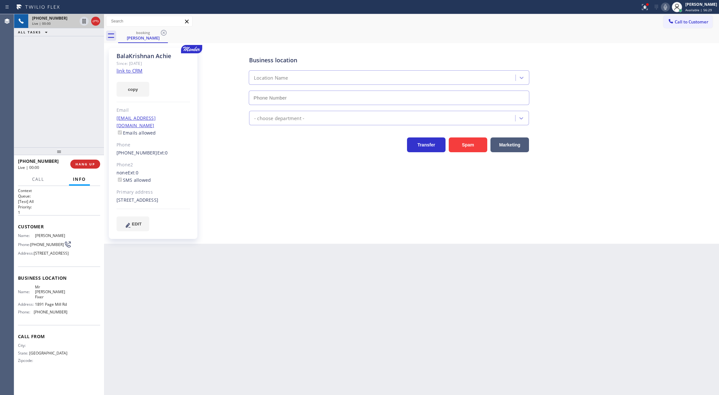
type input "[PHONE_NUMBER]"
drag, startPoint x: 158, startPoint y: 270, endPoint x: 138, endPoint y: 104, distance: 166.9
click at [160, 270] on div "Back to Dashboard Change Sender ID Customers Technicians Select a contact Outbo…" at bounding box center [411, 204] width 615 height 381
click at [132, 71] on link "link to CRM" at bounding box center [130, 70] width 26 height 6
click at [96, 22] on icon at bounding box center [96, 21] width 8 height 8
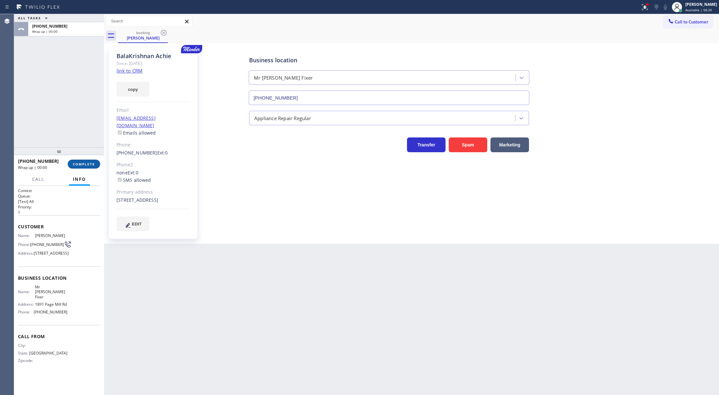
click at [82, 163] on span "COMPLETE" at bounding box center [84, 164] width 22 height 4
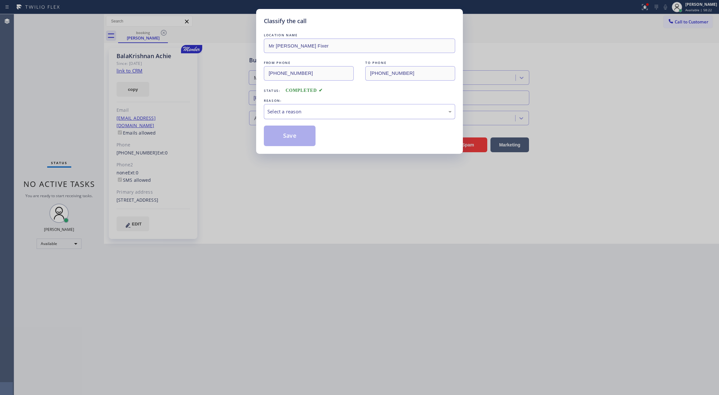
click at [306, 114] on div "Select a reason" at bounding box center [359, 111] width 184 height 7
click at [284, 140] on button "Save" at bounding box center [290, 135] width 52 height 21
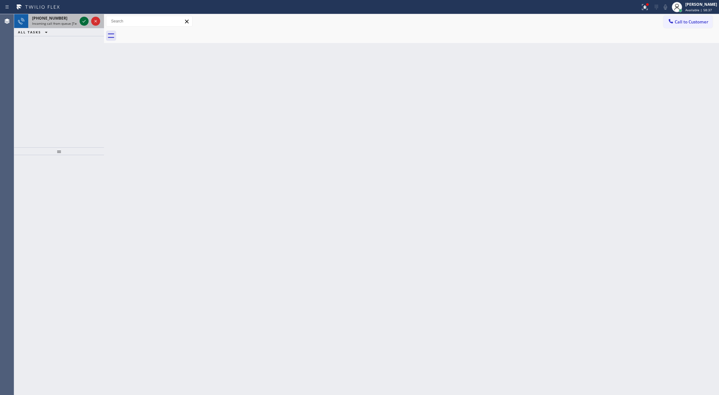
click at [85, 21] on icon at bounding box center [83, 21] width 3 height 3
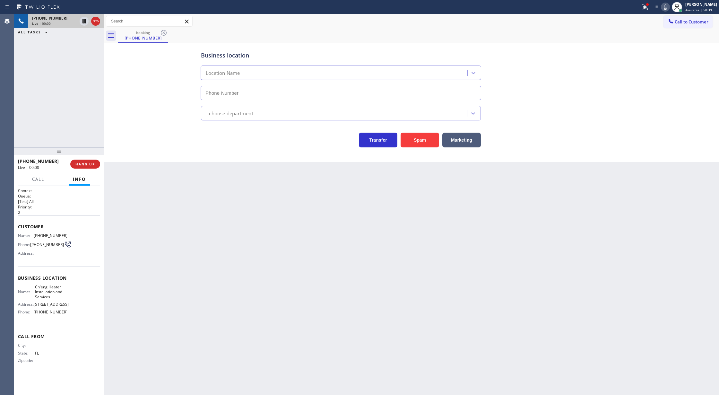
type input "[PHONE_NUMBER]"
click at [129, 105] on div "Business location Ch'eng Heater Installation and Services [PHONE_NUMBER] HVAC T…" at bounding box center [412, 96] width 612 height 103
click at [424, 138] on button "Spam" at bounding box center [420, 140] width 39 height 15
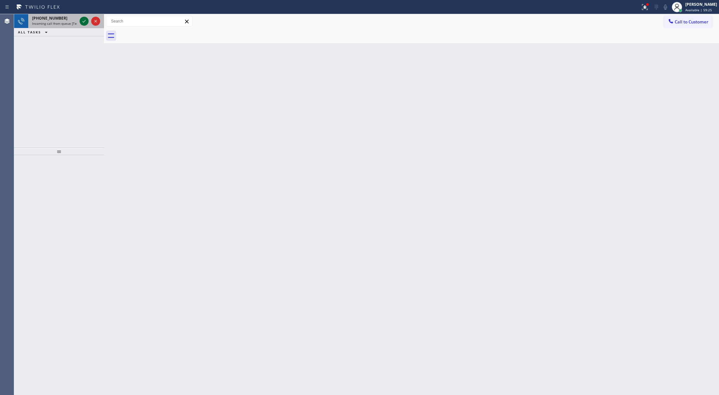
click at [82, 23] on icon at bounding box center [84, 21] width 8 height 8
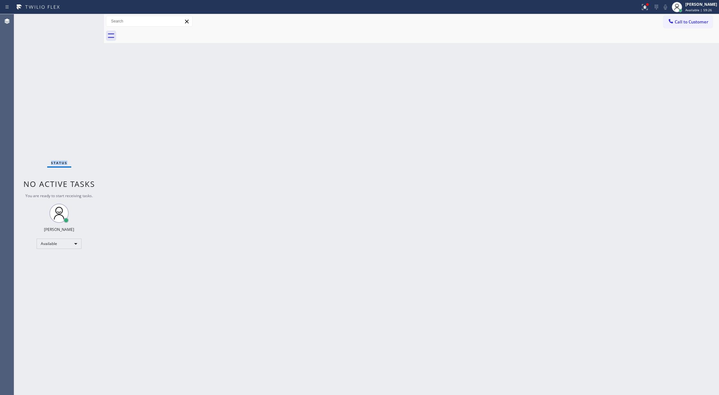
click at [82, 23] on div "Status No active tasks You are ready to start receiving tasks. [PERSON_NAME] Av…" at bounding box center [59, 204] width 90 height 381
click at [87, 10] on div at bounding box center [320, 7] width 635 height 10
click at [90, 21] on div "Status No active tasks You are ready to start receiving tasks. [PERSON_NAME] Av…" at bounding box center [59, 204] width 90 height 381
click at [89, 22] on div "Status No active tasks You are ready to start receiving tasks. [PERSON_NAME] Av…" at bounding box center [59, 204] width 90 height 381
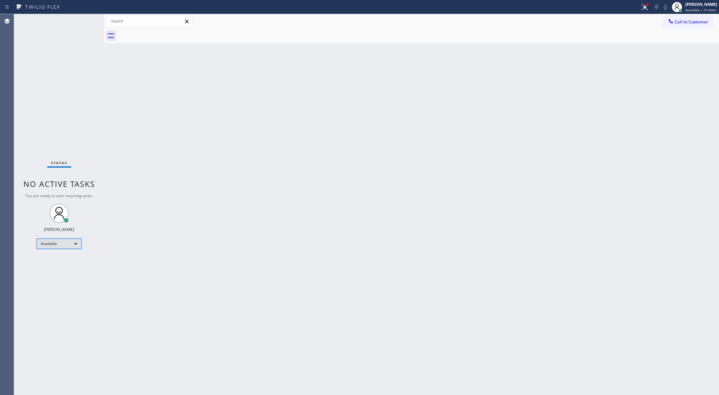
click at [71, 243] on div "Available" at bounding box center [59, 243] width 45 height 10
click at [75, 253] on li "Offline" at bounding box center [58, 253] width 43 height 8
click at [695, 10] on span "Offline | 18s" at bounding box center [695, 10] width 20 height 4
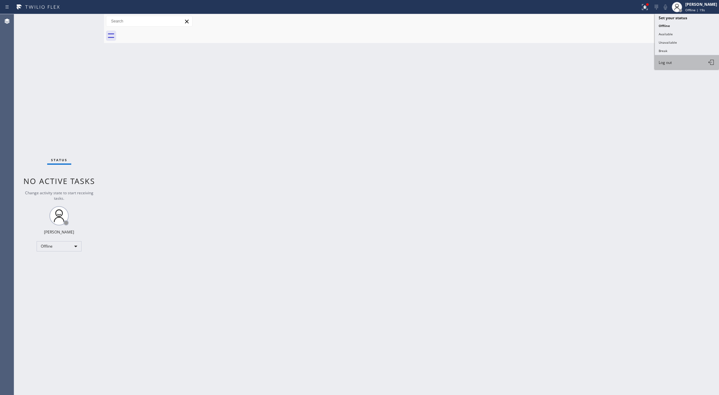
click at [669, 65] on button "Log out" at bounding box center [687, 62] width 64 height 14
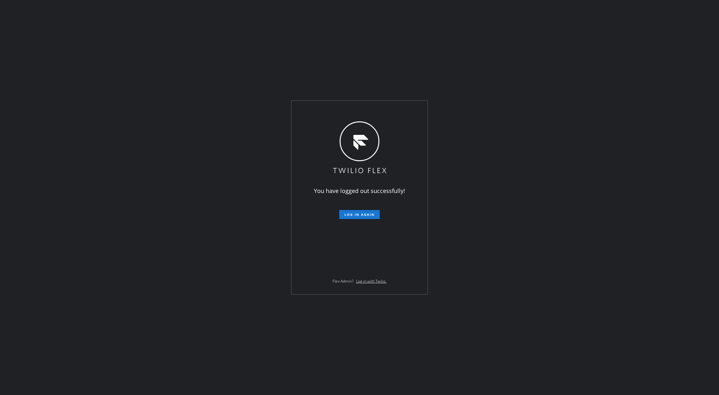
click at [555, 229] on div "You have logged out successfully! Log in again Flex Admin? Log in with Twilio." at bounding box center [359, 197] width 719 height 395
